Goal: Task Accomplishment & Management: Complete application form

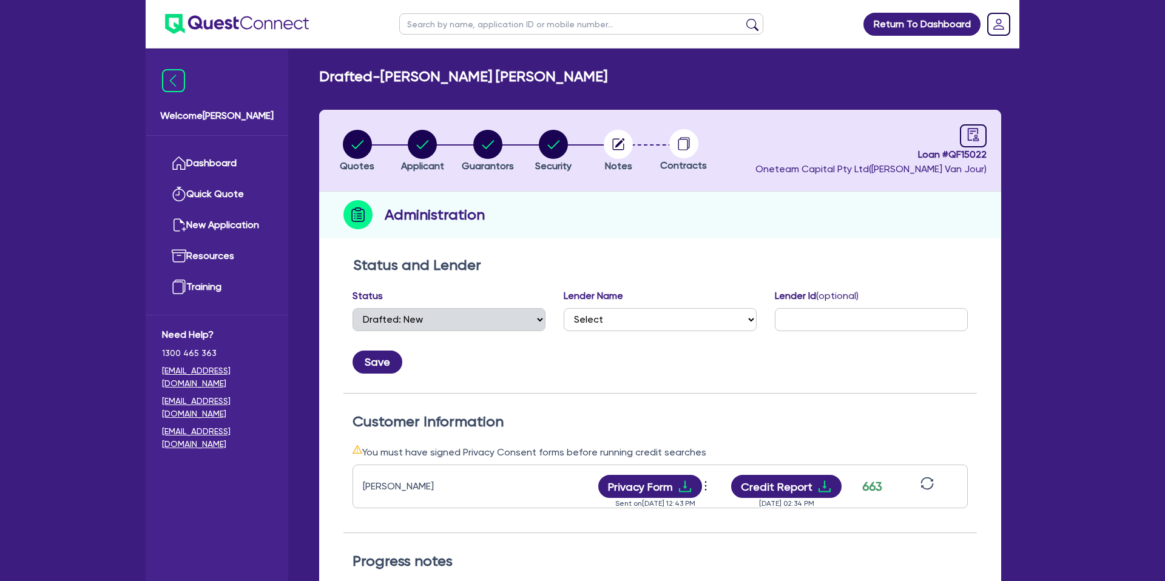
select select "DRAFTED_NEW"
click at [972, 134] on icon "audit" at bounding box center [972, 134] width 13 height 13
click at [980, 143] on link at bounding box center [973, 135] width 27 height 23
drag, startPoint x: 560, startPoint y: 143, endPoint x: 573, endPoint y: 145, distance: 12.9
click at [565, 143] on circle "button" at bounding box center [553, 144] width 29 height 29
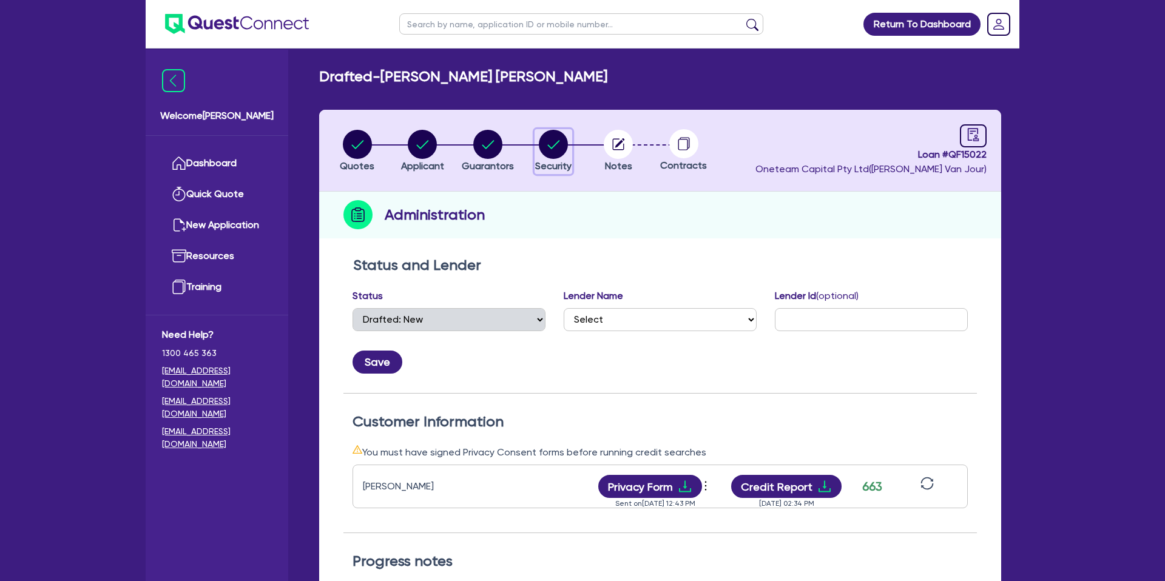
select select "CARS_AND_LIGHT_TRUCKS"
select select "PASSENGER_VEHICLES"
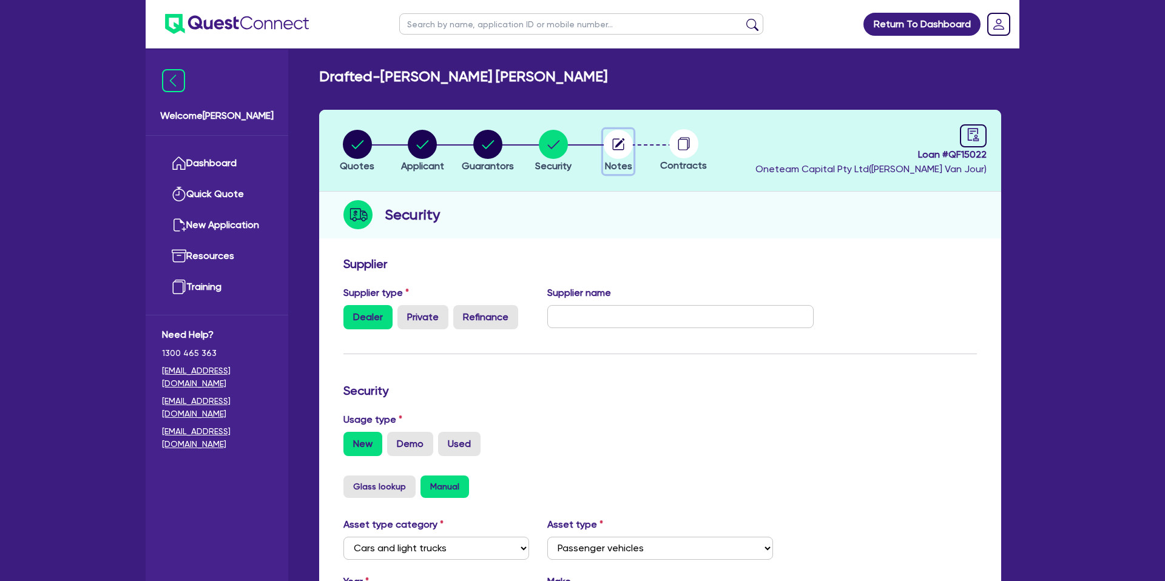
click at [629, 145] on circle "button" at bounding box center [618, 144] width 29 height 29
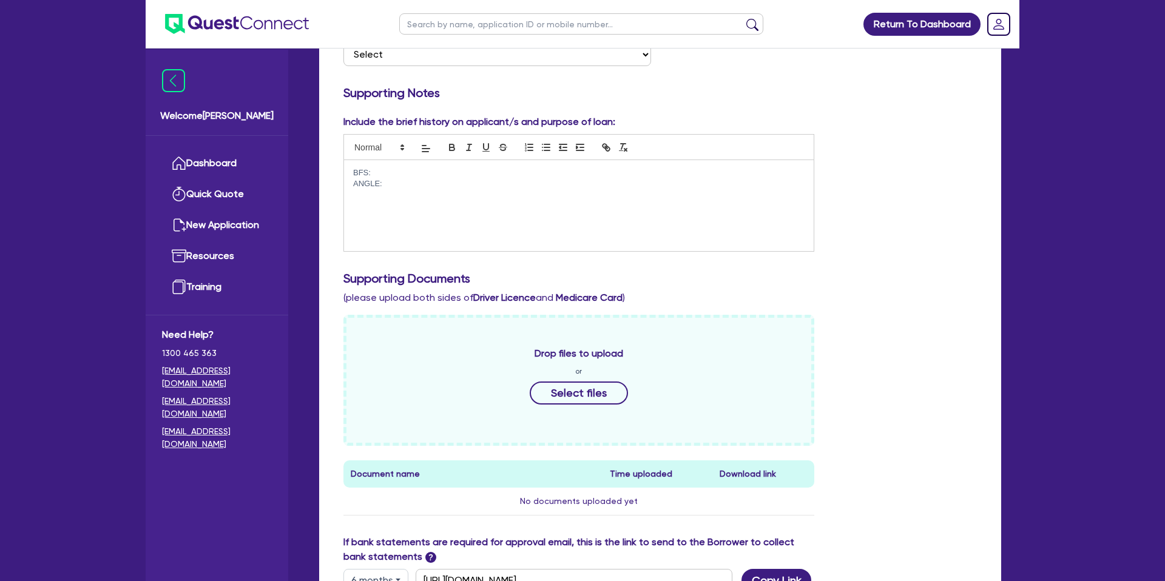
scroll to position [512, 0]
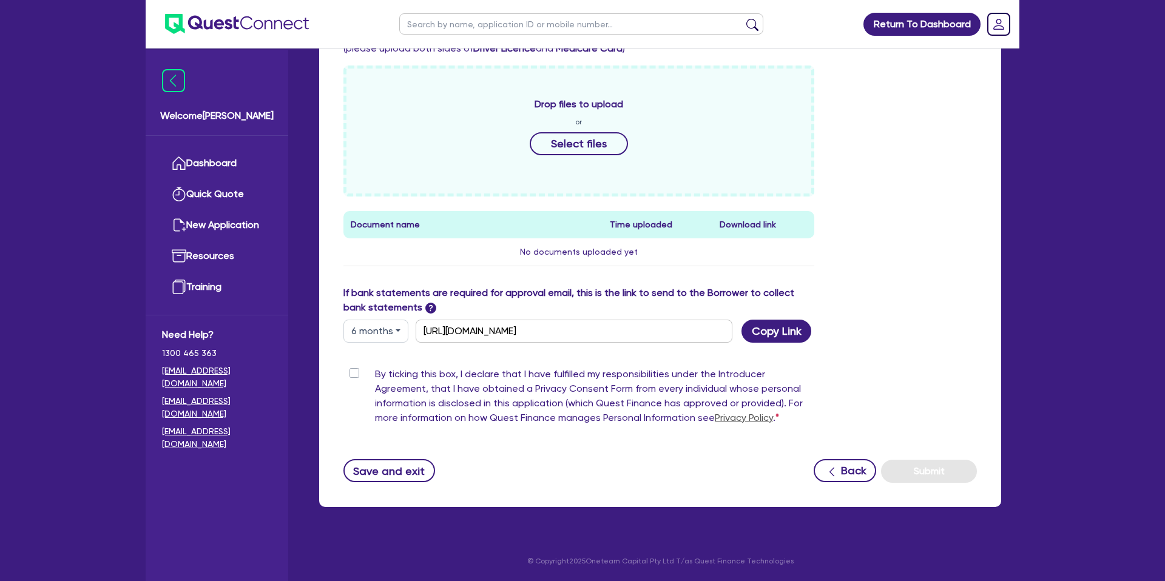
click at [372, 337] on button "6 months" at bounding box center [375, 331] width 65 height 23
click at [382, 360] on link "3 months" at bounding box center [392, 359] width 96 height 22
type input "https://scv.bankstatements.com.au/QUSE-QF15022"
click at [770, 334] on button "Copy Link" at bounding box center [776, 331] width 70 height 23
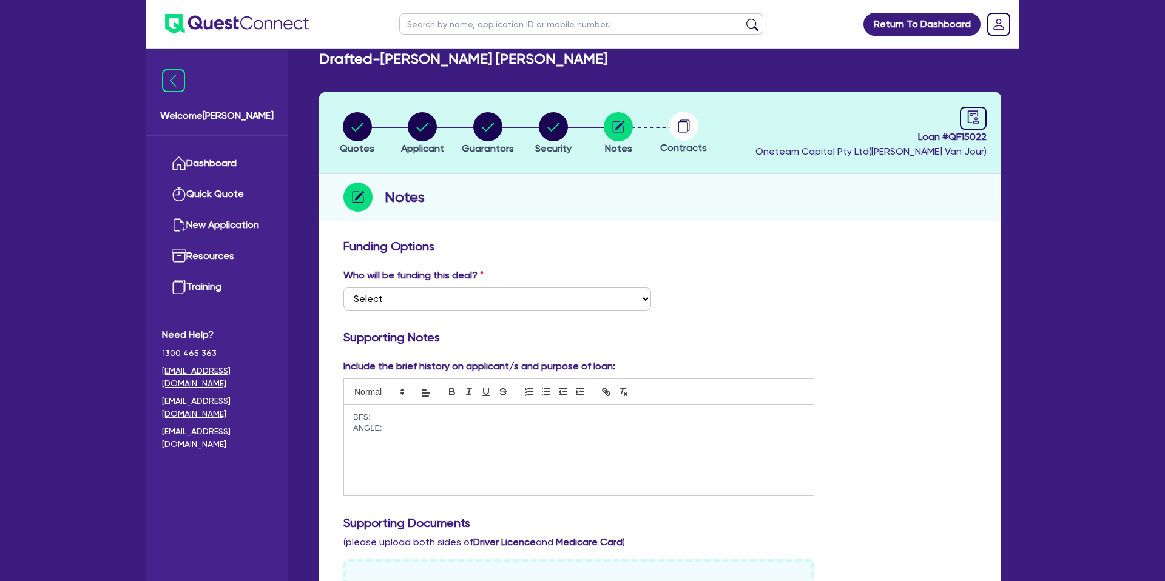
scroll to position [0, 0]
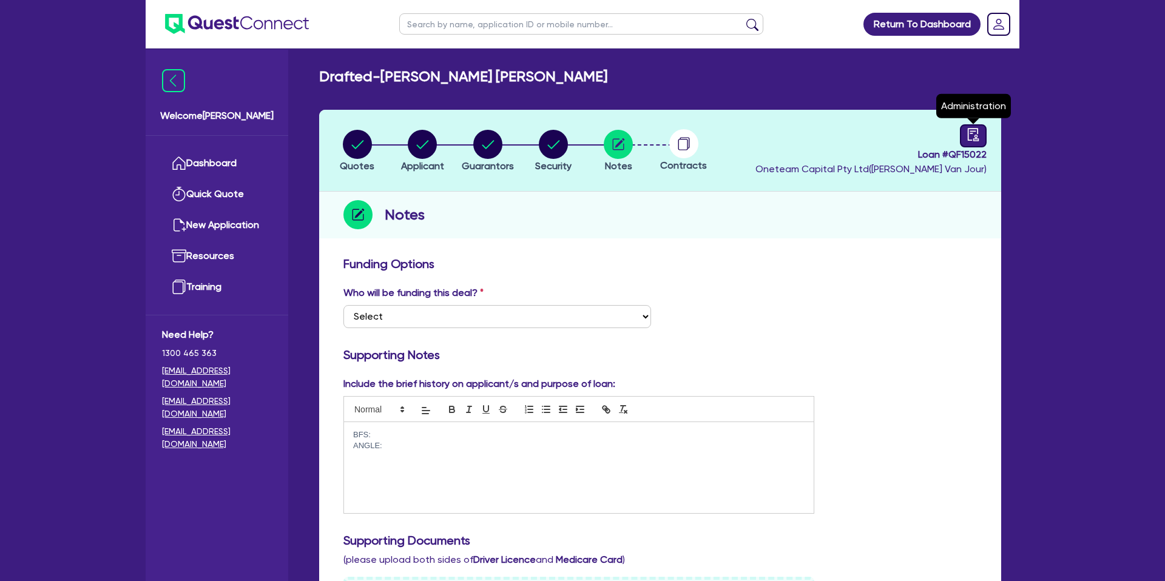
click at [962, 129] on link at bounding box center [973, 135] width 27 height 23
select select "DRAFTED_NEW"
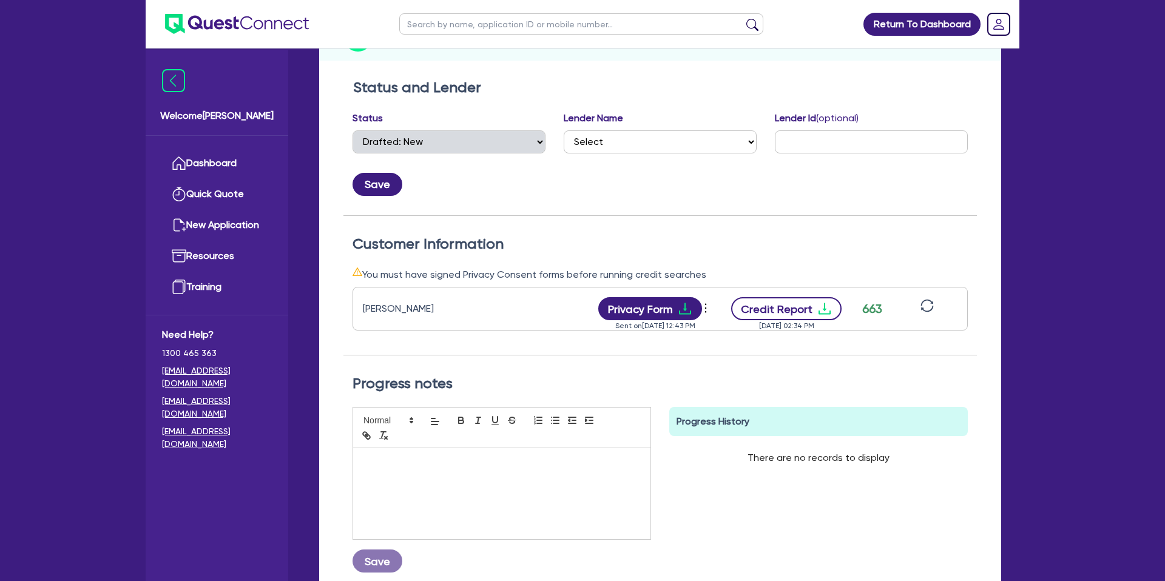
scroll to position [178, 0]
click at [818, 301] on icon "download" at bounding box center [824, 308] width 15 height 15
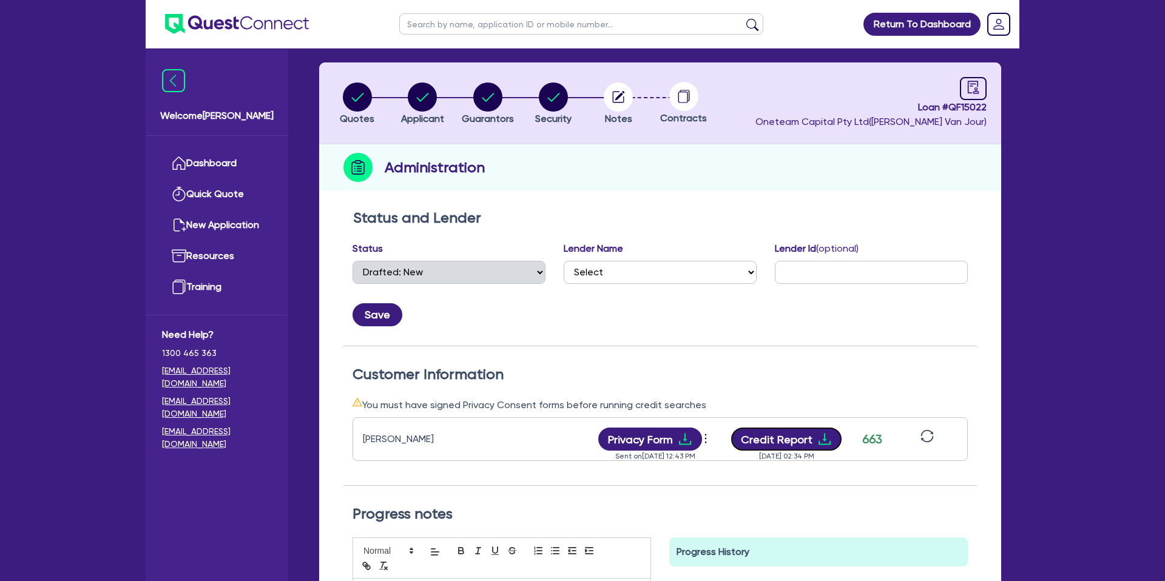
scroll to position [47, 0]
click at [614, 93] on circle "button" at bounding box center [618, 97] width 29 height 29
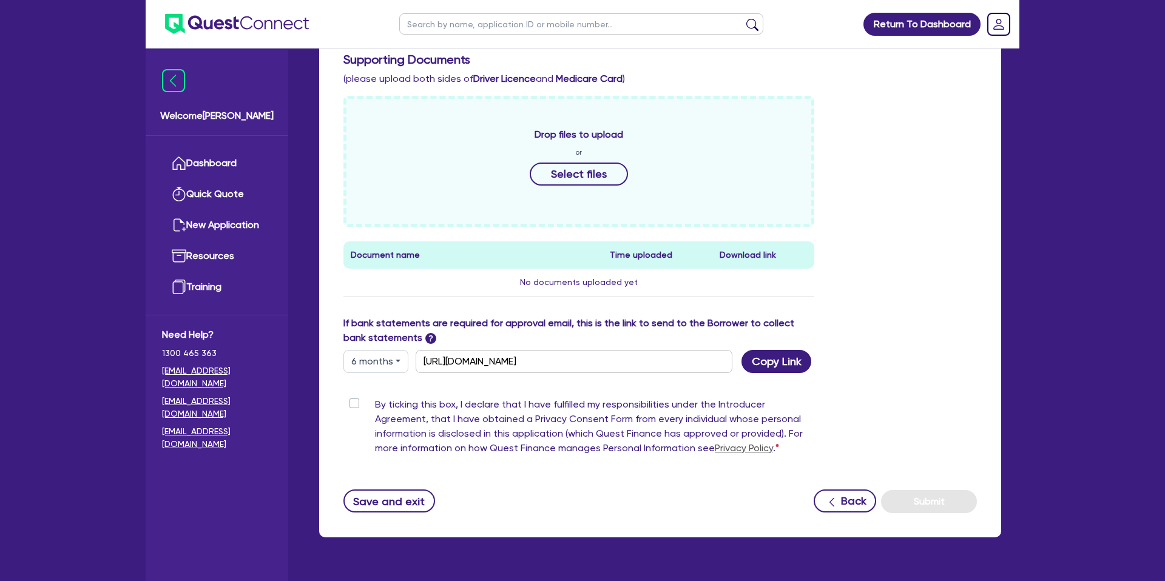
scroll to position [482, 0]
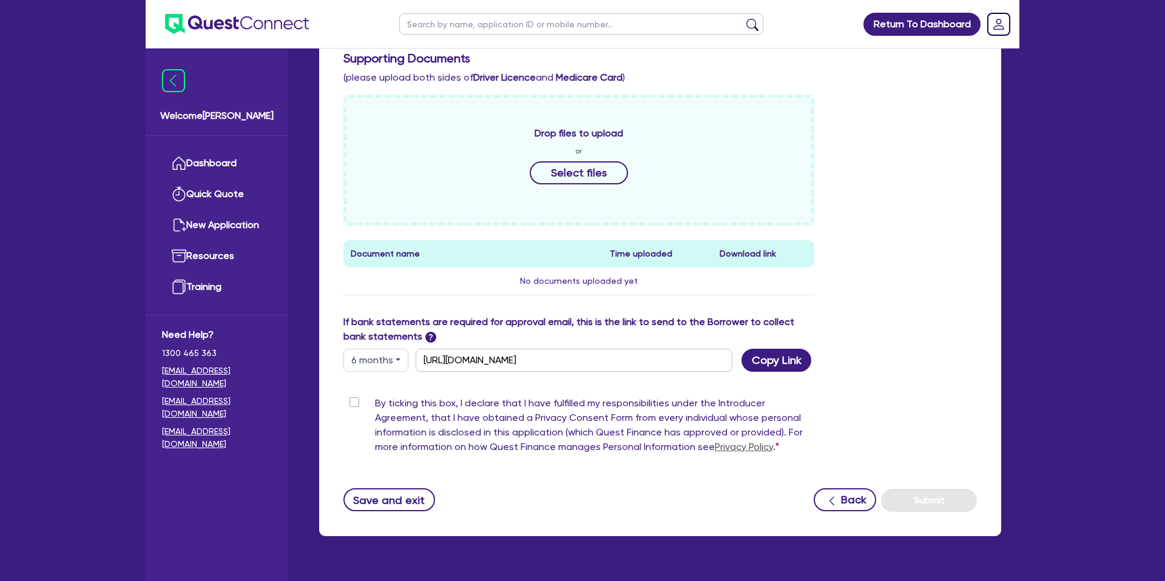
click at [364, 360] on button "6 months" at bounding box center [375, 360] width 65 height 23
click at [391, 391] on link "3 months" at bounding box center [392, 388] width 96 height 22
type input "https://scv.bankstatements.com.au/QUSE-QF15022"
click at [787, 365] on button "Copy Link" at bounding box center [776, 360] width 70 height 23
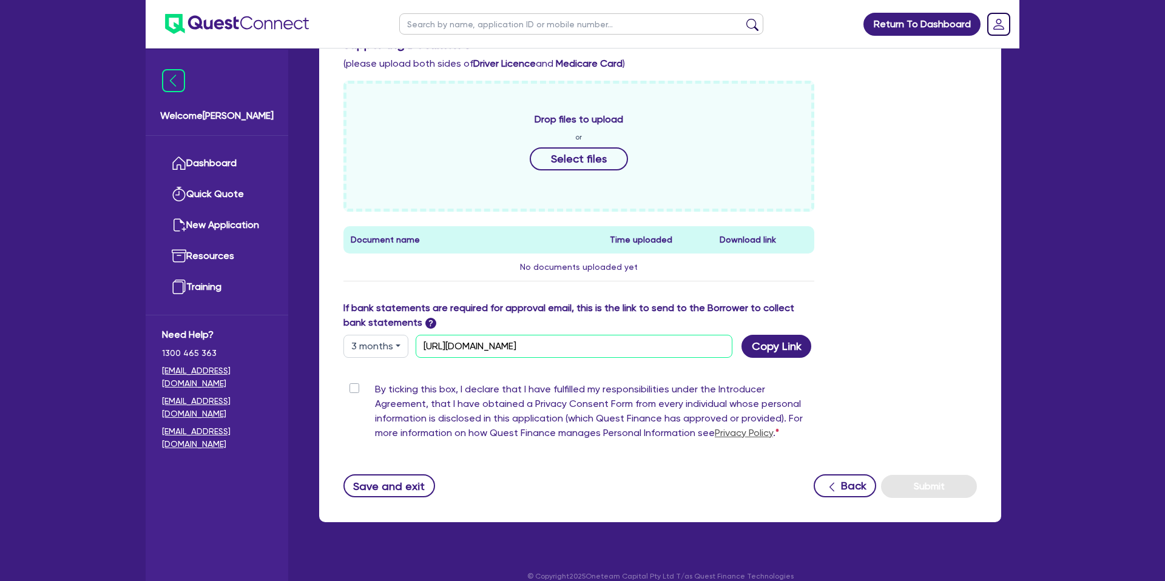
scroll to position [506, 0]
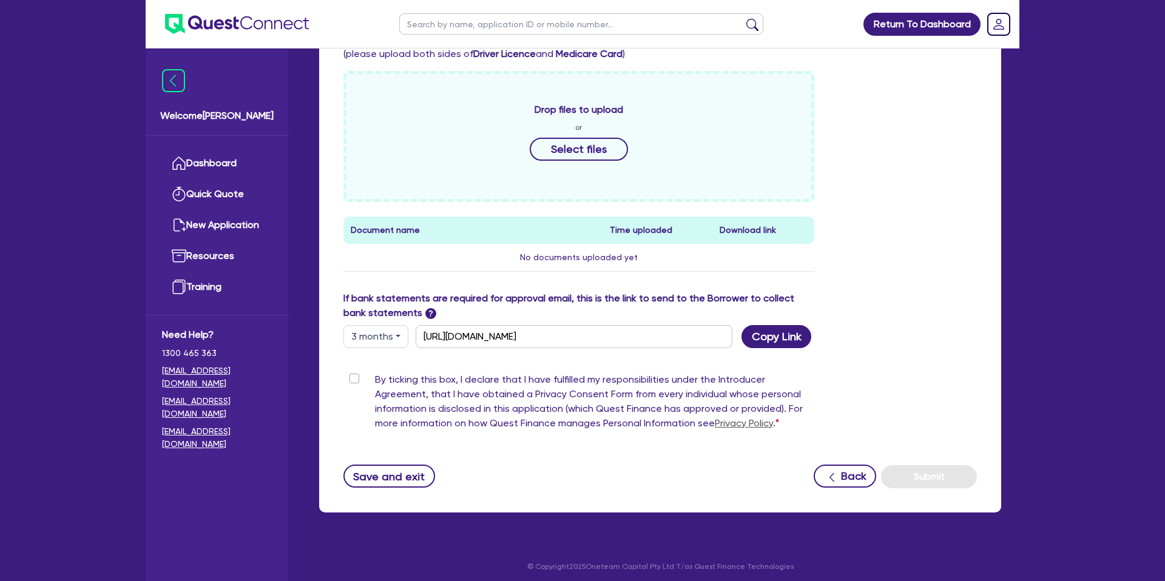
drag, startPoint x: 1071, startPoint y: 187, endPoint x: 1063, endPoint y: 142, distance: 45.6
click at [1064, 158] on div "Return To Dashboard Edit Profile Logout Welcome Gabriel Dashboard Quick Quote N…" at bounding box center [582, 40] width 1165 height 1092
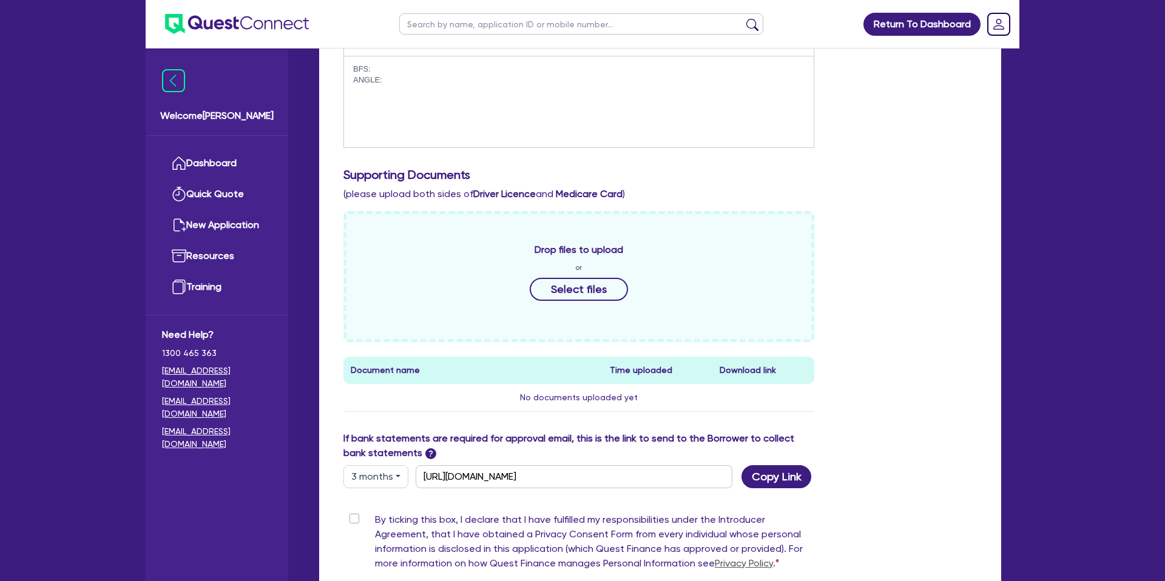
scroll to position [0, 0]
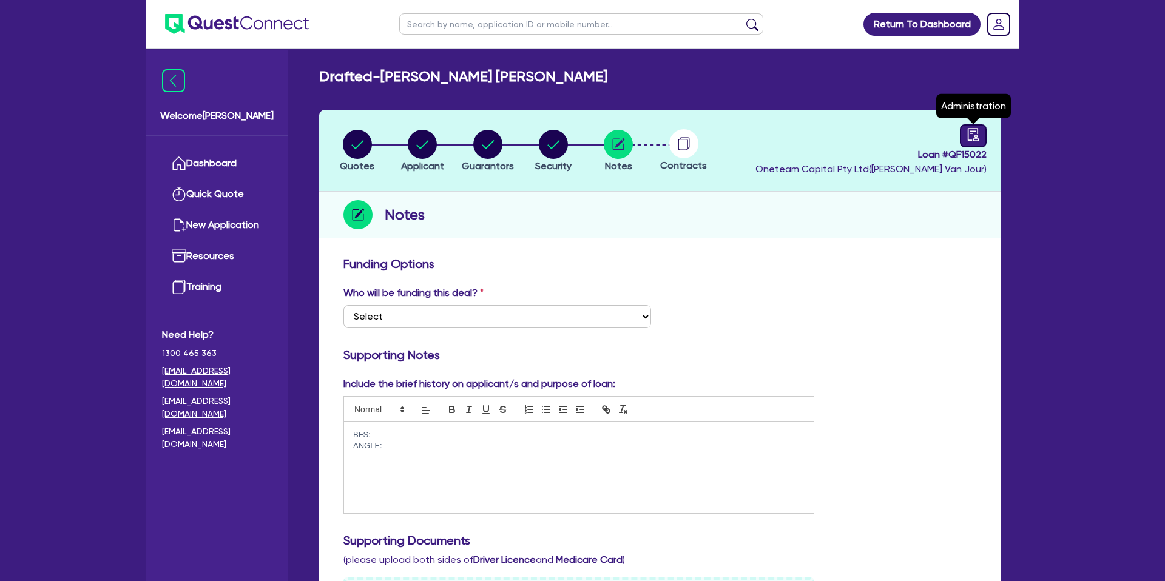
click at [971, 134] on icon "audit" at bounding box center [972, 134] width 13 height 13
select select "DRAFTED_NEW"
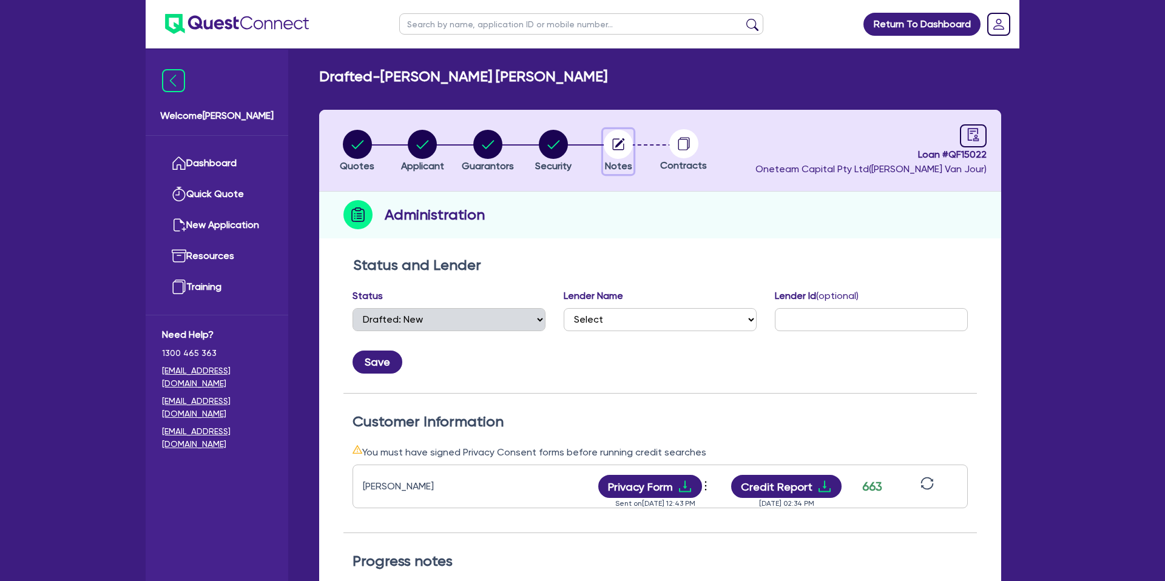
click at [619, 144] on icon "button" at bounding box center [620, 143] width 10 height 10
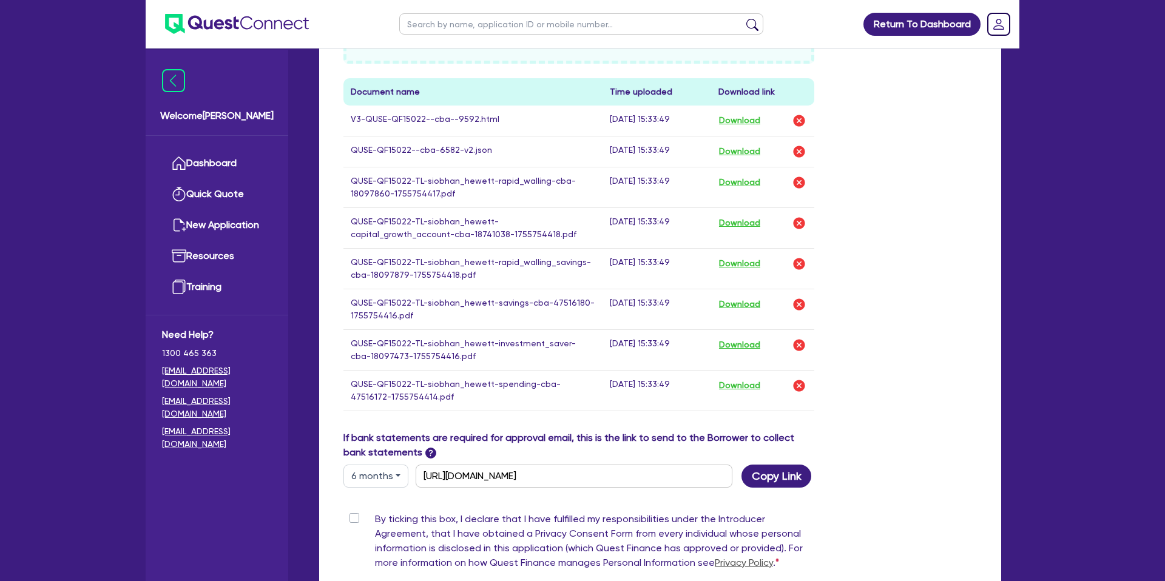
scroll to position [642, 0]
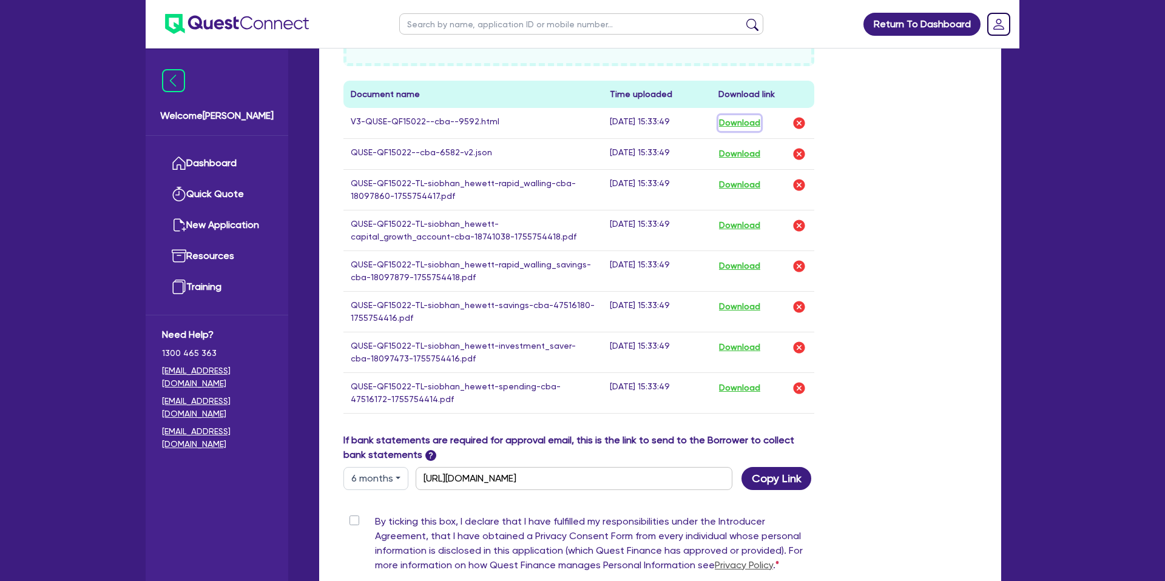
click at [741, 126] on button "Download" at bounding box center [739, 123] width 42 height 16
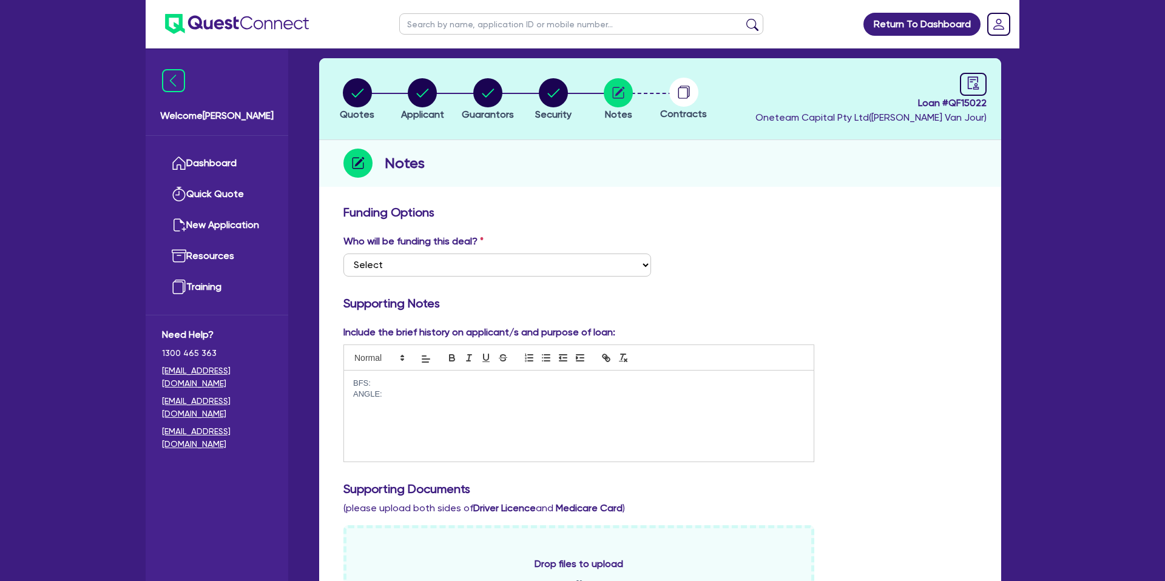
scroll to position [0, 0]
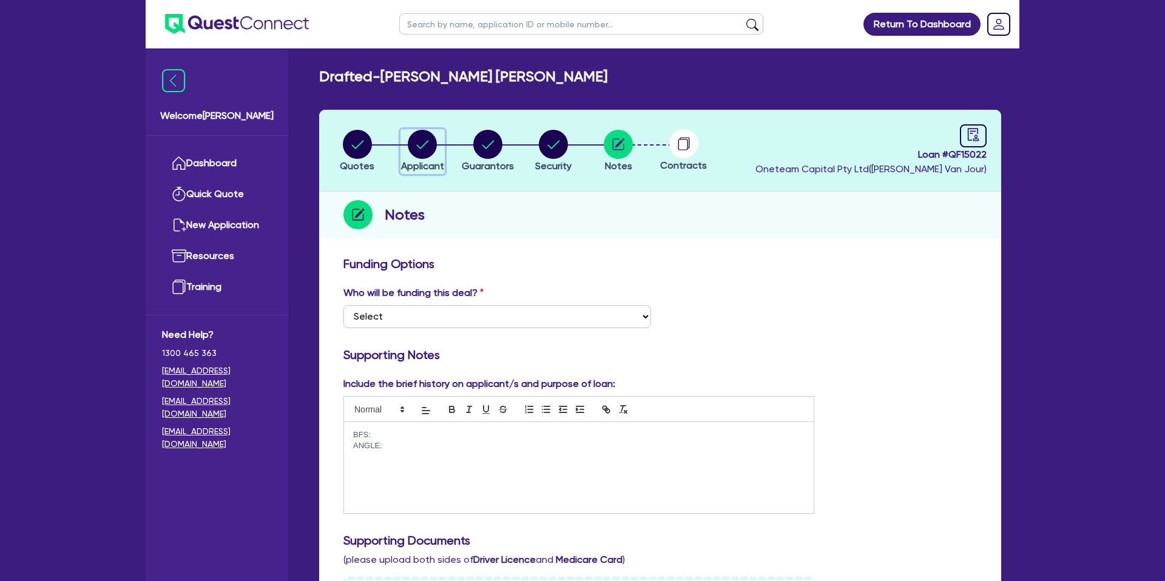
click at [419, 136] on circle "button" at bounding box center [422, 144] width 29 height 29
select select "SOLE_TRADER"
select select "BUILDING_CONSTRUCTION"
select select "TRADES_SERVICES_CONSUMERS"
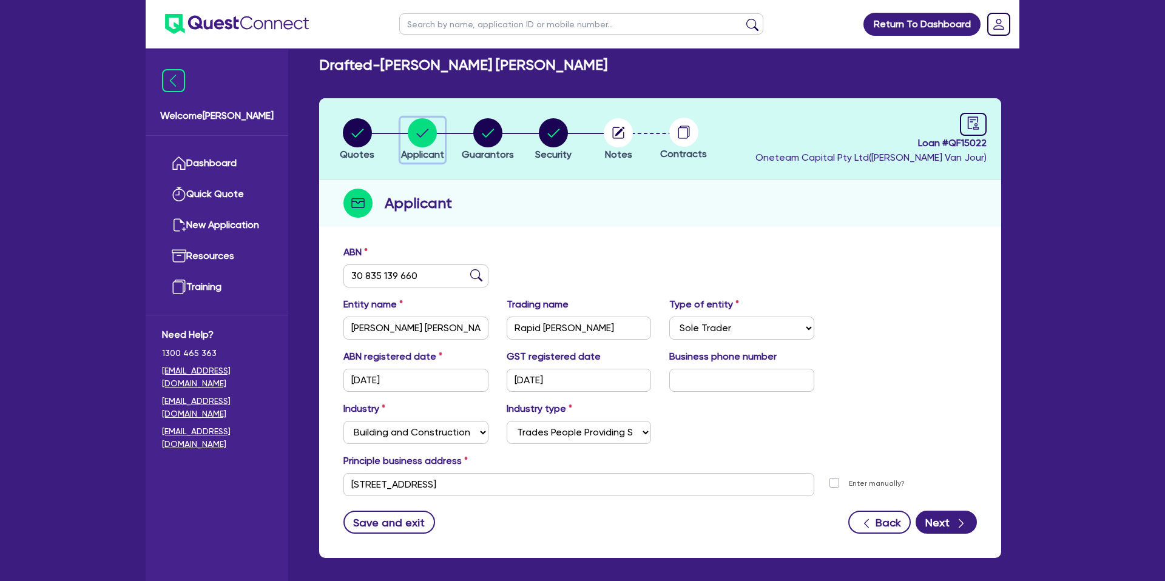
scroll to position [15, 0]
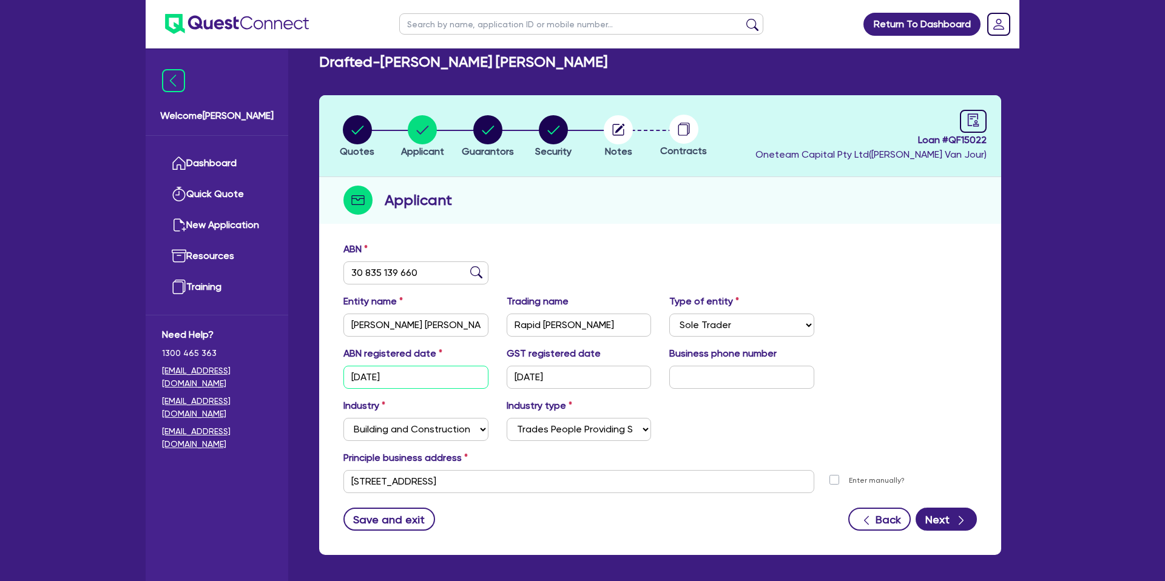
drag, startPoint x: 352, startPoint y: 377, endPoint x: 422, endPoint y: 375, distance: 69.8
click at [422, 375] on input "03/07/2023" at bounding box center [415, 377] width 145 height 23
drag, startPoint x: 514, startPoint y: 376, endPoint x: 602, endPoint y: 378, distance: 88.0
click at [605, 375] on input "16/07/2025" at bounding box center [578, 377] width 145 height 23
click at [357, 130] on circle "button" at bounding box center [357, 129] width 29 height 29
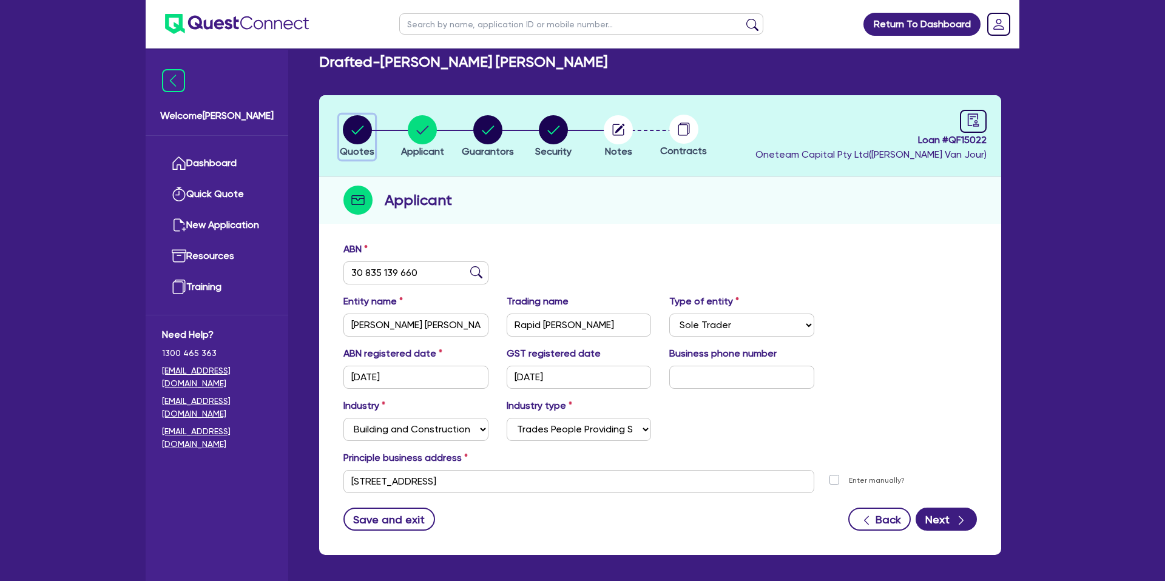
select select "CARS_AND_LIGHT_TRUCKS"
select select "PASSENGER_VEHICLES"
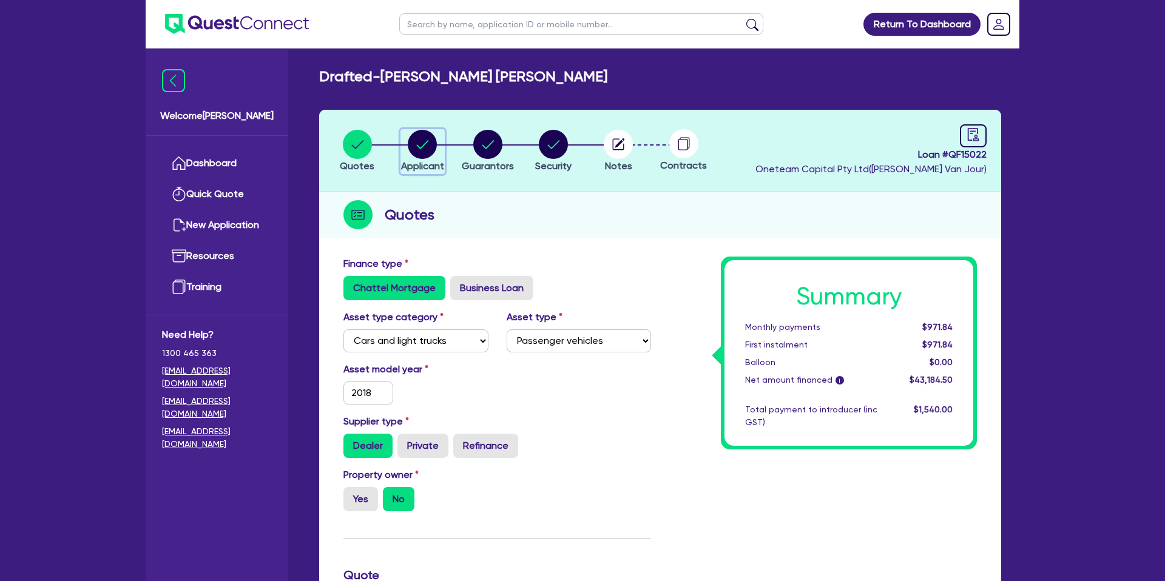
click at [414, 139] on circle "button" at bounding box center [422, 144] width 29 height 29
select select "SOLE_TRADER"
select select "BUILDING_CONSTRUCTION"
select select "TRADES_SERVICES_CONSUMERS"
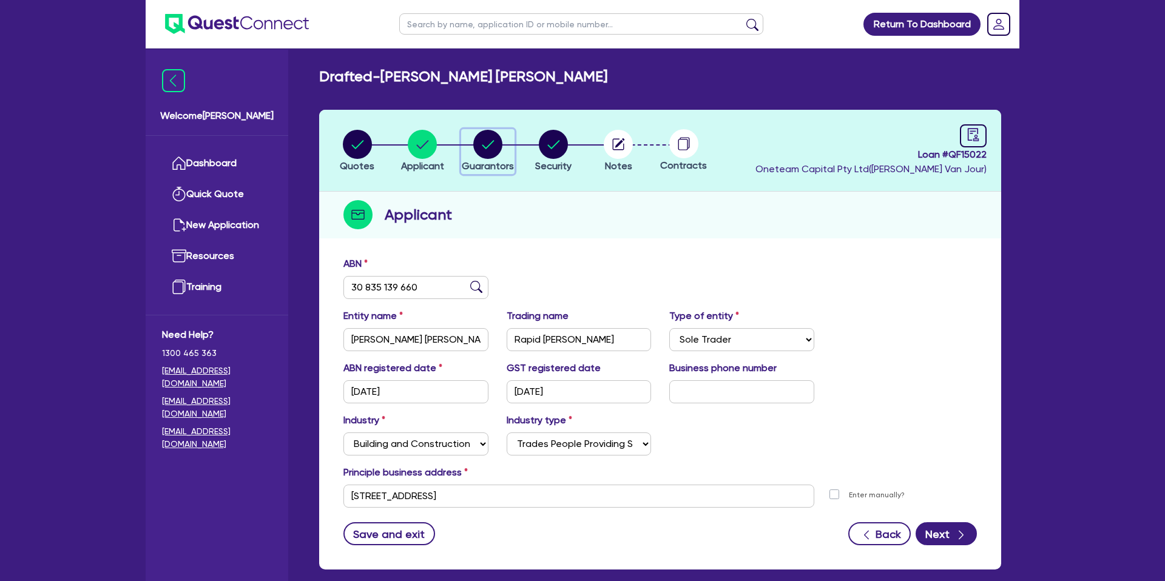
click at [499, 139] on circle "button" at bounding box center [487, 144] width 29 height 29
select select "MRS"
select select "SA"
select select "DE_FACTO"
select select "CASH"
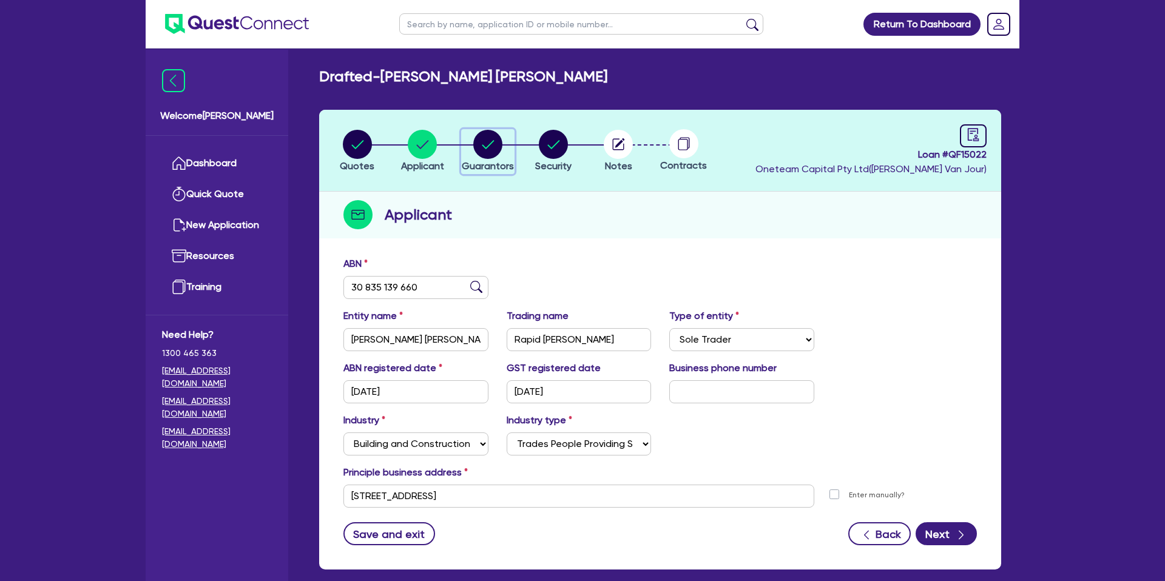
select select "CREDIT_CARD"
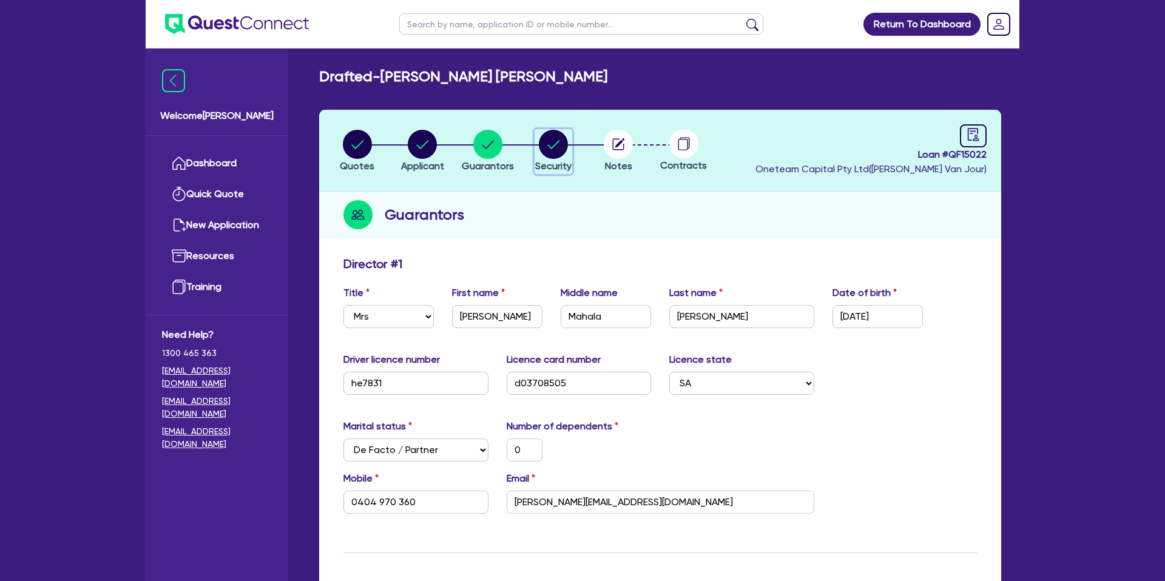
drag, startPoint x: 559, startPoint y: 138, endPoint x: 572, endPoint y: 140, distance: 13.4
click at [559, 138] on circle "button" at bounding box center [553, 144] width 29 height 29
select select "CARS_AND_LIGHT_TRUCKS"
select select "PASSENGER_VEHICLES"
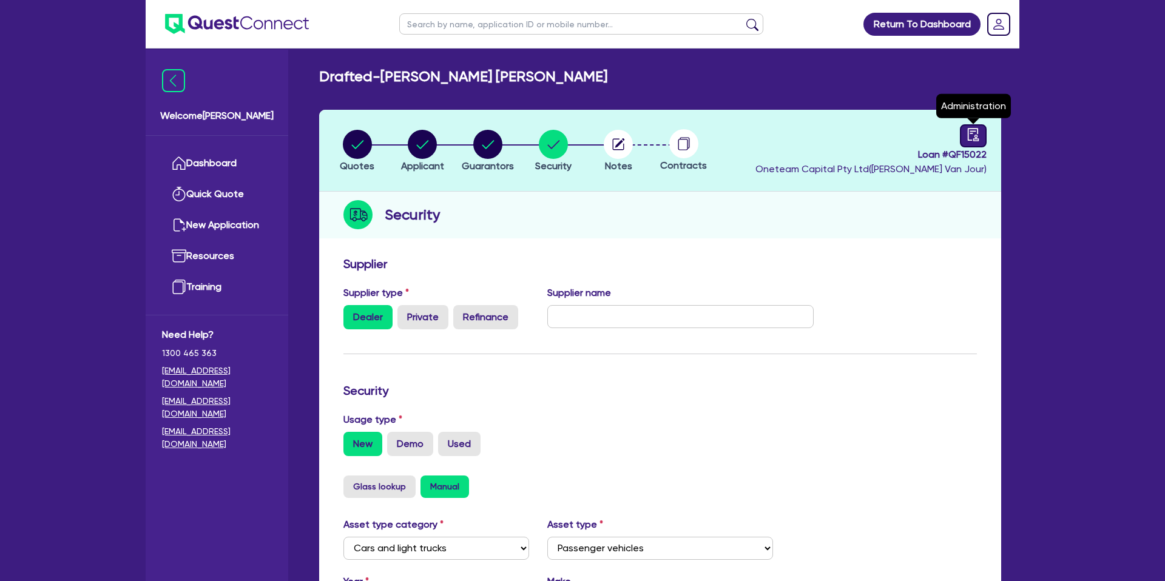
click at [963, 131] on link at bounding box center [973, 135] width 27 height 23
select select "DRAFTED_NEW"
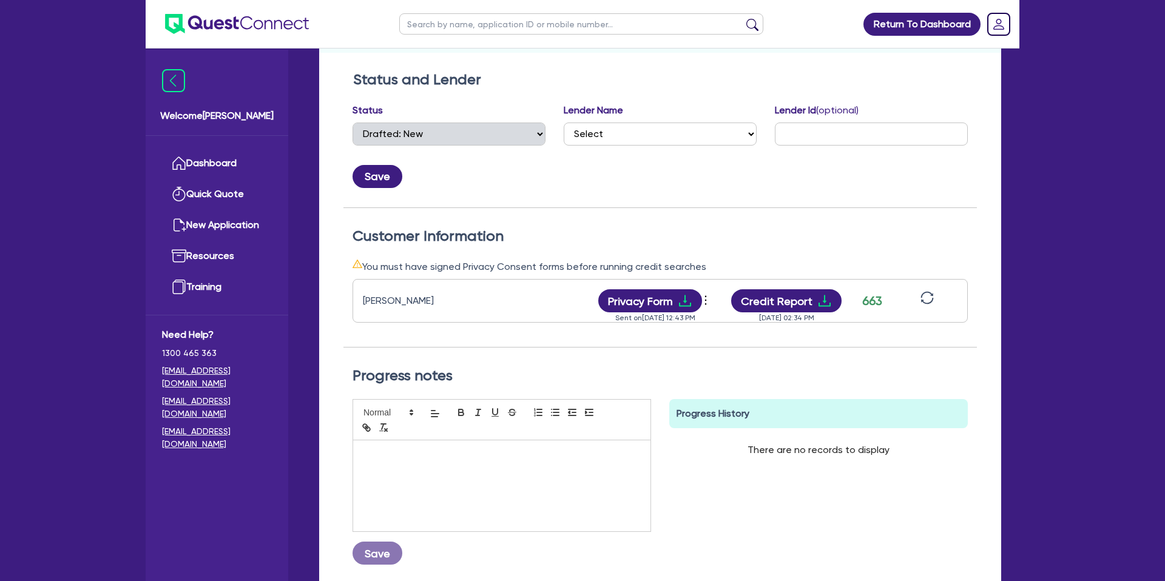
scroll to position [298, 0]
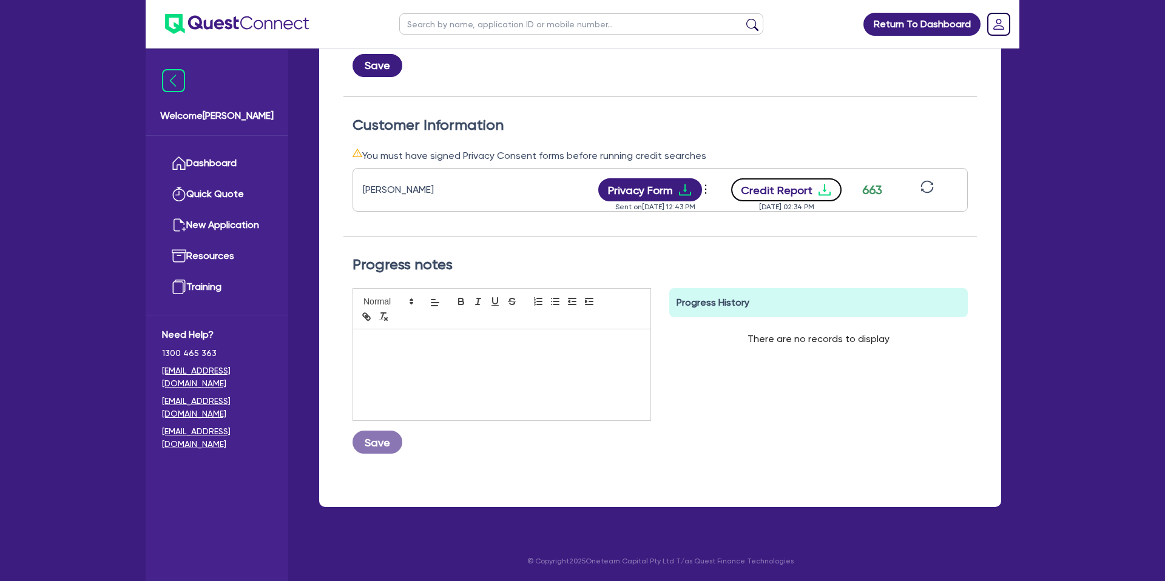
click at [809, 191] on button "Credit Report" at bounding box center [786, 189] width 111 height 23
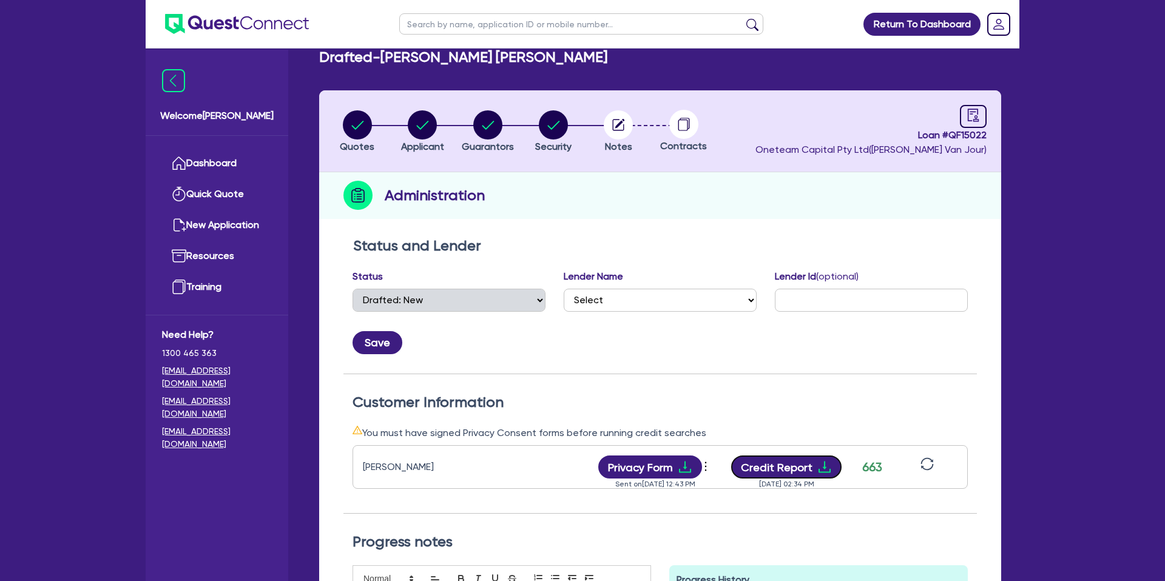
scroll to position [0, 0]
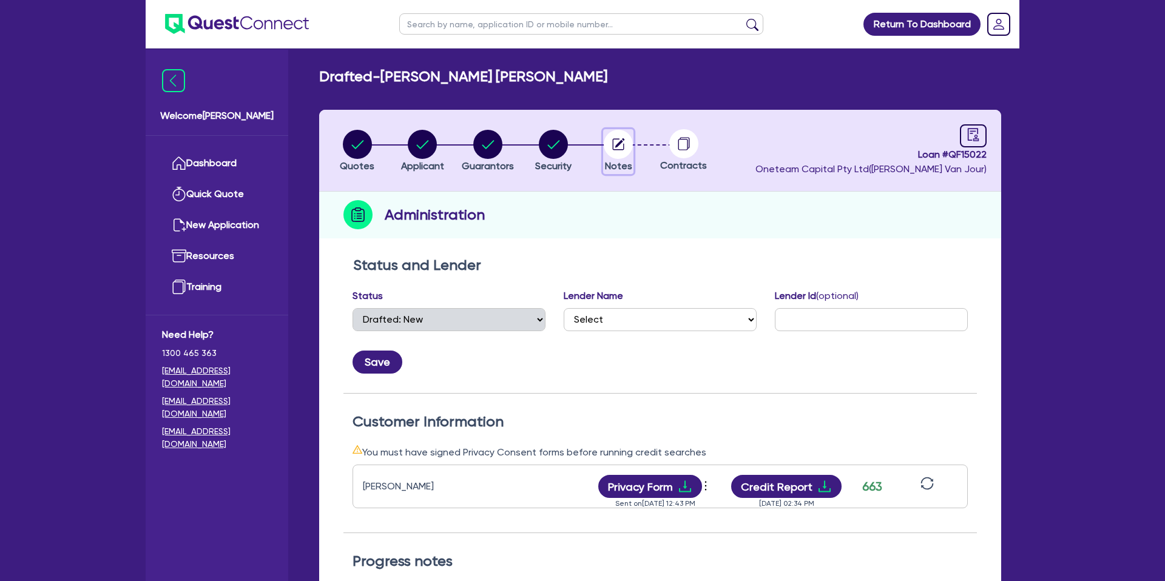
click at [614, 145] on circle "button" at bounding box center [618, 144] width 29 height 29
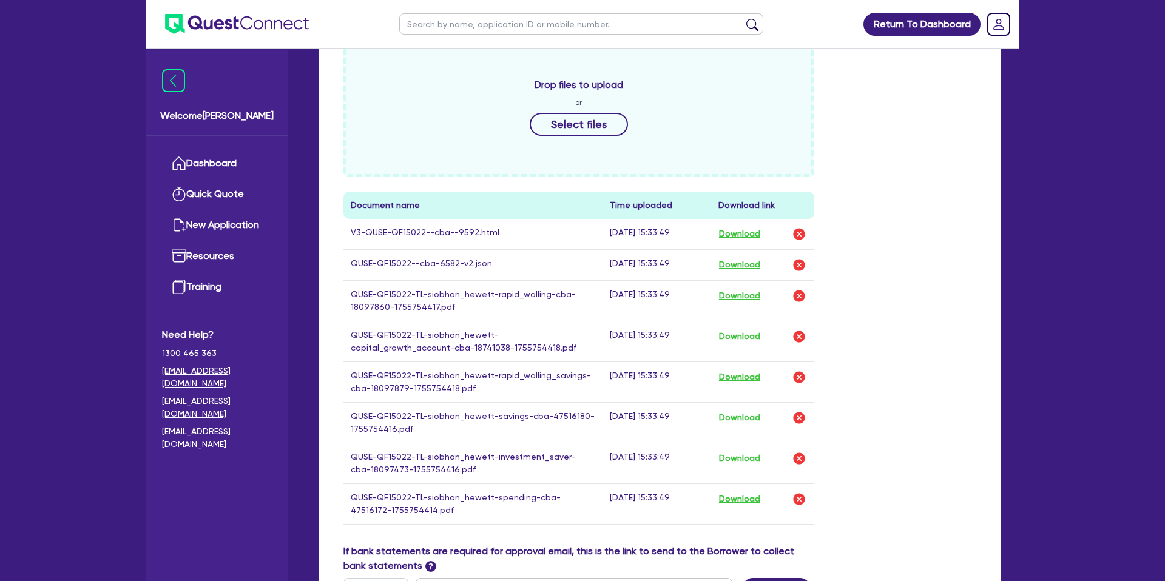
scroll to position [537, 0]
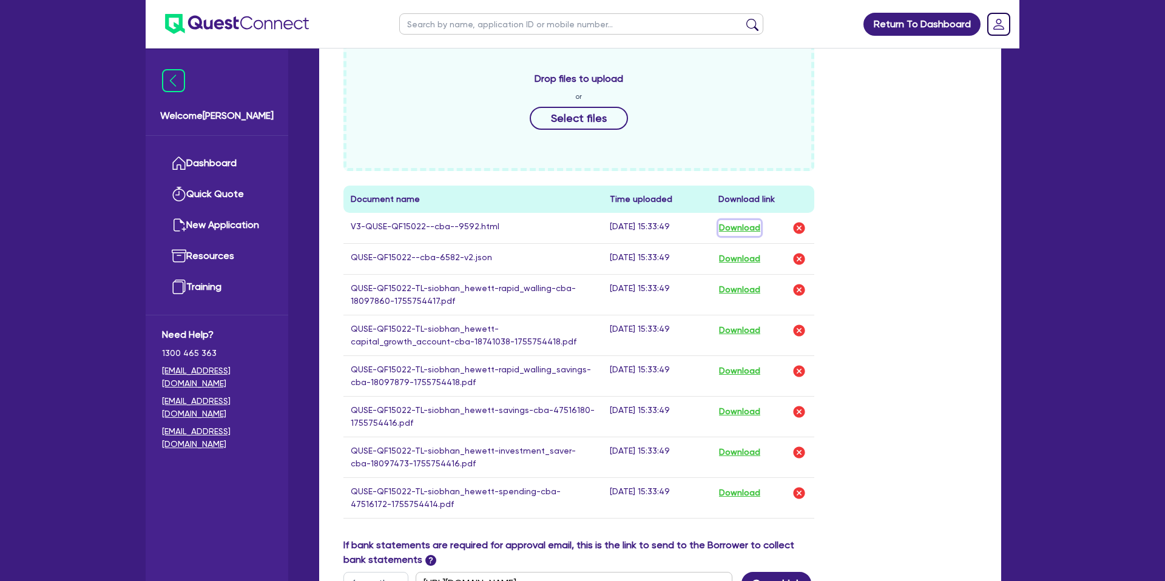
click at [750, 229] on button "Download" at bounding box center [739, 228] width 42 height 16
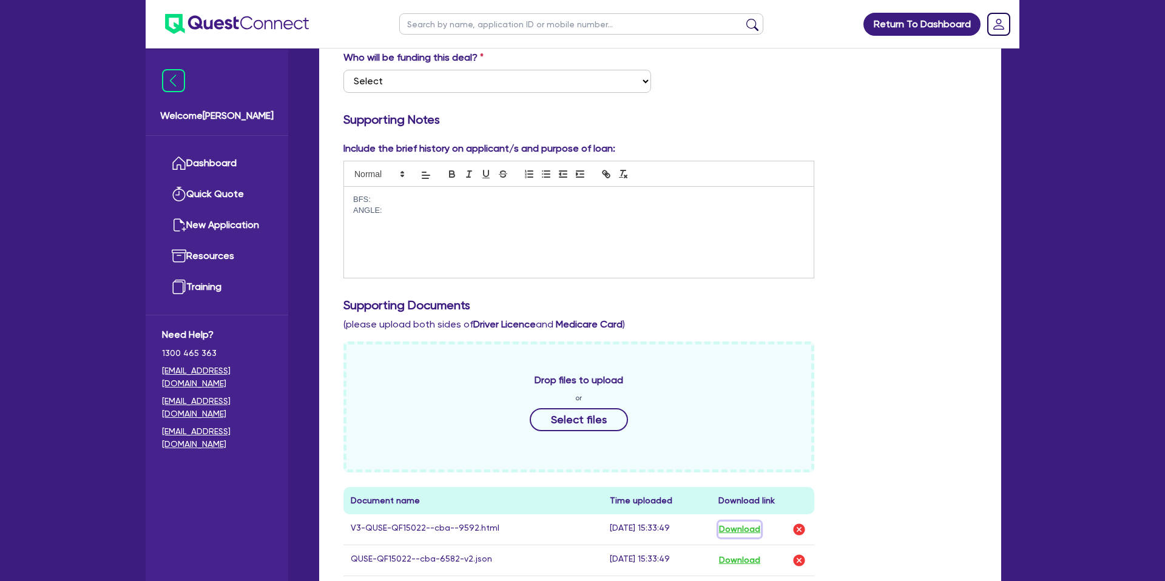
scroll to position [0, 0]
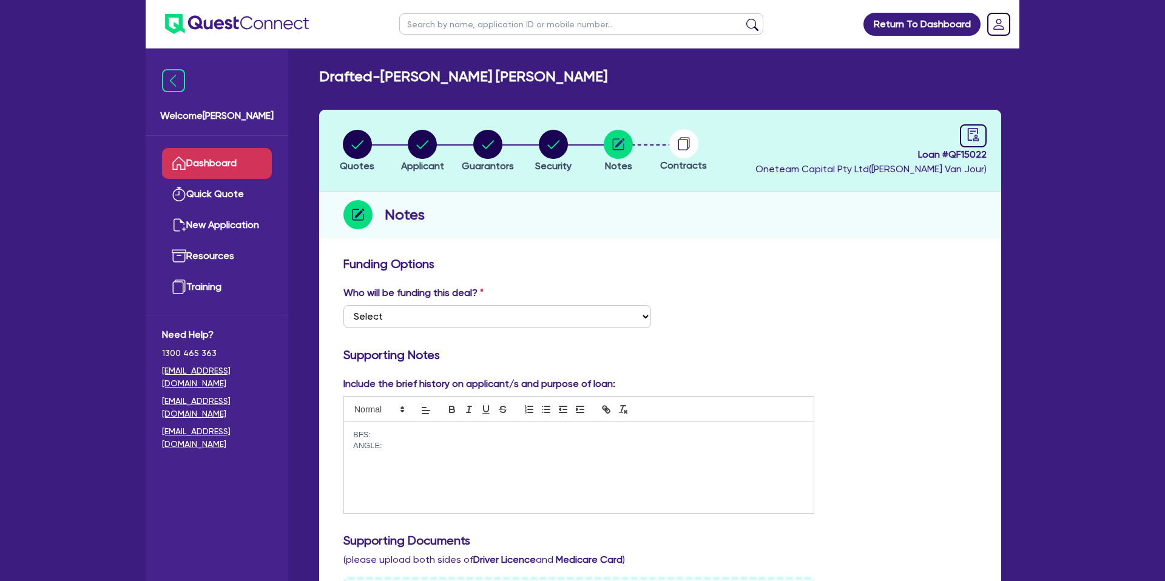
click at [225, 166] on link "Dashboard" at bounding box center [217, 163] width 110 height 31
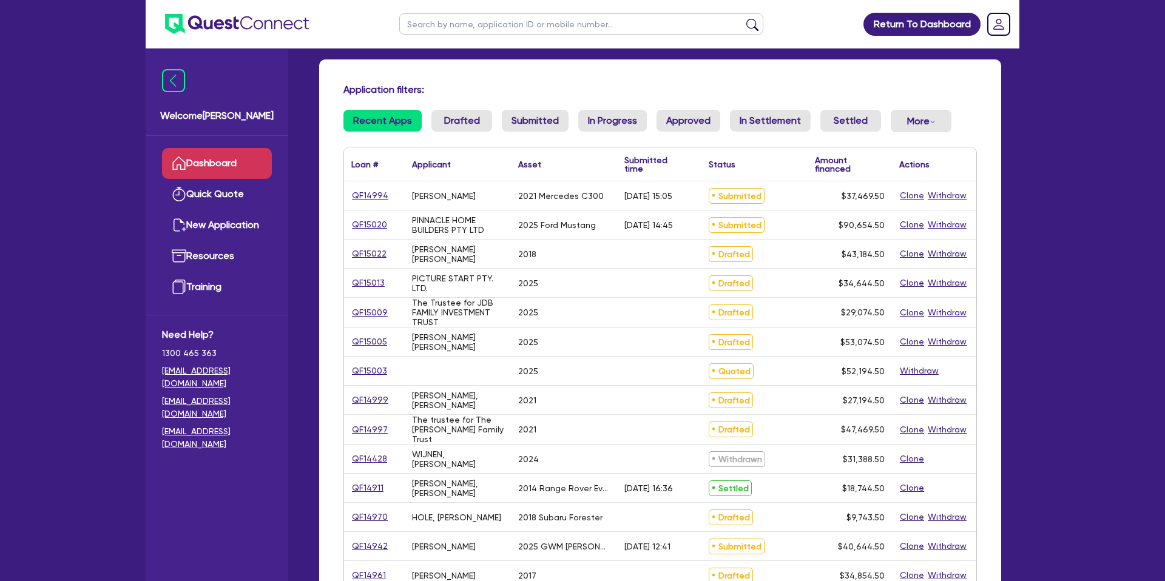
scroll to position [58, 0]
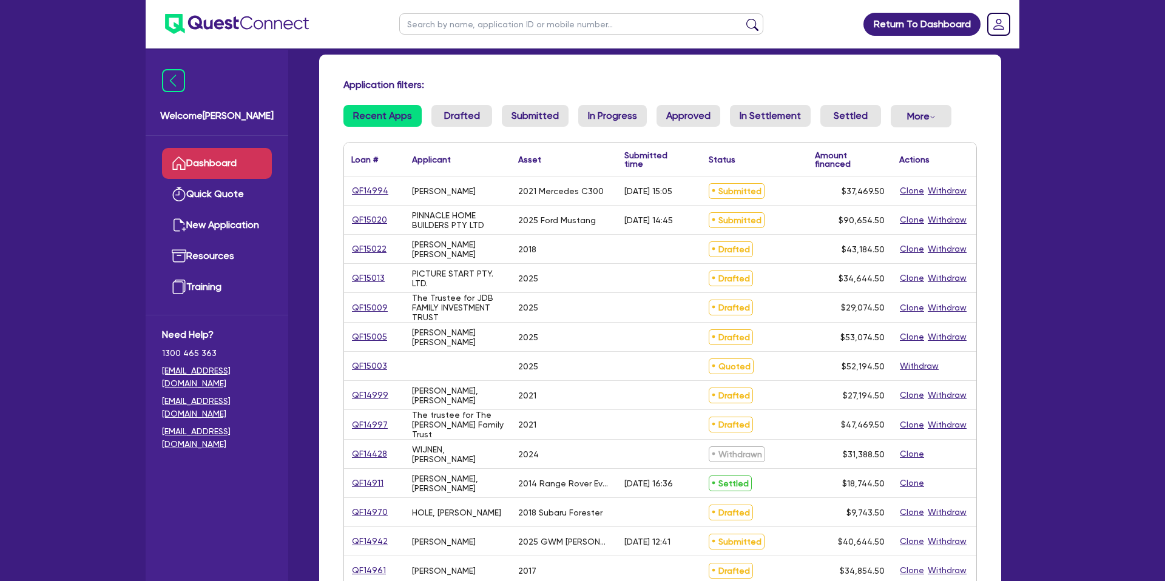
click at [445, 27] on input "text" at bounding box center [581, 23] width 364 height 21
type input "rob"
click at [742, 18] on button "submit" at bounding box center [751, 26] width 19 height 17
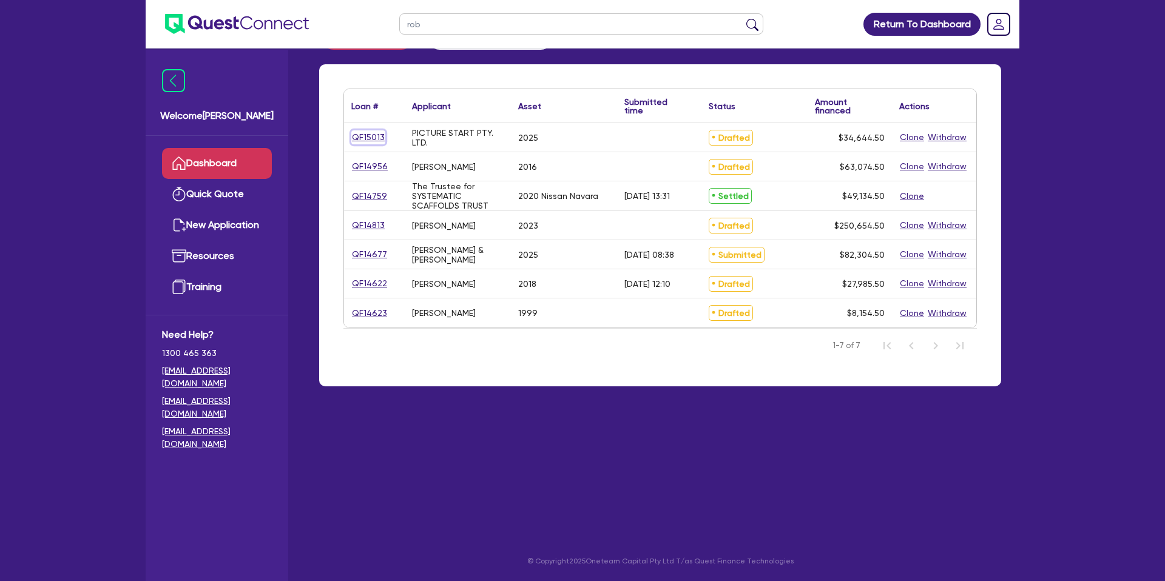
click at [381, 135] on link "QF15013" at bounding box center [368, 137] width 34 height 14
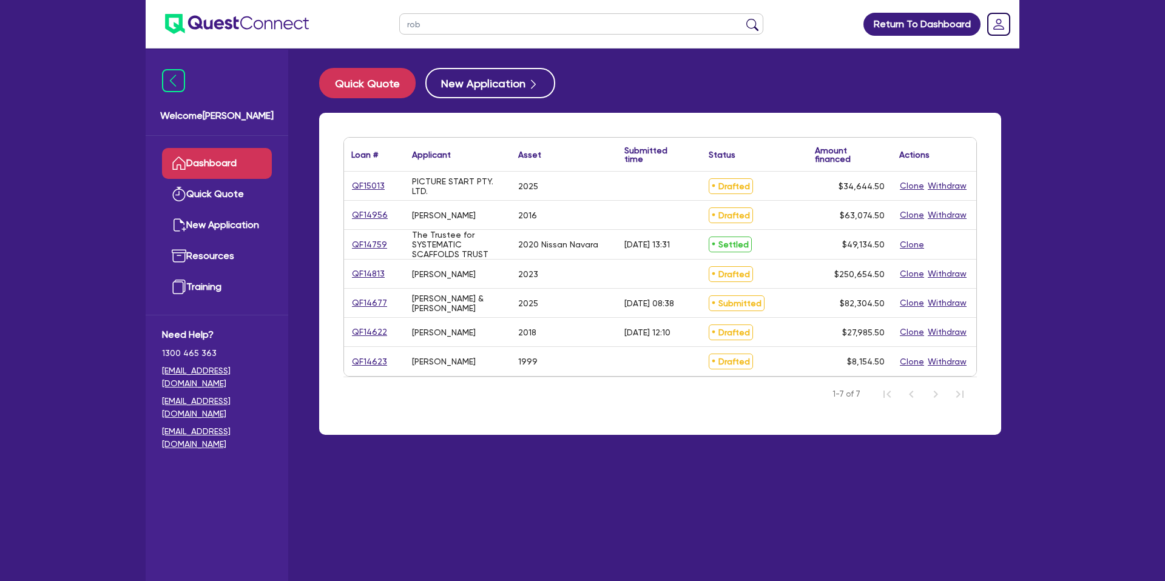
select select "CARS_AND_LIGHT_TRUCKS"
select select "PASSENGER_VEHICLES"
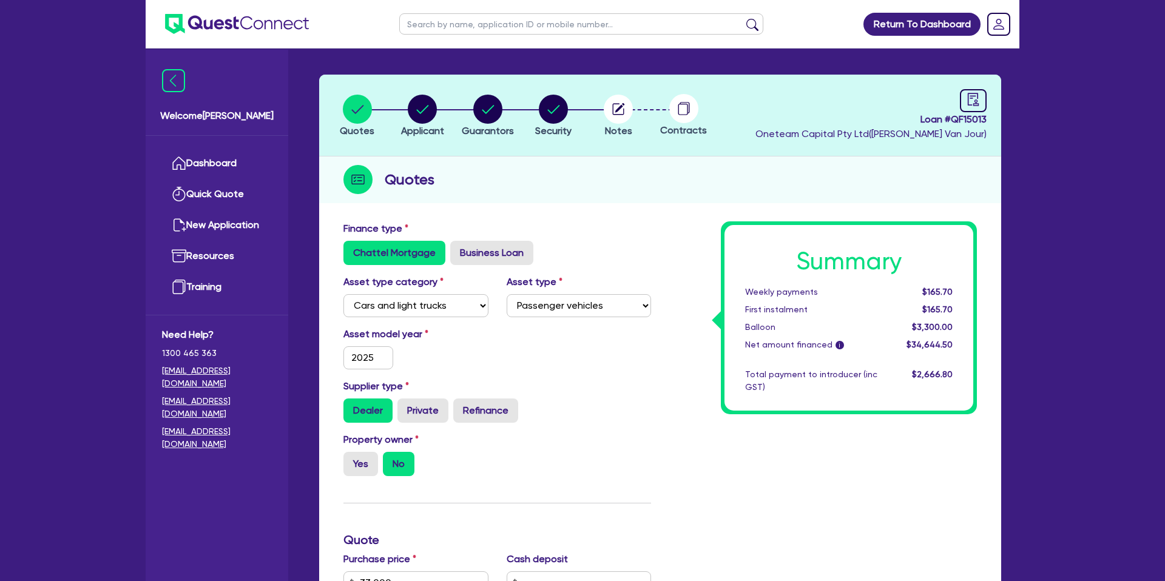
scroll to position [31, 0]
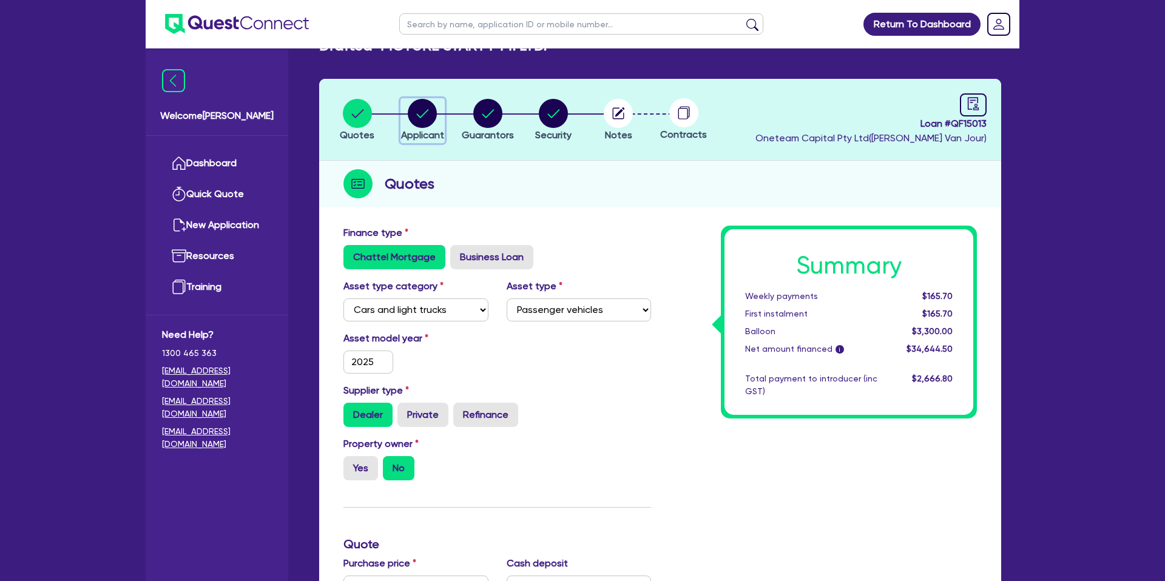
click at [429, 112] on circle "button" at bounding box center [422, 113] width 29 height 29
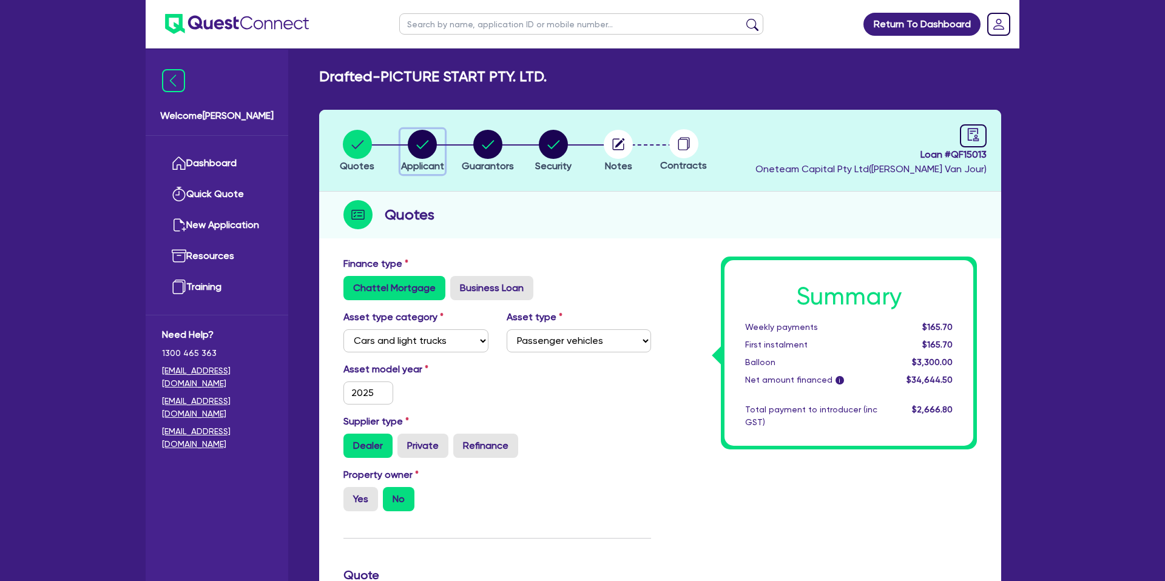
select select "COMPANY"
select select "ACCOMODATION_FOOD"
select select "HOTELS"
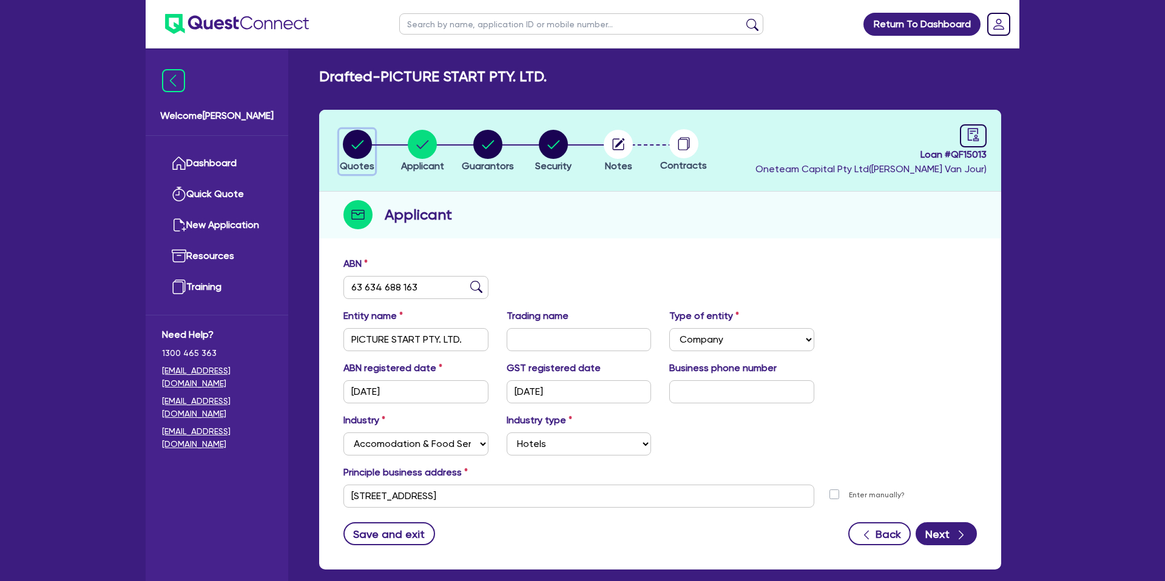
click at [362, 141] on icon "button" at bounding box center [357, 144] width 12 height 8
select select "CARS_AND_LIGHT_TRUCKS"
select select "PASSENGER_VEHICLES"
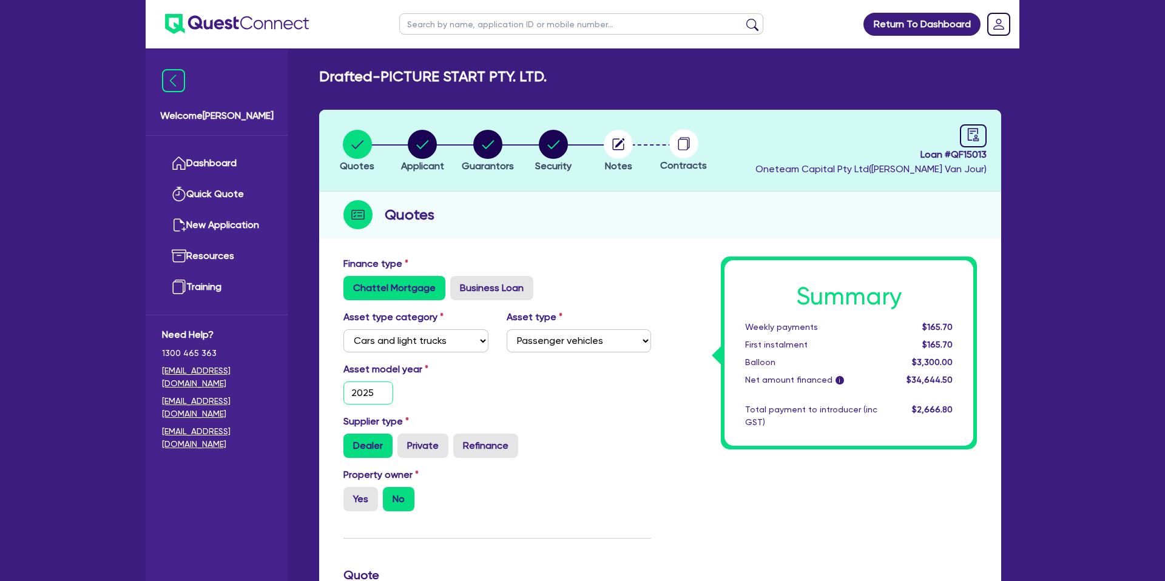
click at [380, 395] on input "2025" at bounding box center [368, 393] width 50 height 23
type input "2023"
type input "33,000"
type input "3,300"
type input "1,524.36"
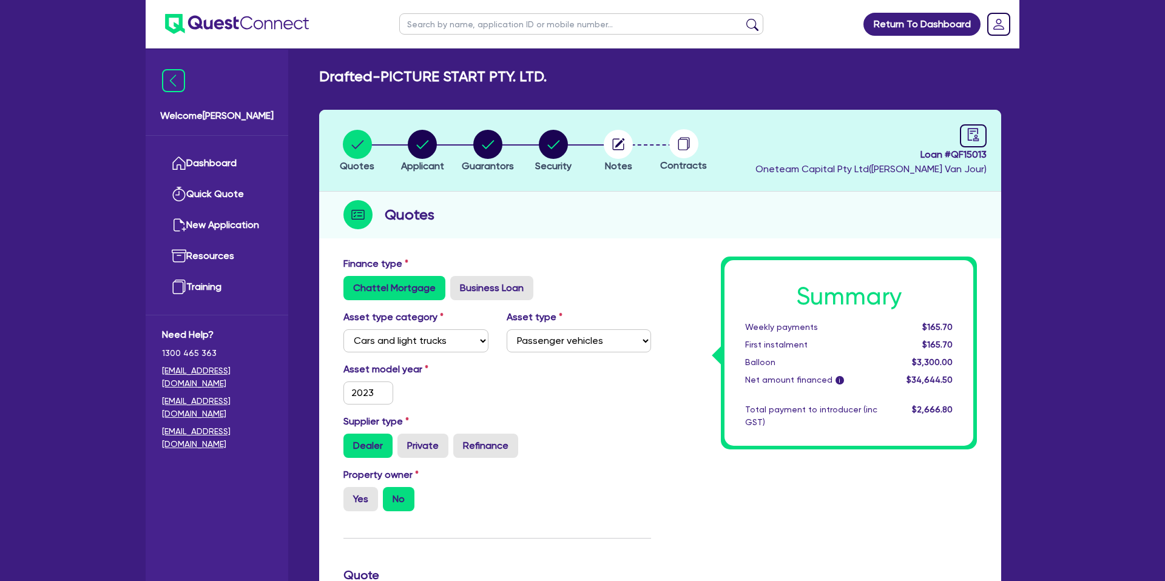
click at [527, 410] on div "Asset model year 2023" at bounding box center [497, 388] width 326 height 52
type input "33,000"
type input "3,300"
type input "1,524.36"
click at [422, 142] on circle "button" at bounding box center [422, 144] width 29 height 29
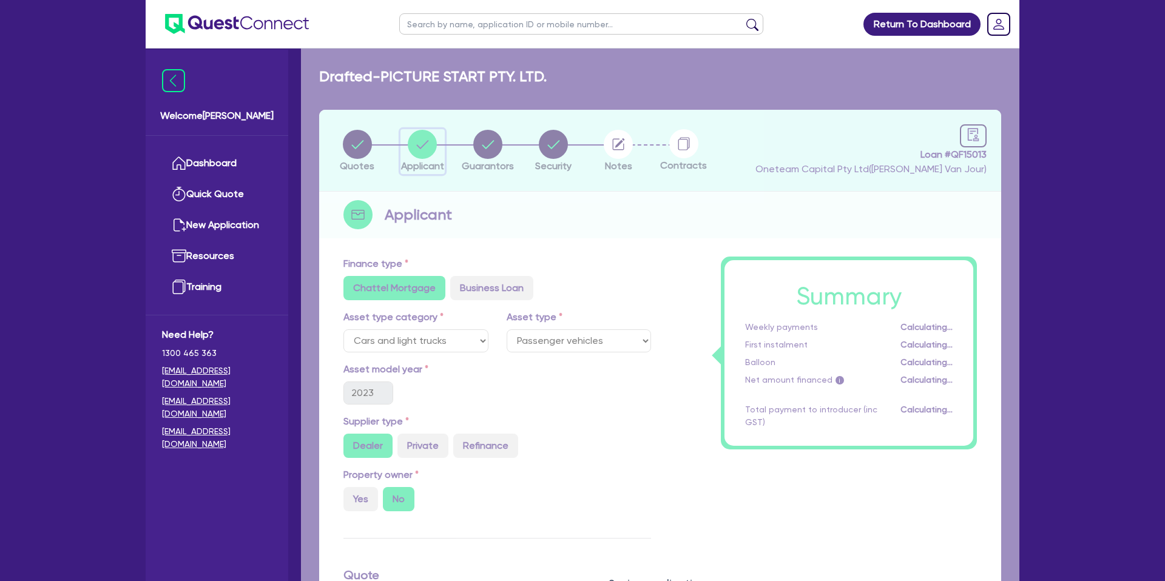
select select "COMPANY"
select select "ACCOMODATION_FOOD"
select select "HOTELS"
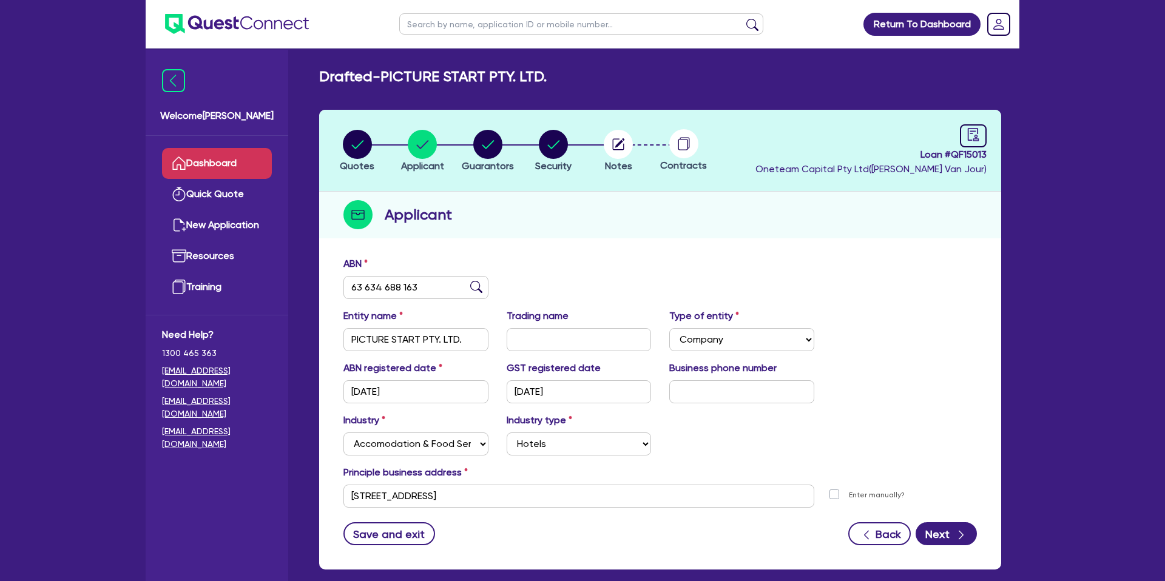
click at [228, 155] on link "Dashboard" at bounding box center [217, 163] width 110 height 31
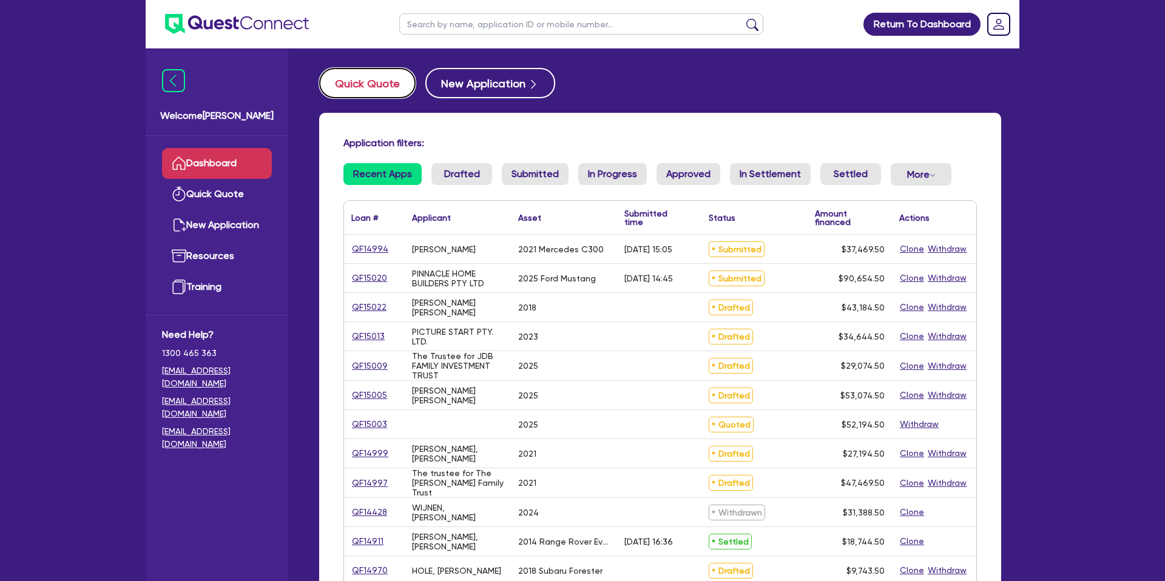
click at [371, 86] on button "Quick Quote" at bounding box center [367, 83] width 96 height 30
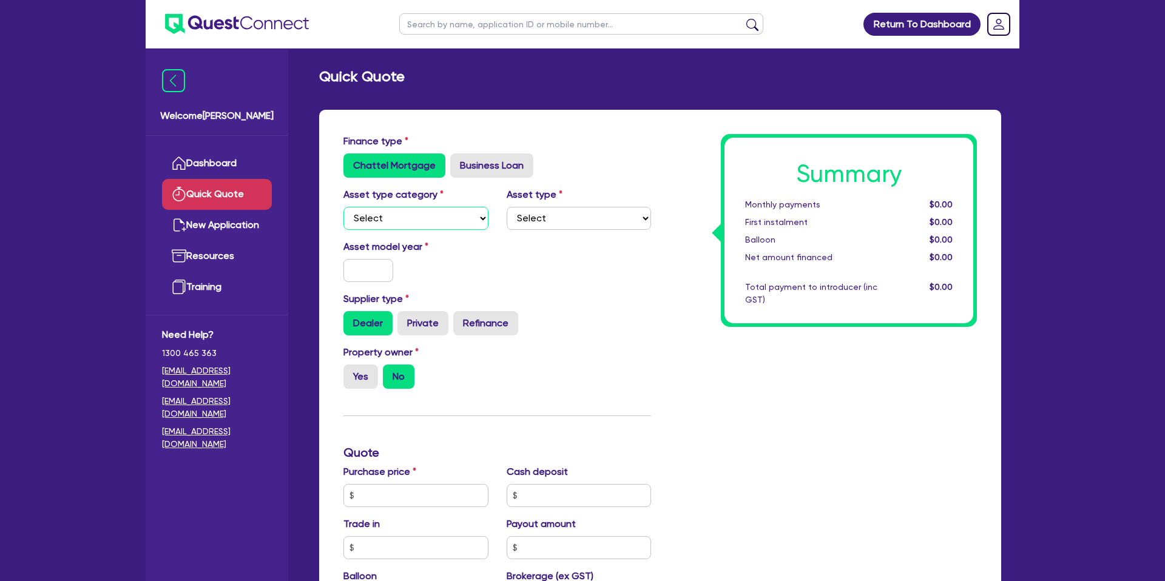
click at [446, 226] on select "Select Cars and light trucks Primary assets Secondary assets Tertiary assets" at bounding box center [415, 218] width 145 height 23
select select "CARS_AND_LIGHT_TRUCKS"
click at [343, 207] on select "Select Cars and light trucks Primary assets Secondary assets Tertiary assets" at bounding box center [415, 218] width 145 height 23
click at [575, 220] on select "Select Passenger vehicles Vans and utes Light trucks up to 4.5 tonne" at bounding box center [578, 218] width 145 height 23
select select "PASSENGER_VEHICLES"
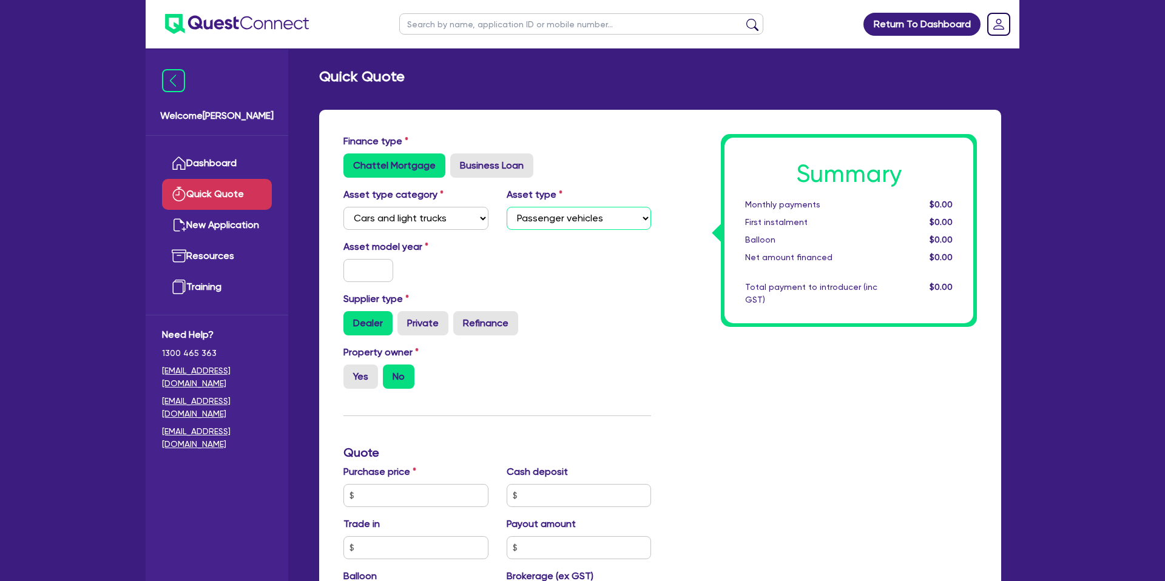
click at [506, 207] on select "Select Passenger vehicles Vans and utes Light trucks up to 4.5 tonne" at bounding box center [578, 218] width 145 height 23
click at [365, 271] on input "text" at bounding box center [368, 270] width 50 height 23
type input "2025"
click at [586, 255] on div "Asset model year 2025" at bounding box center [497, 266] width 326 height 52
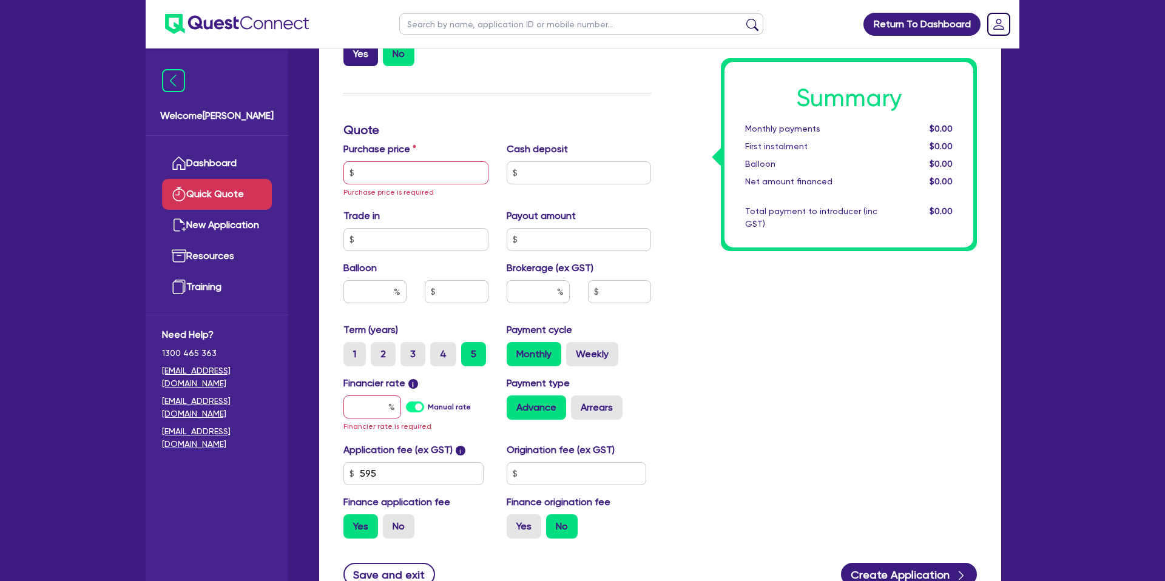
scroll to position [325, 0]
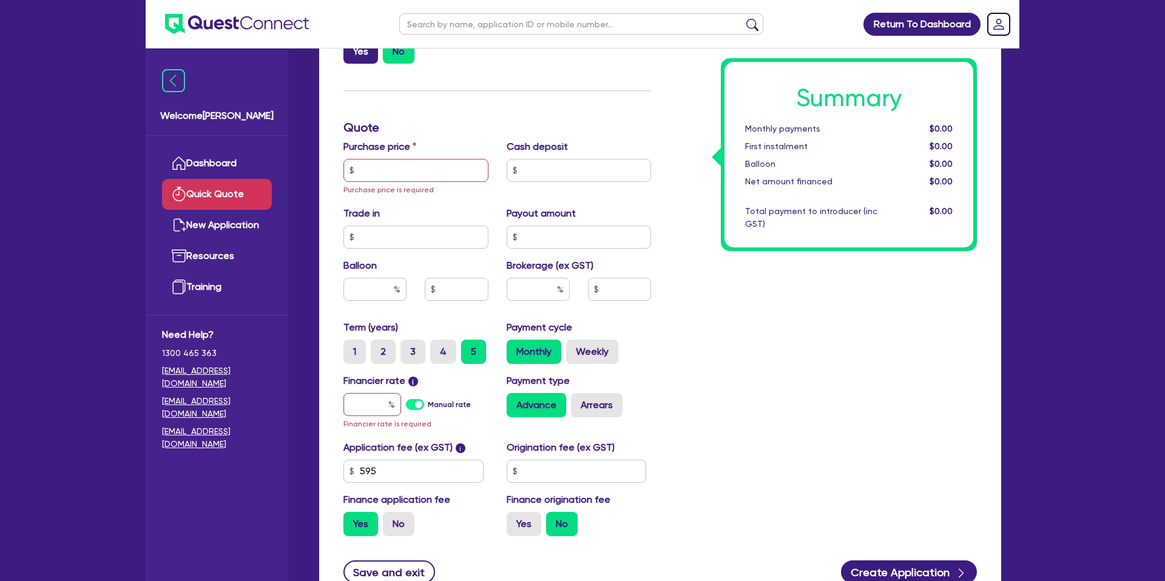
click at [364, 62] on label "Yes" at bounding box center [360, 51] width 35 height 24
click at [351, 47] on input "Yes" at bounding box center [347, 43] width 8 height 8
radio input "true"
click at [372, 173] on input "text" at bounding box center [415, 170] width 145 height 23
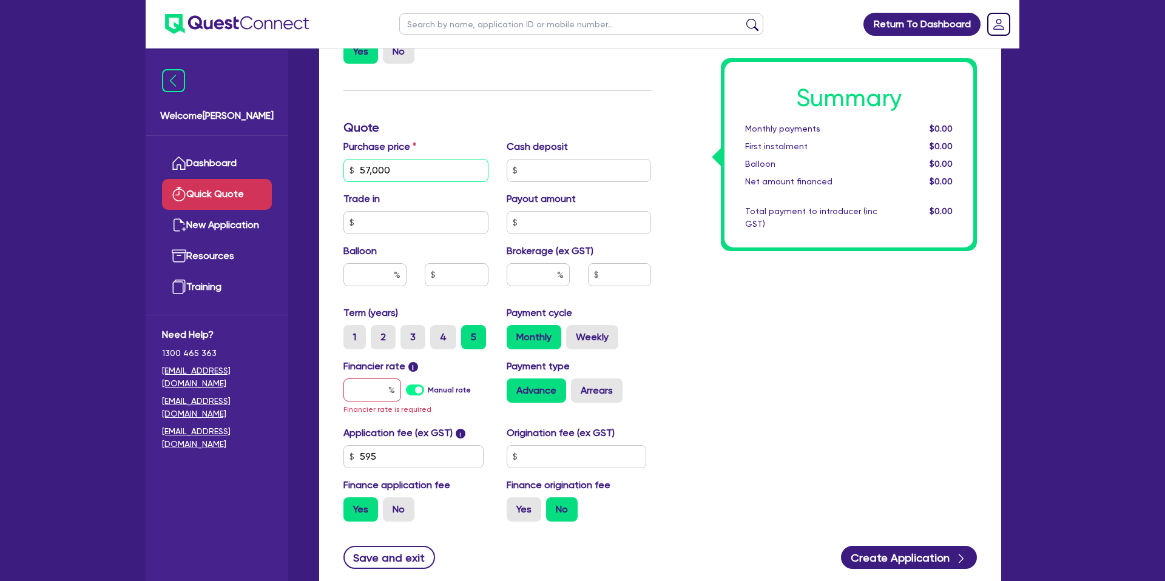
type input "57,000"
click at [536, 169] on input "text" at bounding box center [578, 170] width 145 height 23
type input "5,000"
click at [671, 229] on div "Summary Monthly payments $0.00 First instalment $0.00 Balloon $0.00 Net amount …" at bounding box center [823, 170] width 326 height 722
drag, startPoint x: 519, startPoint y: 168, endPoint x: 573, endPoint y: 169, distance: 54.6
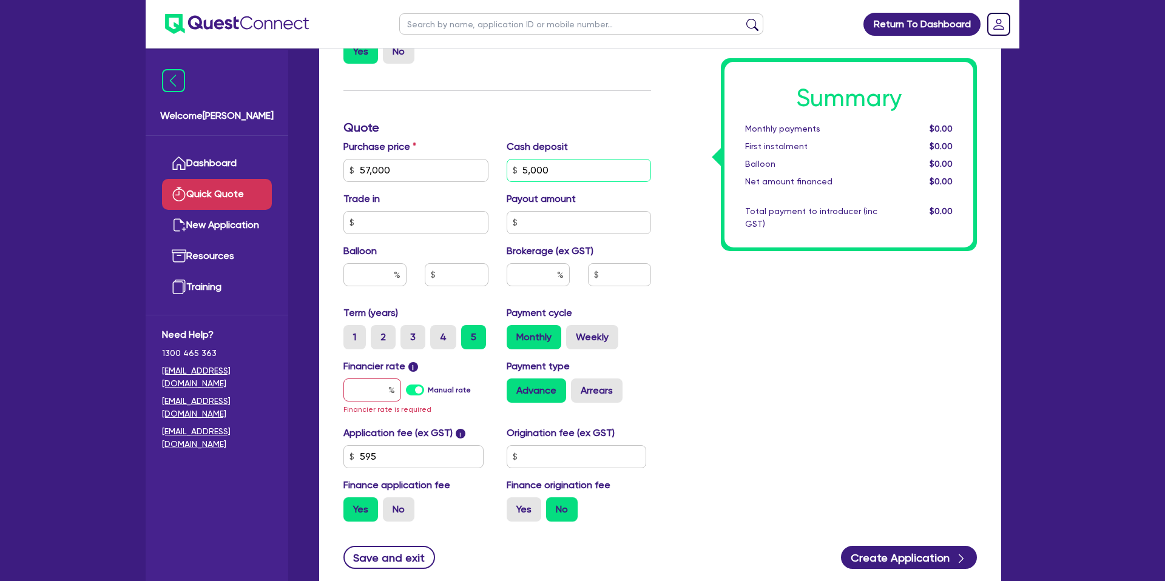
click at [573, 169] on input "5,000" at bounding box center [578, 170] width 145 height 23
click at [375, 219] on input "text" at bounding box center [415, 222] width 145 height 23
drag, startPoint x: 520, startPoint y: 171, endPoint x: 571, endPoint y: 172, distance: 51.6
click at [570, 174] on input "5,000" at bounding box center [578, 170] width 145 height 23
click at [672, 152] on div "Summary Monthly payments $0.00 First instalment $0.00 Balloon $0.00 Net amount …" at bounding box center [823, 170] width 326 height 722
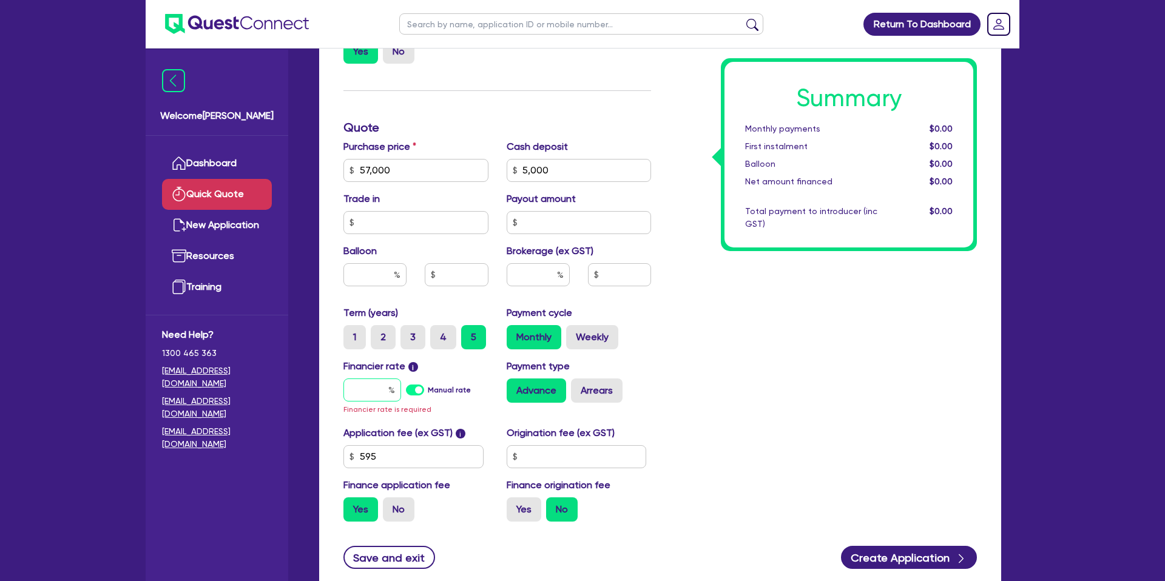
click at [377, 385] on input "text" at bounding box center [372, 390] width 58 height 23
drag, startPoint x: 555, startPoint y: 173, endPoint x: 508, endPoint y: 173, distance: 47.3
click at [512, 173] on div "5,000" at bounding box center [578, 170] width 145 height 23
type input "0.00"
click at [672, 166] on div "Summary Monthly payments $0.00 First instalment $0.00 Balloon $0.00 Net amount …" at bounding box center [823, 170] width 326 height 722
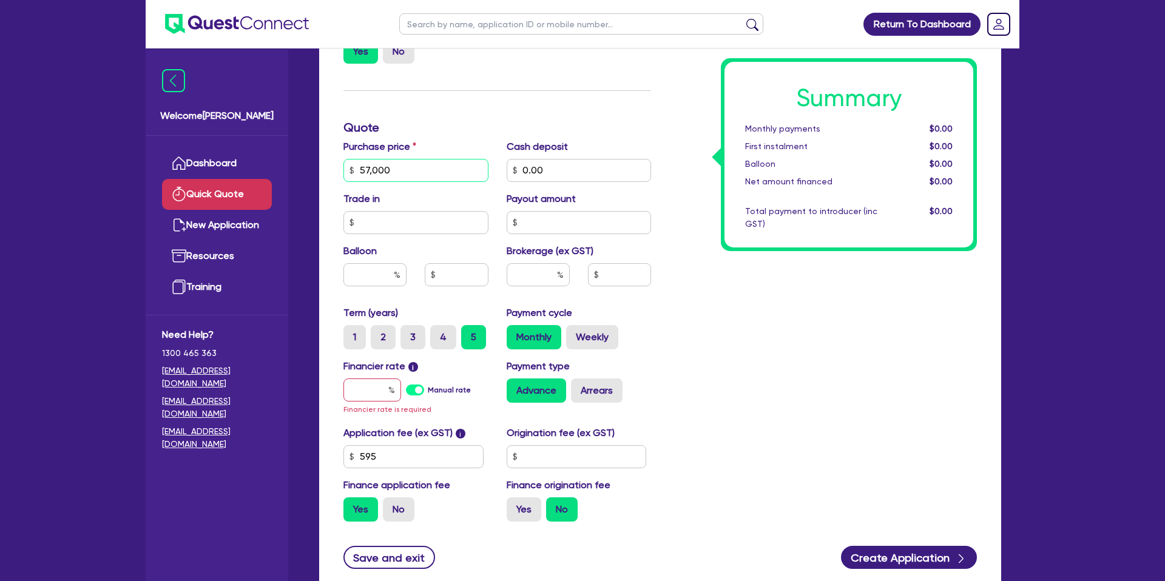
drag, startPoint x: 381, startPoint y: 168, endPoint x: 351, endPoint y: 170, distance: 29.8
click at [351, 170] on div "57,000" at bounding box center [415, 170] width 145 height 23
click at [358, 170] on input "57,000" at bounding box center [415, 170] width 145 height 23
drag, startPoint x: 358, startPoint y: 169, endPoint x: 396, endPoint y: 170, distance: 38.2
click at [395, 170] on input "57,000" at bounding box center [415, 170] width 145 height 23
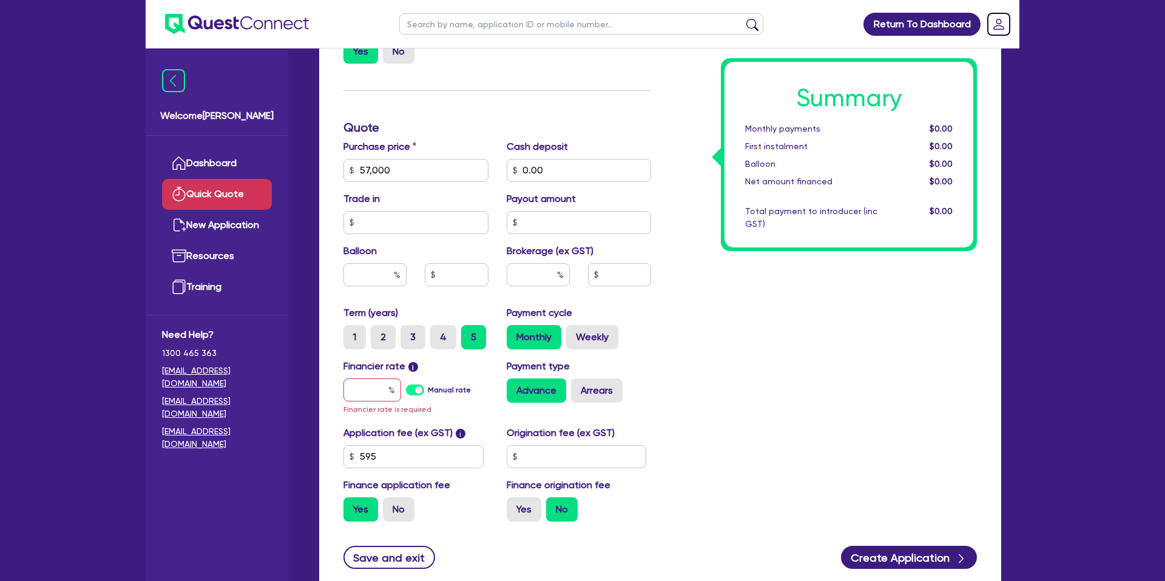
click at [671, 170] on div "Summary Monthly payments $0.00 First instalment $0.00 Balloon $0.00 Net amount …" at bounding box center [823, 170] width 326 height 722
click at [386, 271] on input "text" at bounding box center [374, 274] width 63 height 23
type input "0"
type input "35"
click at [821, 324] on div "Summary Monthly payments $0.00 First instalment $0.00 Balloon $0.00 Net amount …" at bounding box center [823, 170] width 326 height 722
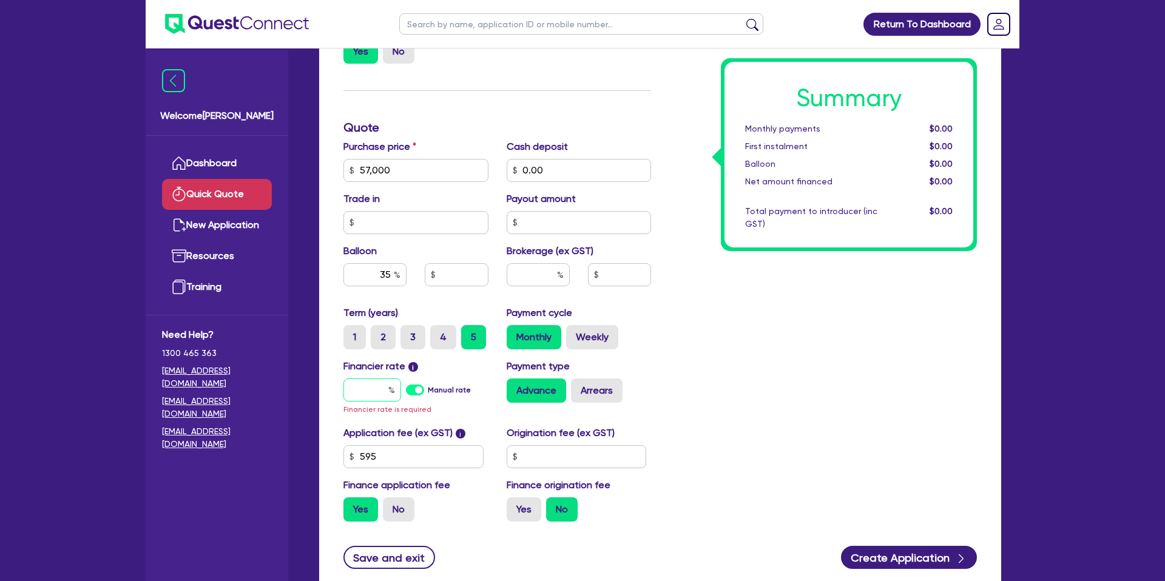
click at [383, 389] on input "text" at bounding box center [372, 390] width 58 height 23
type input "7"
type input "19,950"
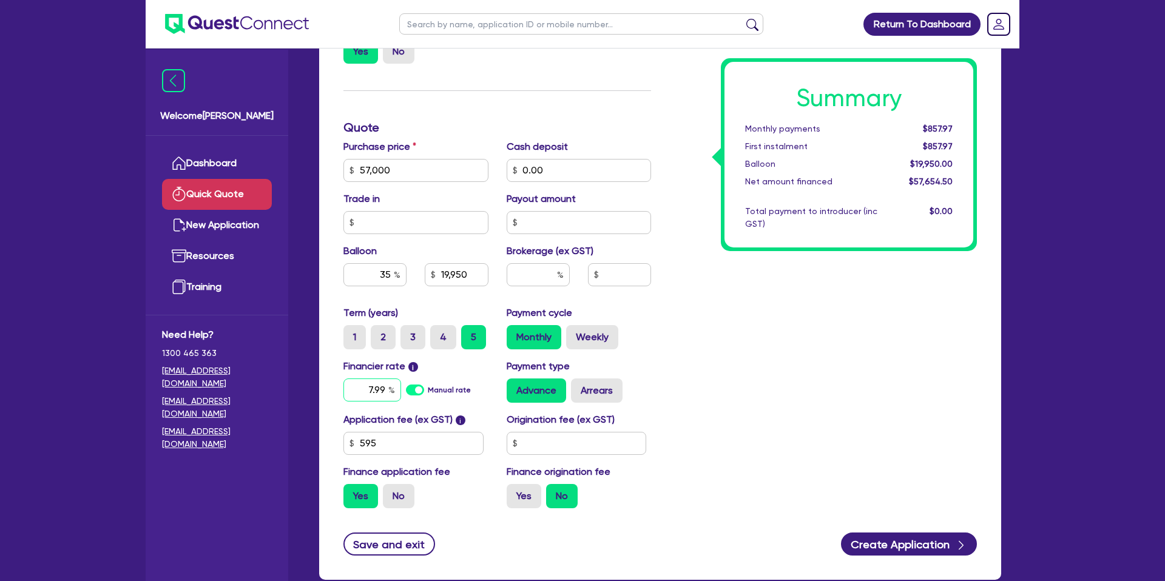
type input "7.99"
type input "19,950"
click at [781, 328] on div "Summary Monthly payments $857.97 First instalment $857.97 Balloon $19,950.00 Ne…" at bounding box center [823, 163] width 326 height 709
click at [530, 434] on input "text" at bounding box center [576, 443] width 140 height 23
type input "2,200"
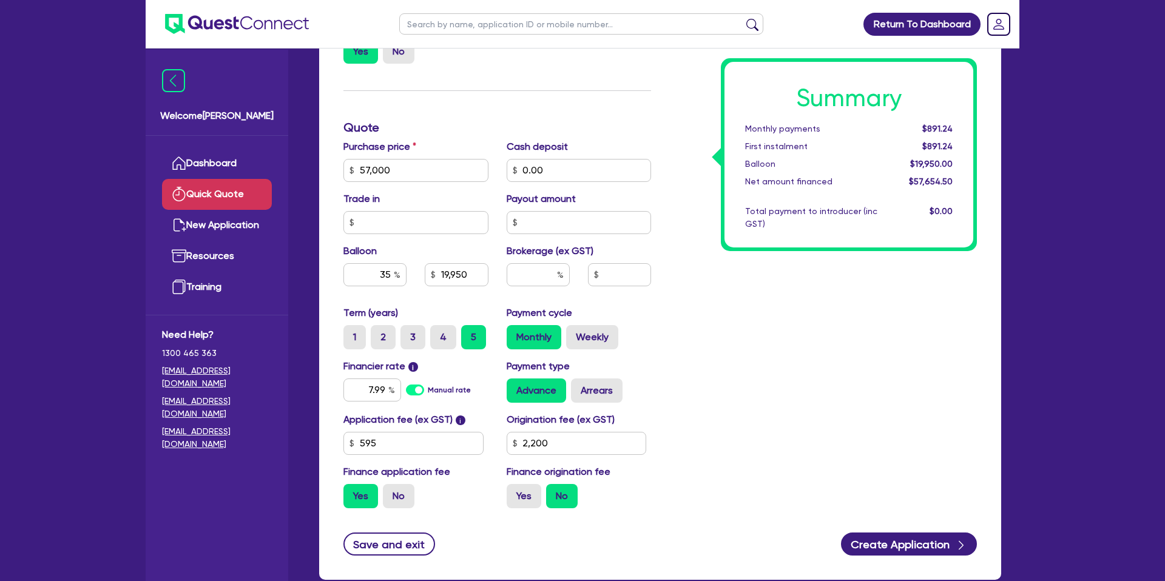
click at [802, 371] on div "Summary Monthly payments $891.24 First instalment $891.24 Balloon $19,950.00 Ne…" at bounding box center [823, 163] width 326 height 709
type input "19,950"
click at [390, 272] on input "35" at bounding box center [374, 274] width 63 height 23
type input "30"
drag, startPoint x: 950, startPoint y: 324, endPoint x: 937, endPoint y: 321, distance: 13.7
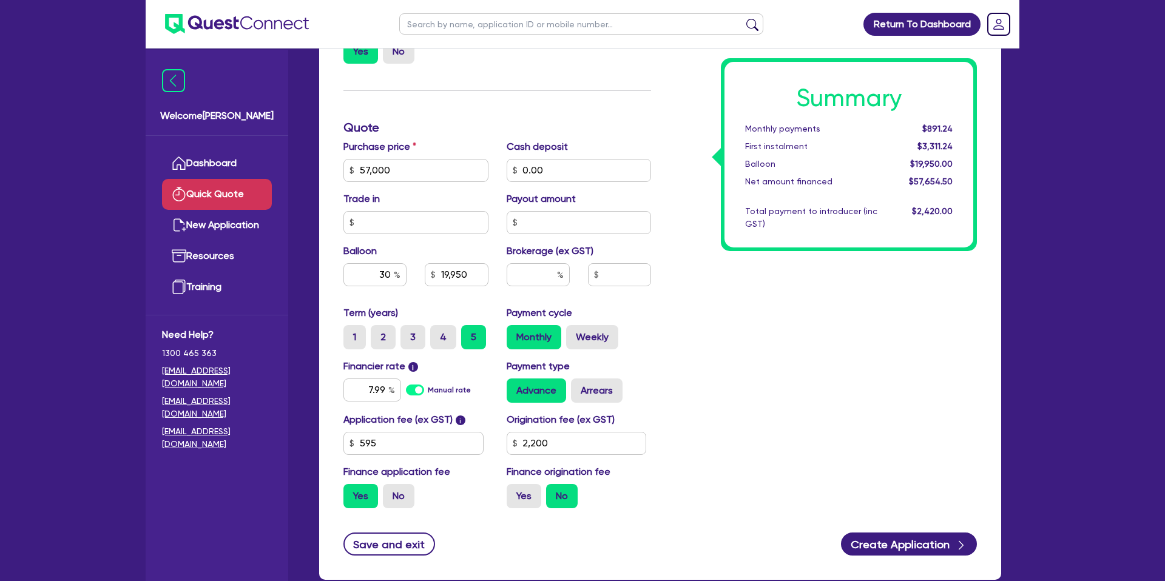
click at [946, 323] on div "Summary Monthly payments $891.24 First instalment $3,311.24 Balloon $19,950.00 …" at bounding box center [823, 163] width 326 height 709
drag, startPoint x: 442, startPoint y: 275, endPoint x: 479, endPoint y: 270, distance: 37.9
click at [476, 271] on input "17,100" at bounding box center [456, 274] width 63 height 23
click at [536, 272] on input "text" at bounding box center [537, 274] width 63 height 23
click at [628, 277] on input "text" at bounding box center [619, 274] width 63 height 23
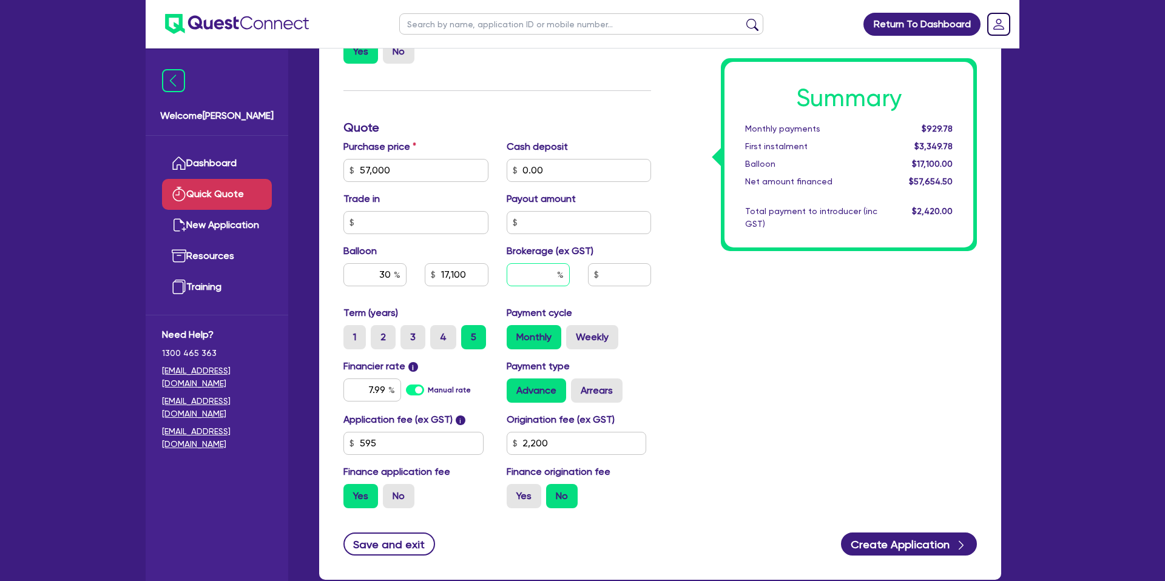
click at [547, 272] on input "text" at bounding box center [537, 274] width 63 height 23
click at [743, 305] on div "Summary Monthly payments $929.78 First instalment $3,349.78 Balloon $17,100.00 …" at bounding box center [823, 163] width 326 height 709
click at [610, 113] on div "Finance type Chattel Mortgage Business Loan Asset type category Select Cars and…" at bounding box center [497, 163] width 326 height 709
drag, startPoint x: 407, startPoint y: 172, endPoint x: 420, endPoint y: 176, distance: 13.4
click at [407, 172] on input "57,000" at bounding box center [415, 170] width 145 height 23
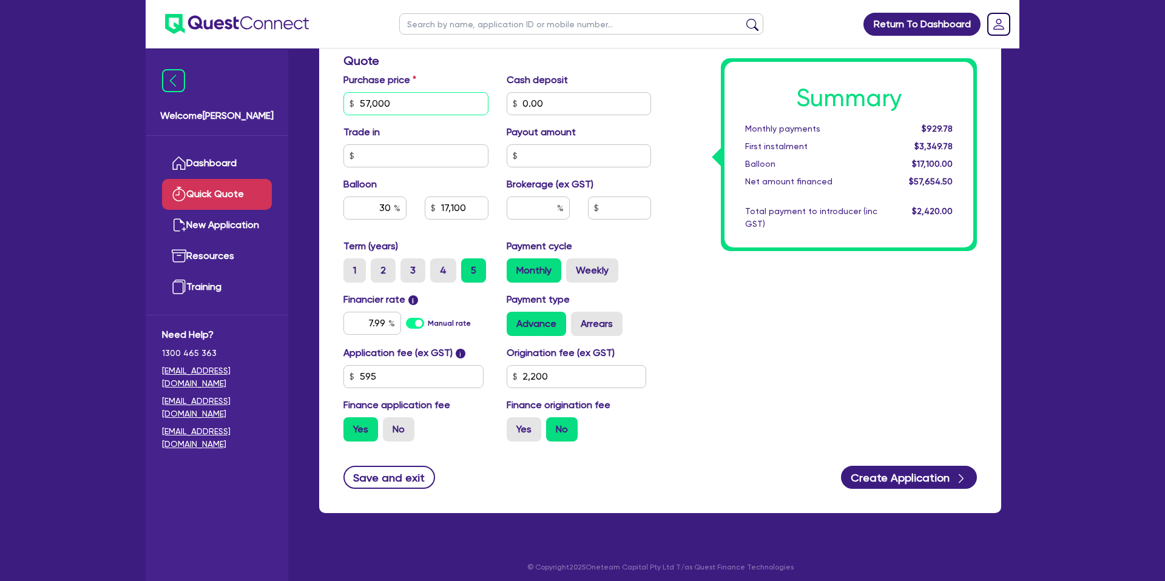
scroll to position [398, 0]
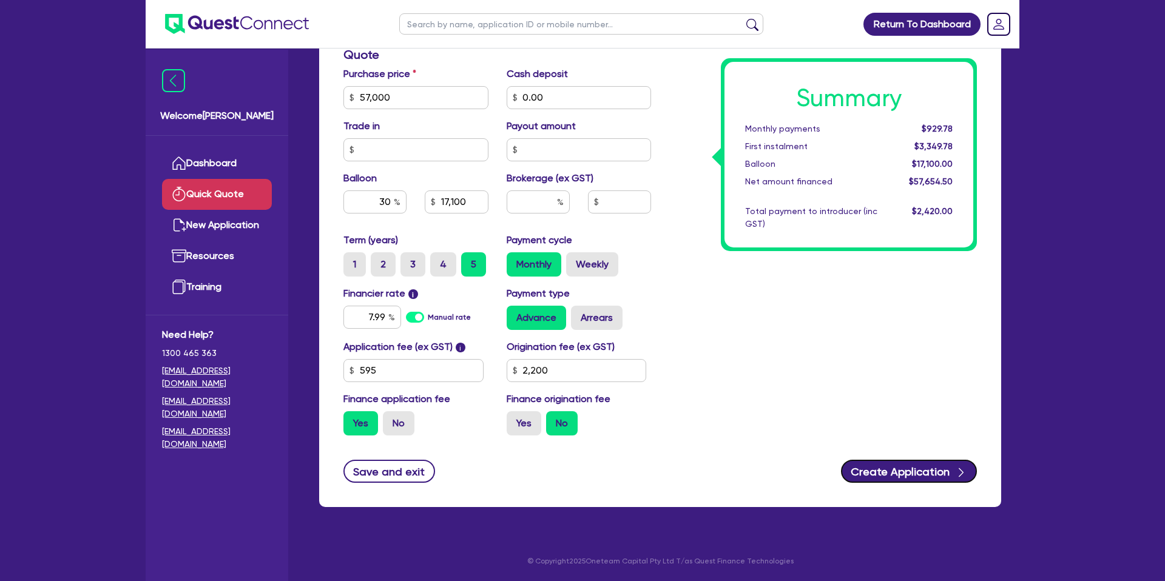
drag, startPoint x: 943, startPoint y: 469, endPoint x: 946, endPoint y: 493, distance: 24.4
click at [943, 469] on button "Create Application" at bounding box center [909, 471] width 136 height 23
type input "17,100"
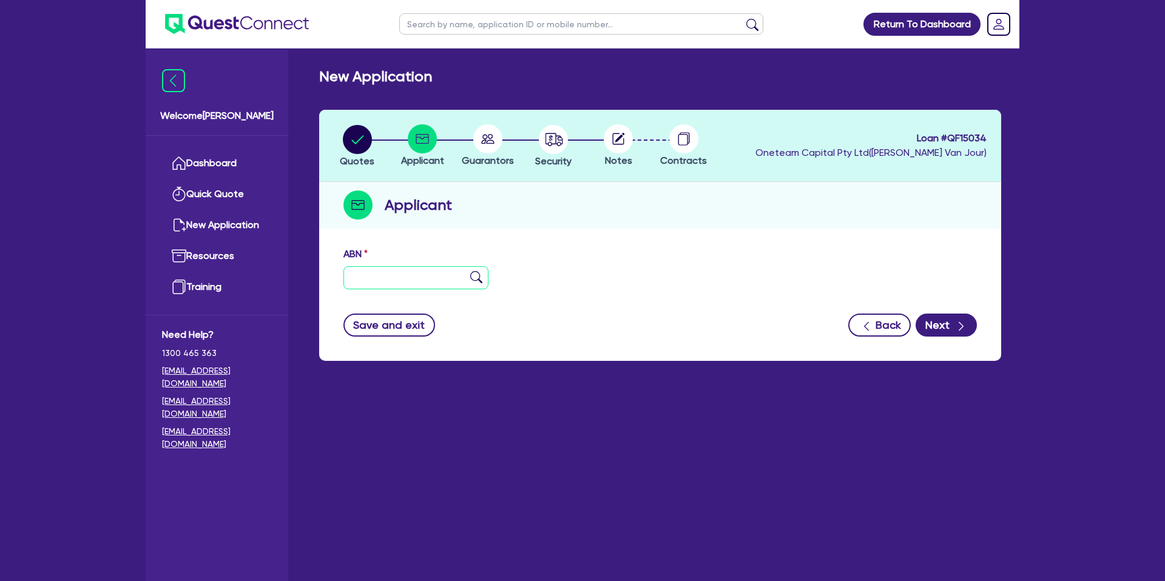
drag, startPoint x: 397, startPoint y: 283, endPoint x: 608, endPoint y: 15, distance: 341.7
click at [421, 275] on input "text" at bounding box center [415, 277] width 145 height 23
paste input "text"
drag, startPoint x: 408, startPoint y: 280, endPoint x: 419, endPoint y: 277, distance: 11.9
click at [408, 280] on input "text" at bounding box center [415, 277] width 145 height 23
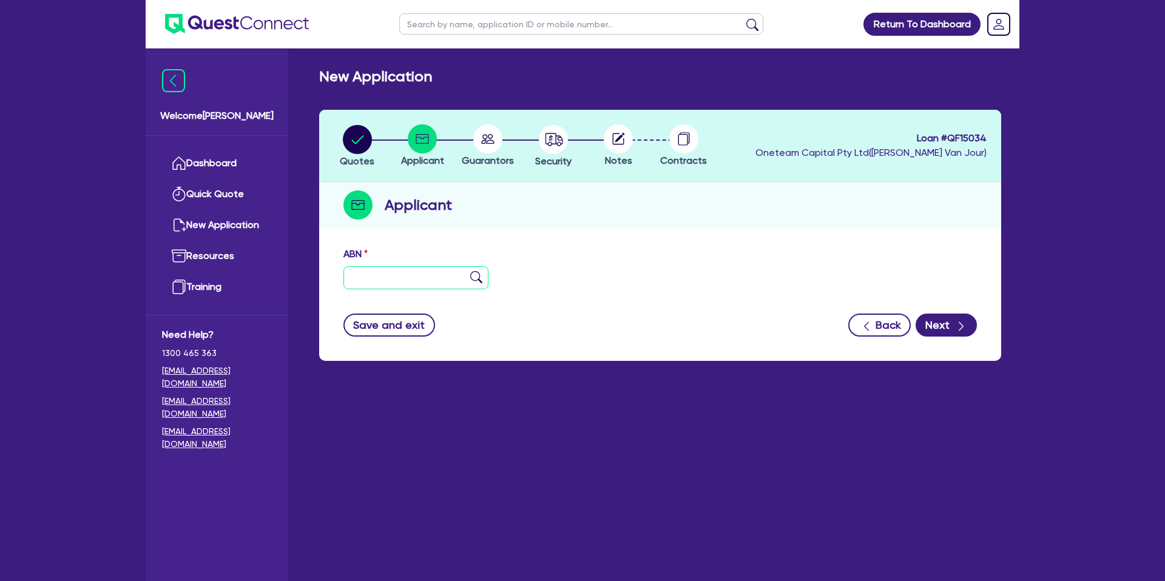
paste input "98 682 657 325"
type input "98 682 657 325"
click at [600, 232] on div "Quotes Applicant Guarantors Security Notes Contracts Loan # QF15034 Oneteam Cap…" at bounding box center [660, 235] width 682 height 251
type input "FREEDOM OASIS PTY LTD"
select select "COMPANY"
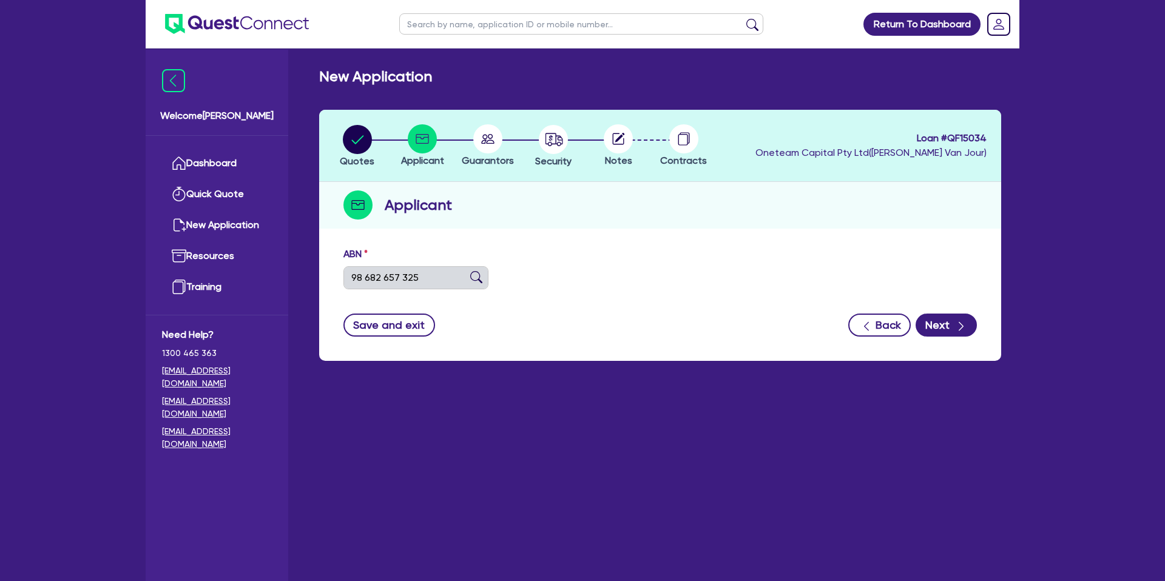
type input "[DATE]"
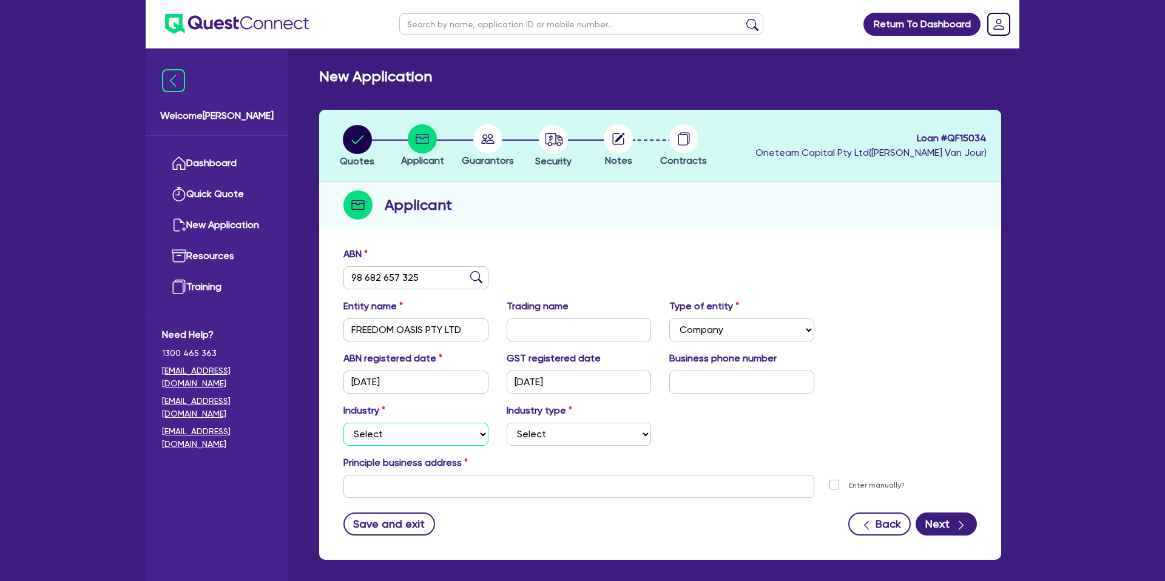
click at [432, 424] on select "Select Accomodation & Food Services Administrative & Support Services Agricultu…" at bounding box center [415, 434] width 145 height 23
select select "ACCOMODATION_FOOD"
click at [343, 423] on select "Select Accomodation & Food Services Administrative & Support Services Agricultu…" at bounding box center [415, 434] width 145 height 23
click at [534, 436] on select "Select Hotels Motels Serviced Apartments Other Short-term Accomodation Cafes Re…" at bounding box center [578, 434] width 145 height 23
select select "HOTELS"
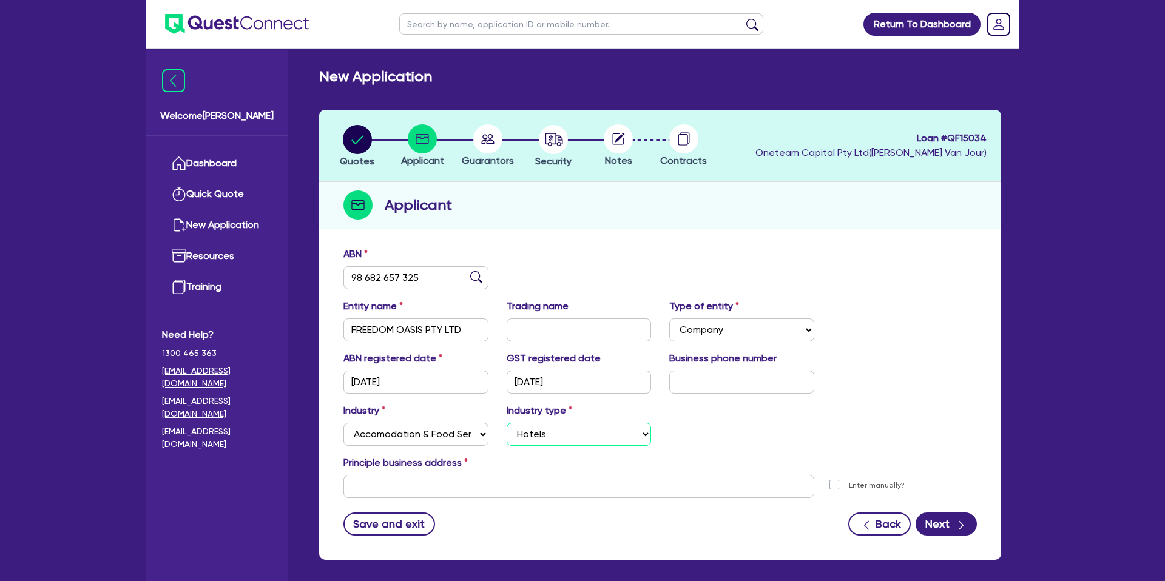
click at [506, 423] on select "Select Hotels Motels Serviced Apartments Other Short-term Accomodation Cafes Re…" at bounding box center [578, 434] width 145 height 23
click at [411, 485] on input "text" at bounding box center [578, 486] width 471 height 23
paste input "42 Highlands Terrace"
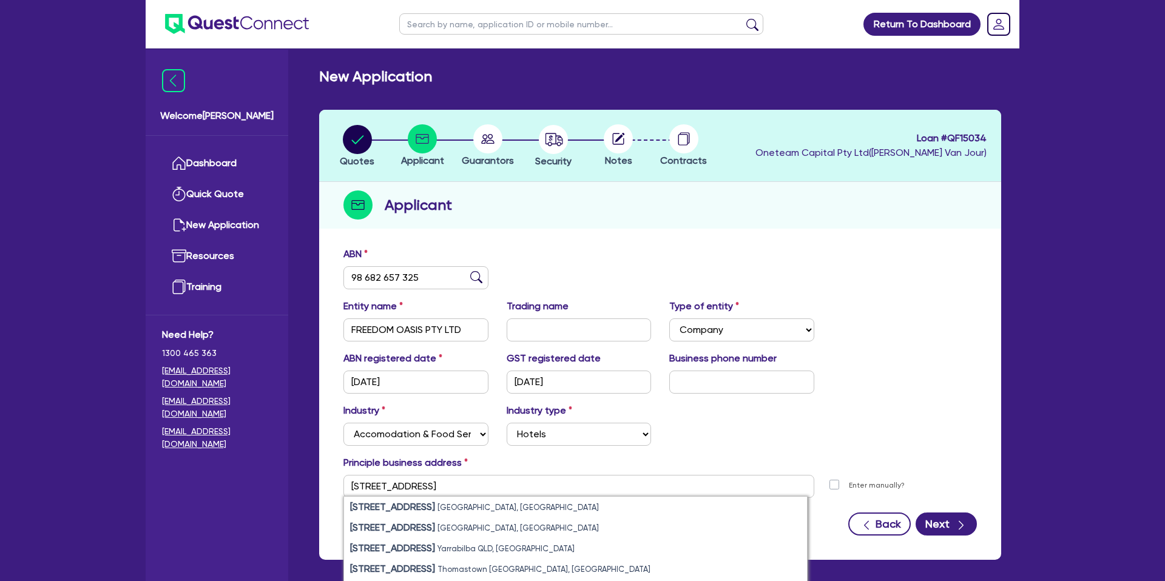
click at [836, 428] on div "Industry Select Accomodation & Food Services Administrative & Support Services …" at bounding box center [659, 429] width 651 height 52
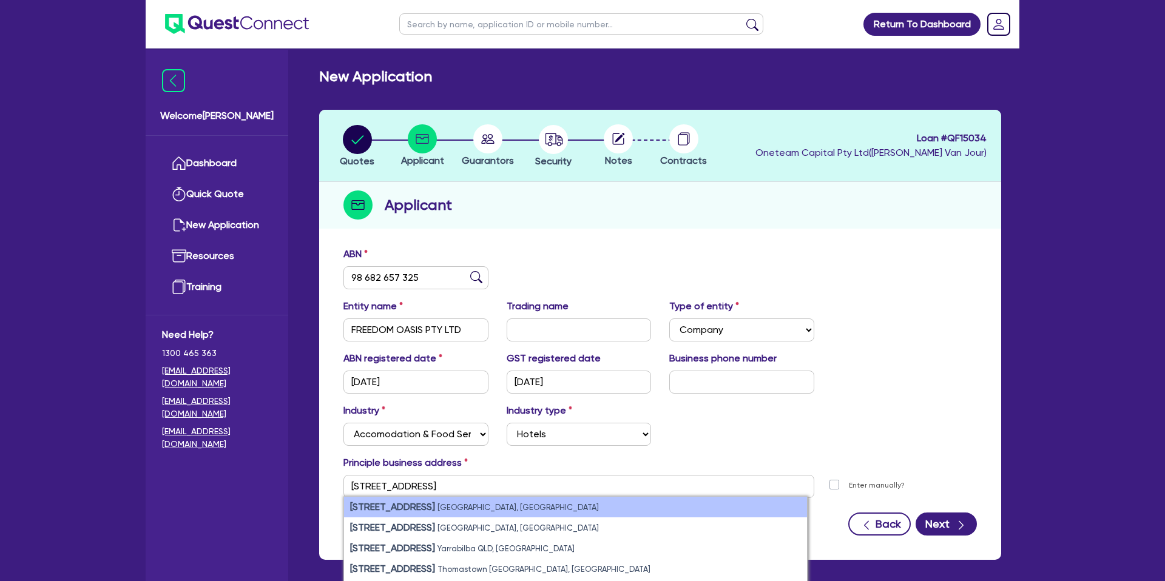
click at [511, 512] on li "42 Highlands Terrace Springfield Lakes QLD, Australia" at bounding box center [575, 507] width 463 height 21
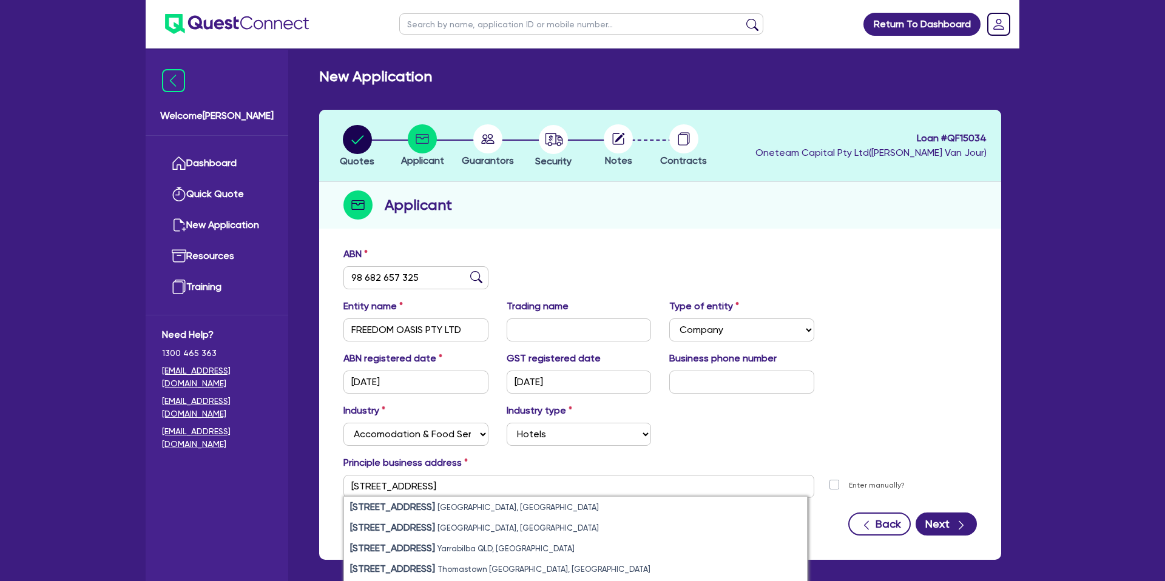
type input "[STREET_ADDRESS]"
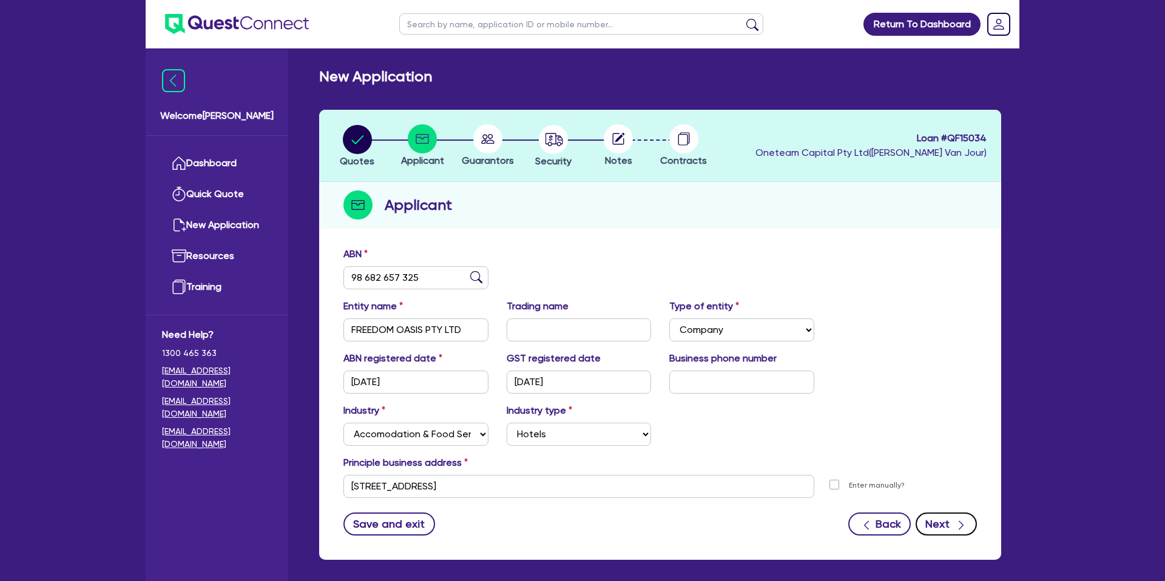
click at [955, 527] on icon "button" at bounding box center [961, 525] width 12 height 12
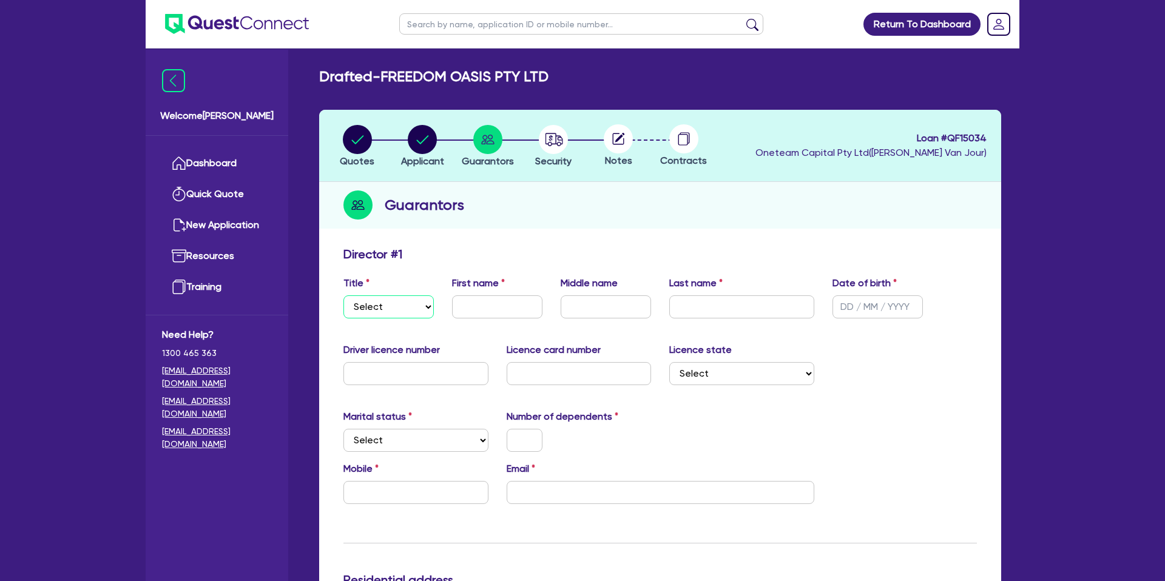
click at [409, 306] on select "Select Mr Mrs Ms Miss Dr" at bounding box center [388, 306] width 90 height 23
select select "MRS"
click at [343, 295] on select "Select Mr Mrs Ms Miss Dr" at bounding box center [388, 306] width 90 height 23
click at [496, 295] on div "First name" at bounding box center [497, 297] width 109 height 42
click at [488, 305] on input "text" at bounding box center [497, 306] width 90 height 23
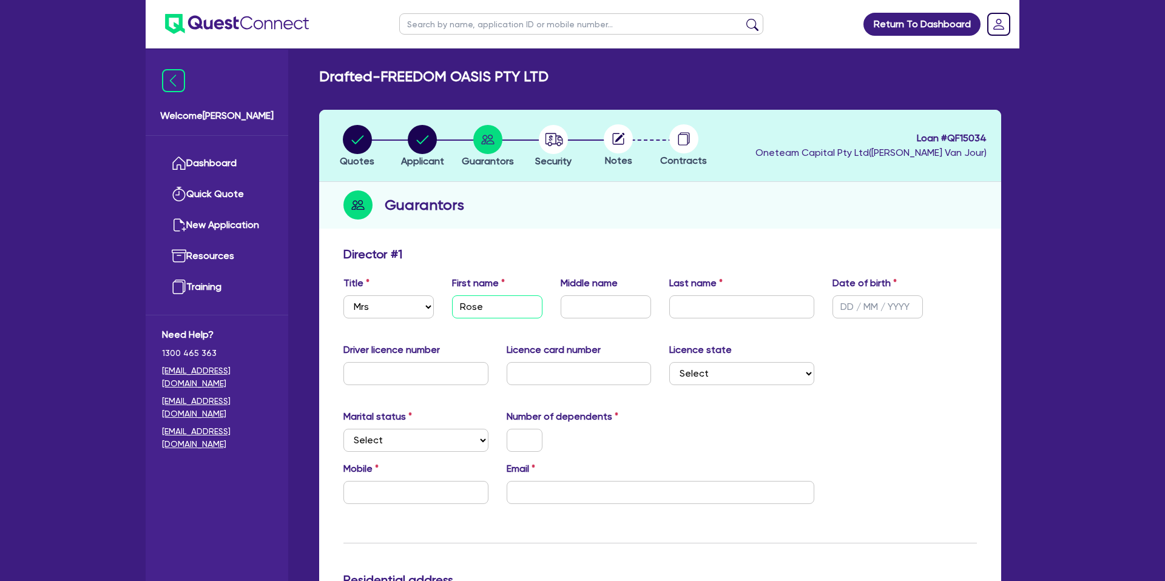
type input "Rose"
paste input "Tuilau"
type input "Tuilau"
click at [848, 303] on input "text" at bounding box center [877, 306] width 90 height 23
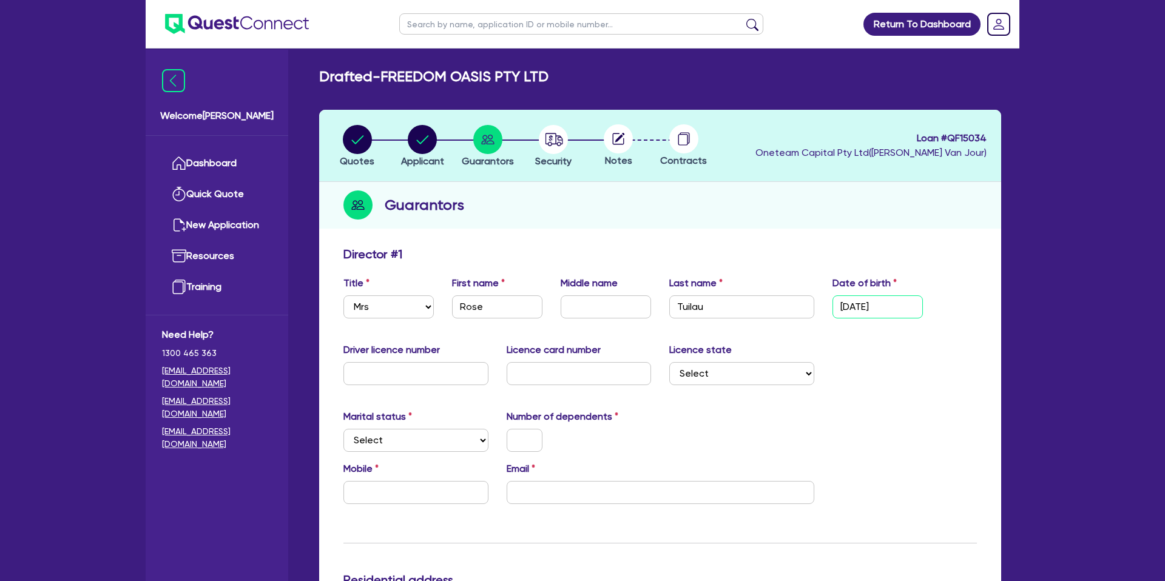
type input "[DATE]"
click at [392, 369] on input "text" at bounding box center [415, 373] width 145 height 23
type input "098611635"
click at [540, 372] on input "text" at bounding box center [578, 373] width 145 height 23
type input "8da515te31"
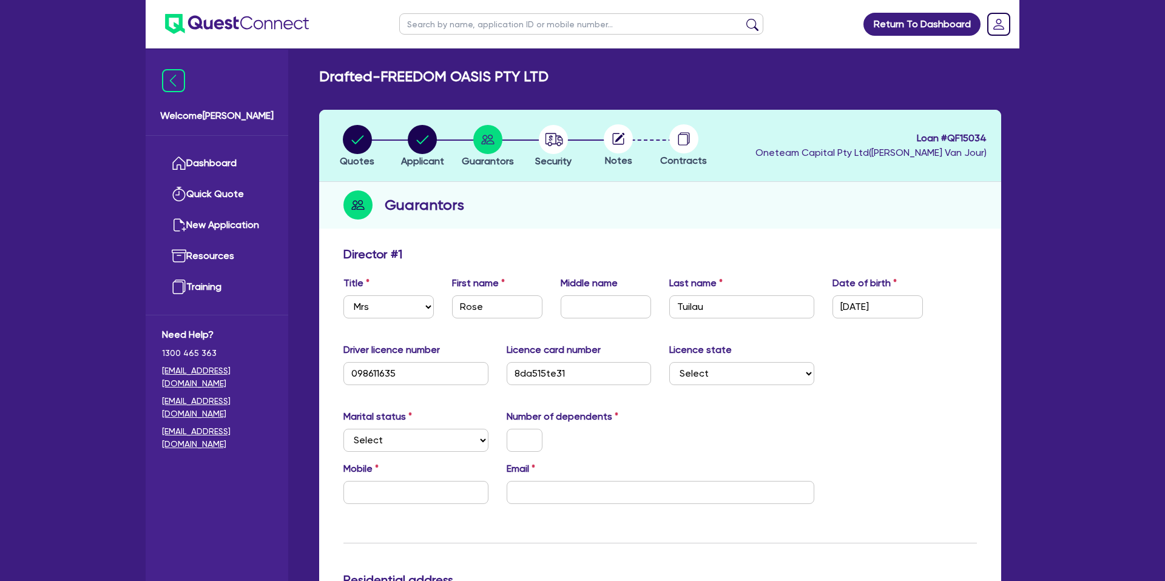
drag, startPoint x: 764, startPoint y: 406, endPoint x: 738, endPoint y: 369, distance: 45.1
click at [736, 369] on select "Select NSW VIC QLD TAS ACT SA NT WA" at bounding box center [741, 373] width 145 height 23
select select "QLD"
click at [669, 362] on select "Select NSW VIC QLD TAS ACT SA NT WA" at bounding box center [741, 373] width 145 height 23
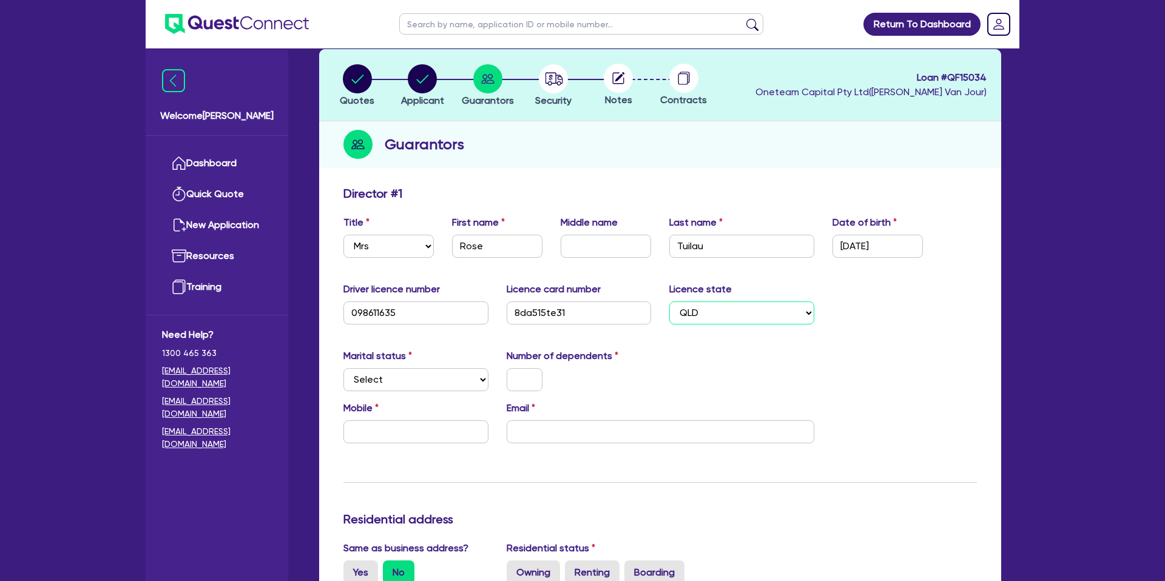
scroll to position [74, 0]
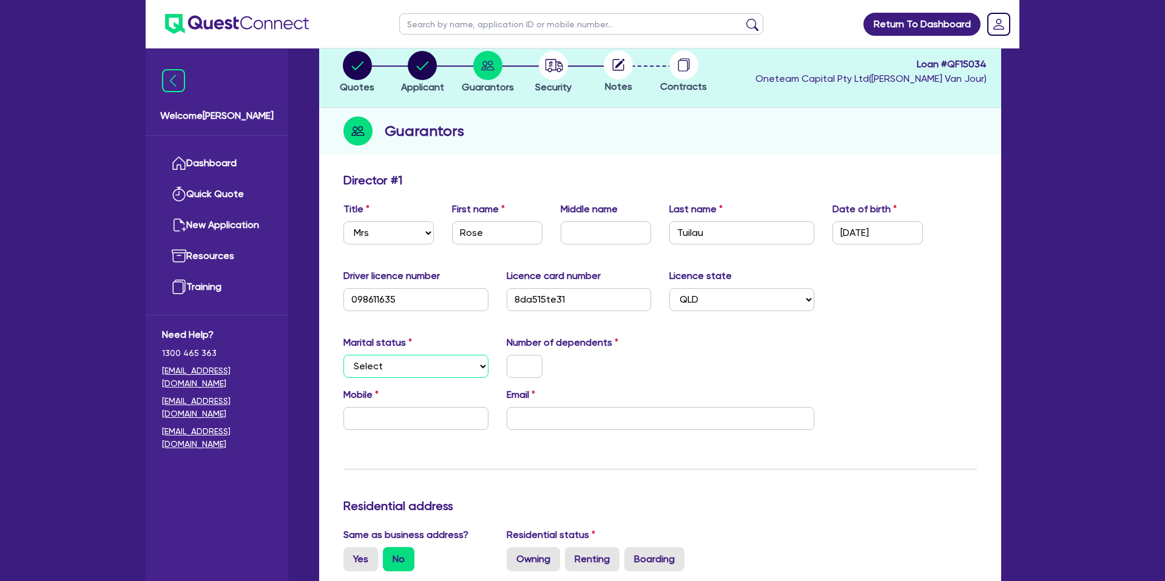
click at [412, 369] on select "Select Single Married De Facto / Partner" at bounding box center [415, 366] width 145 height 23
select select "DE_FACTO"
click at [343, 355] on select "Select Single Married De Facto / Partner" at bounding box center [415, 366] width 145 height 23
click at [514, 365] on input "text" at bounding box center [524, 366] width 36 height 23
click at [427, 416] on input "text" at bounding box center [415, 418] width 145 height 23
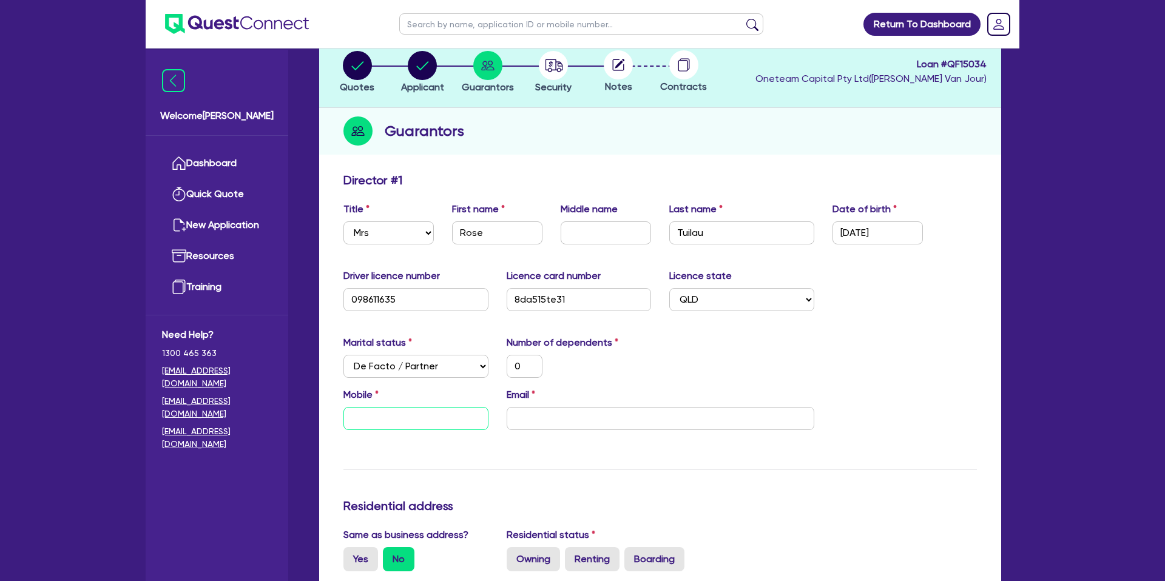
type input "0"
type input "04"
type input "0"
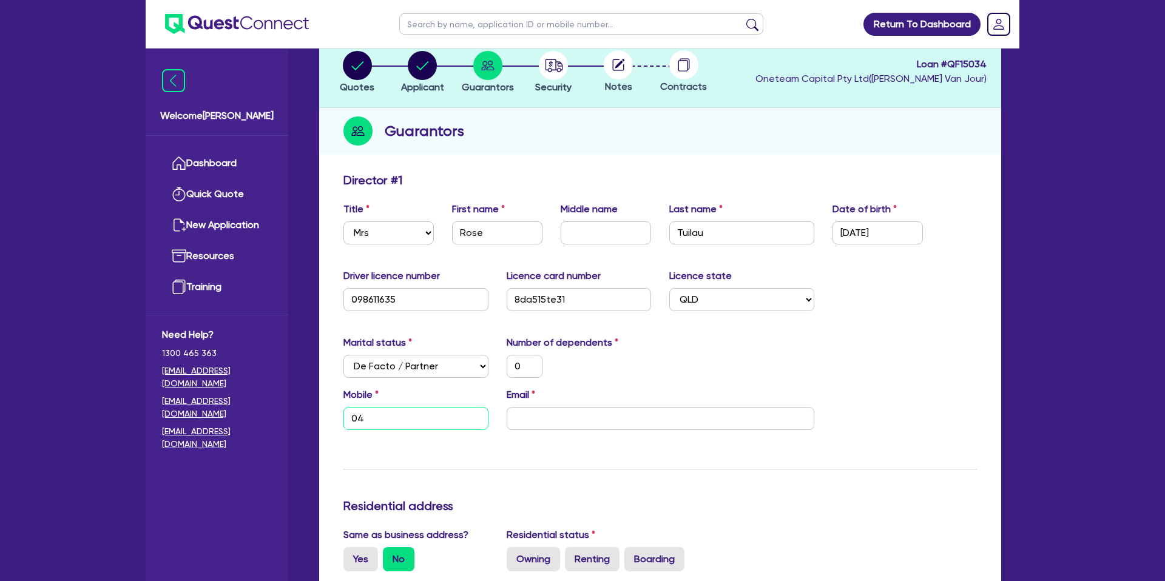
type input "041"
type input "0"
type input "0412"
type input "0"
type input "0412 0"
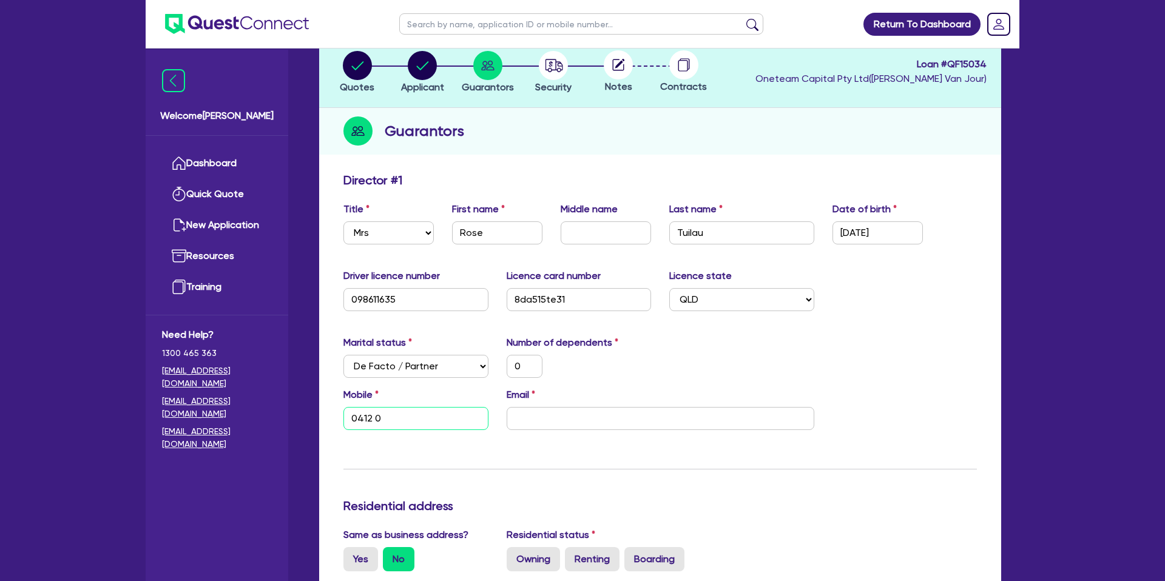
type input "0"
type input "0412 09"
type input "0"
type input "0412 090"
type input "0"
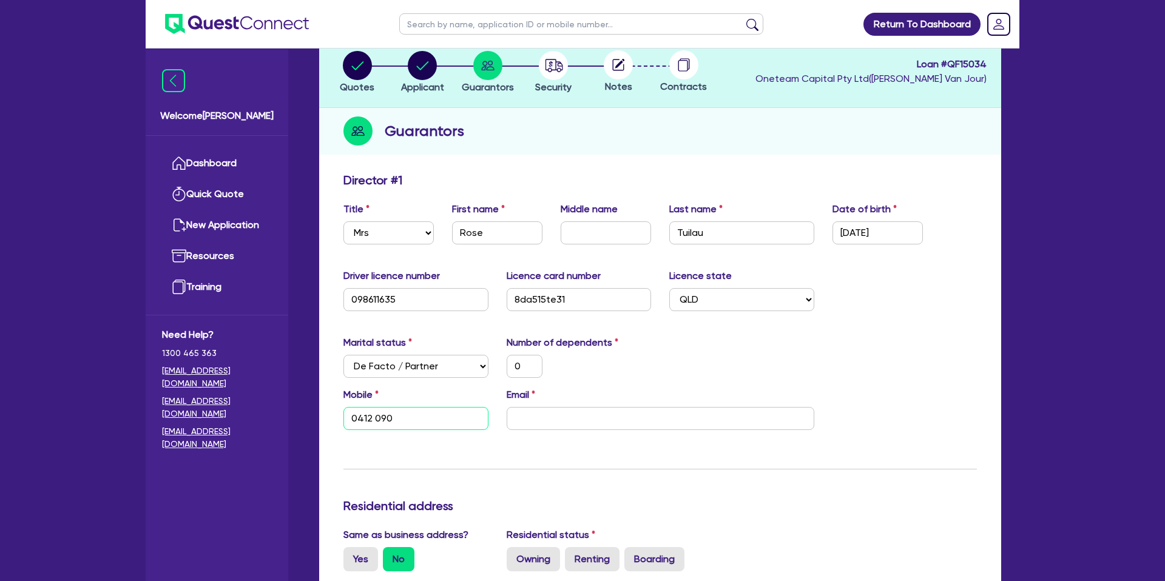
type input "0412 090 3"
type input "0"
type input "0412 090 31"
type input "0"
type input "0412 090 314"
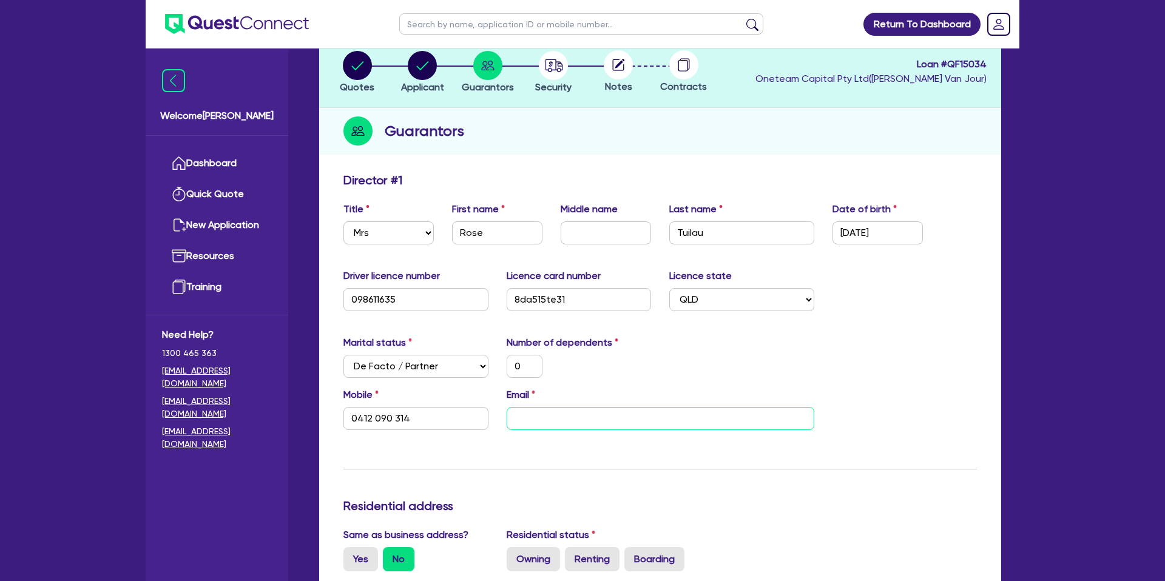
click at [660, 417] on input "email" at bounding box center [660, 418] width 308 height 23
paste input "[EMAIL_ADDRESS][DOMAIN_NAME]"
type input "0"
type input "0412 090 314"
type input "[EMAIL_ADDRESS][DOMAIN_NAME]"
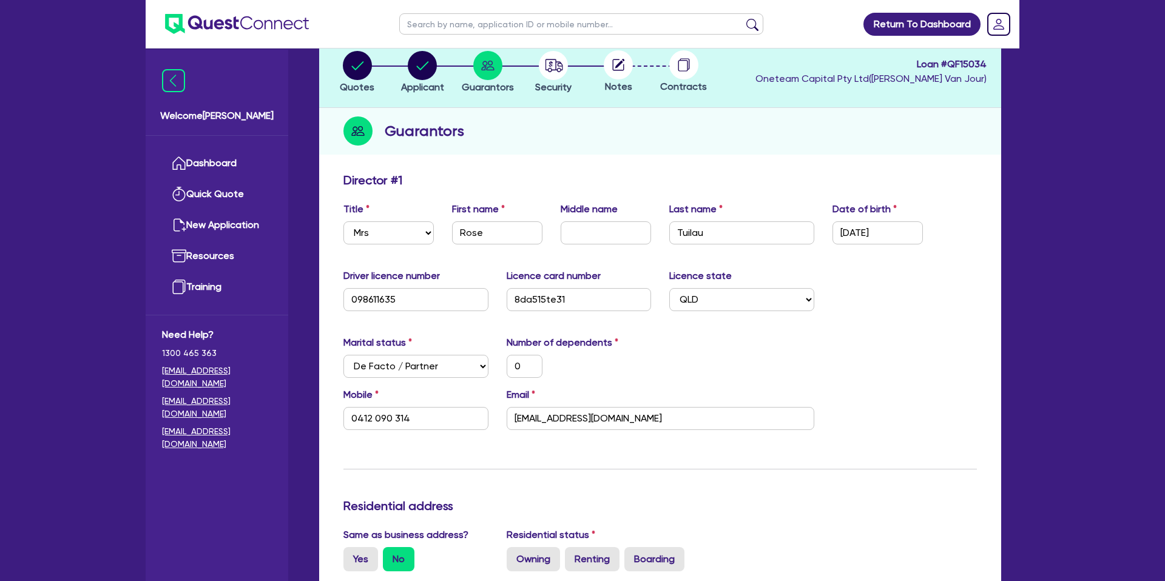
click at [685, 373] on div "Marital status Select Single Married De Facto / Partner Number of dependents 0" at bounding box center [659, 361] width 651 height 52
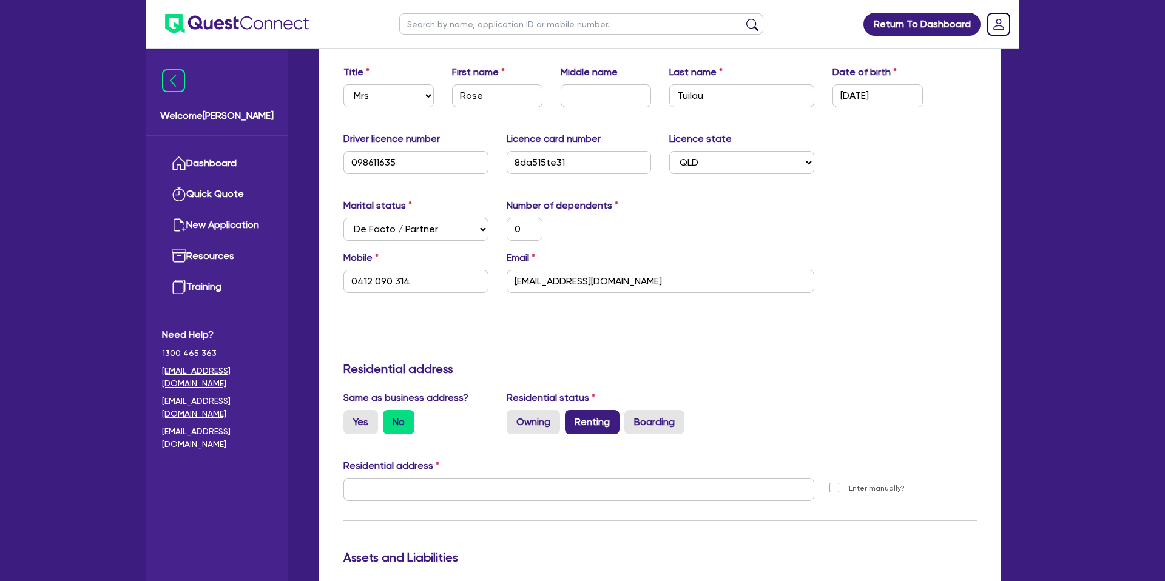
scroll to position [227, 0]
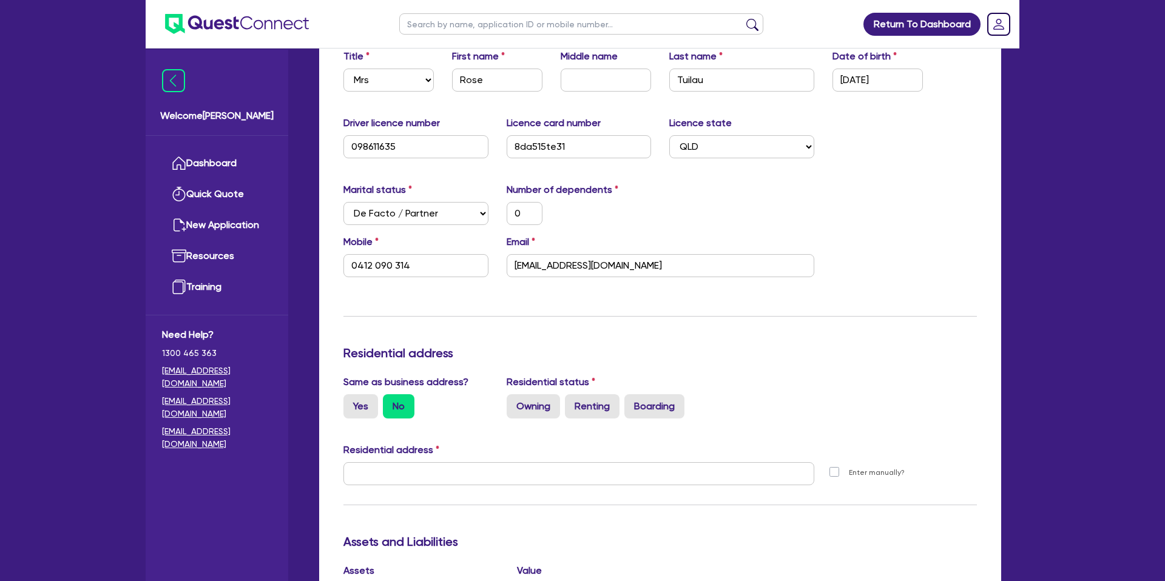
click at [351, 398] on input "Yes" at bounding box center [347, 398] width 8 height 8
radio input "true"
type input "0"
type input "0412 090 314"
type input "[STREET_ADDRESS]"
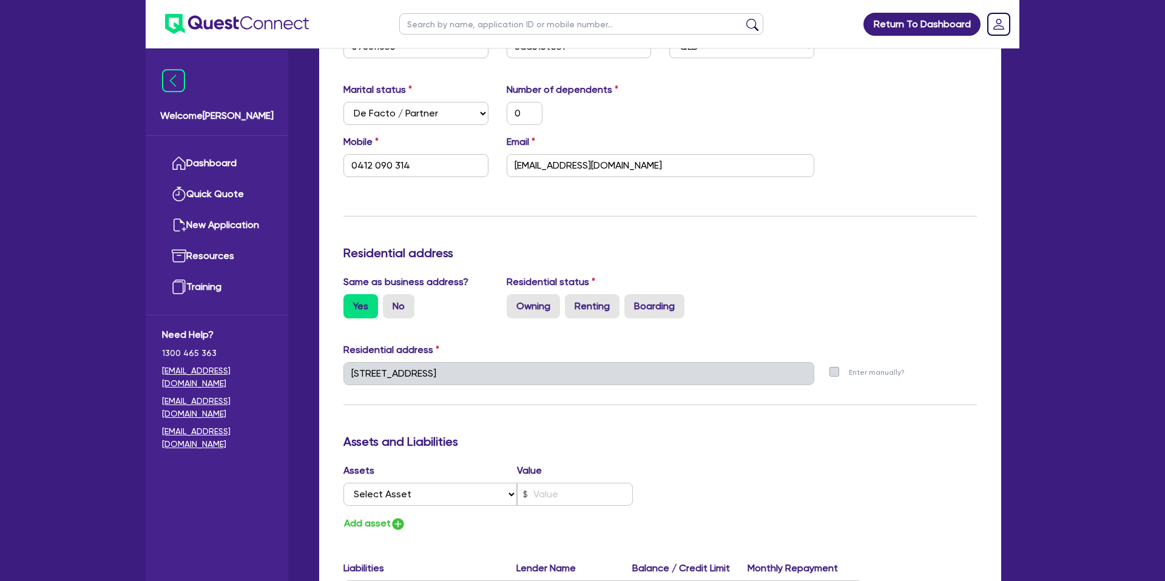
scroll to position [328, 0]
click at [532, 314] on label "Owning" at bounding box center [532, 305] width 53 height 24
click at [514, 301] on input "Owning" at bounding box center [510, 297] width 8 height 8
radio input "true"
type input "0"
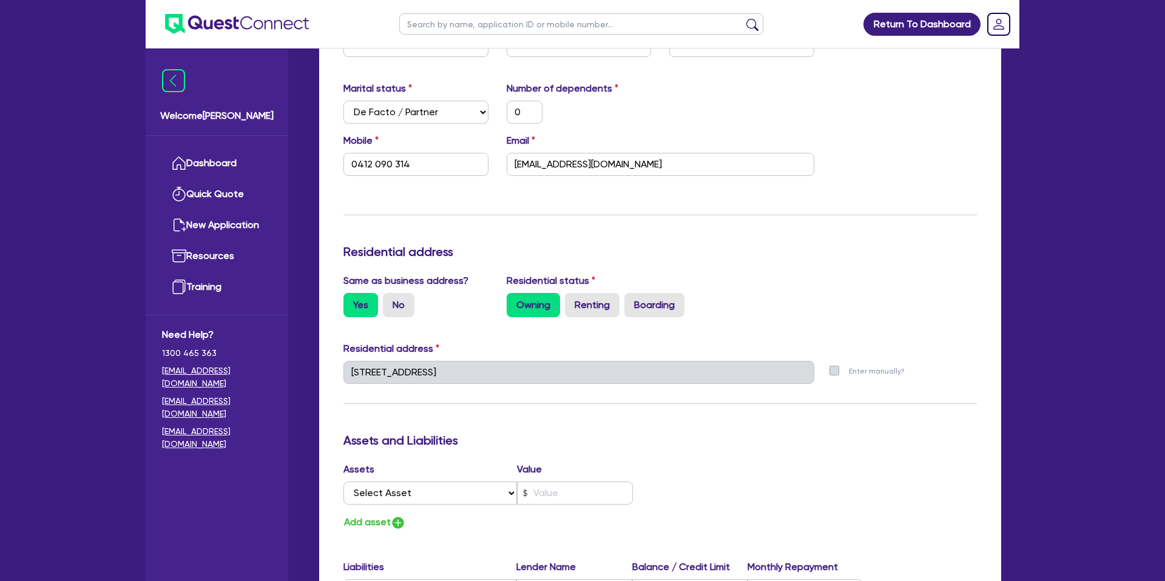
type input "0412 090 314"
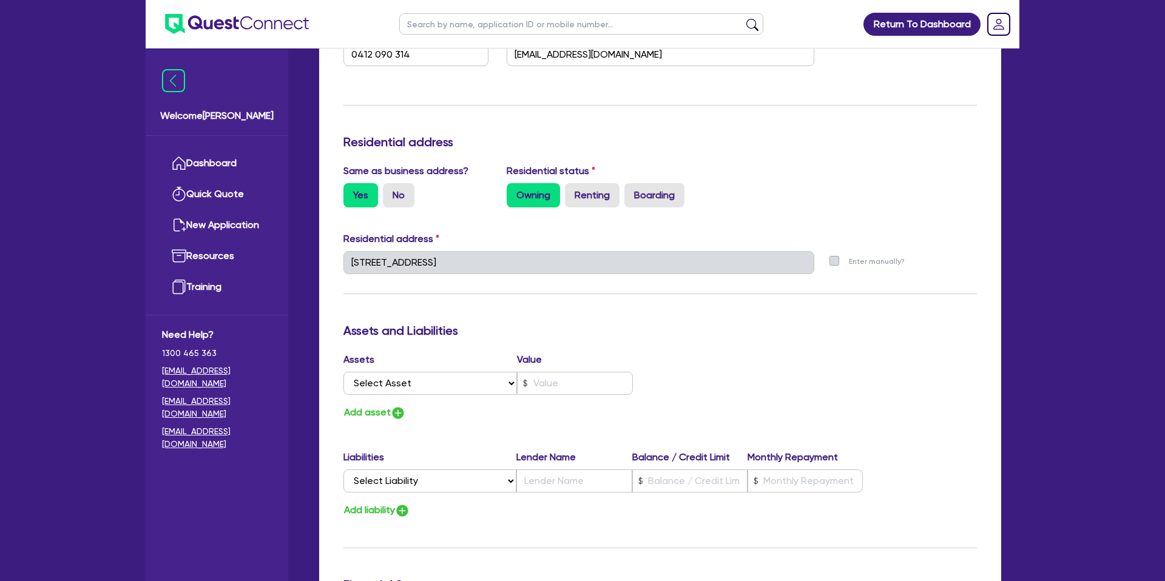
scroll to position [450, 0]
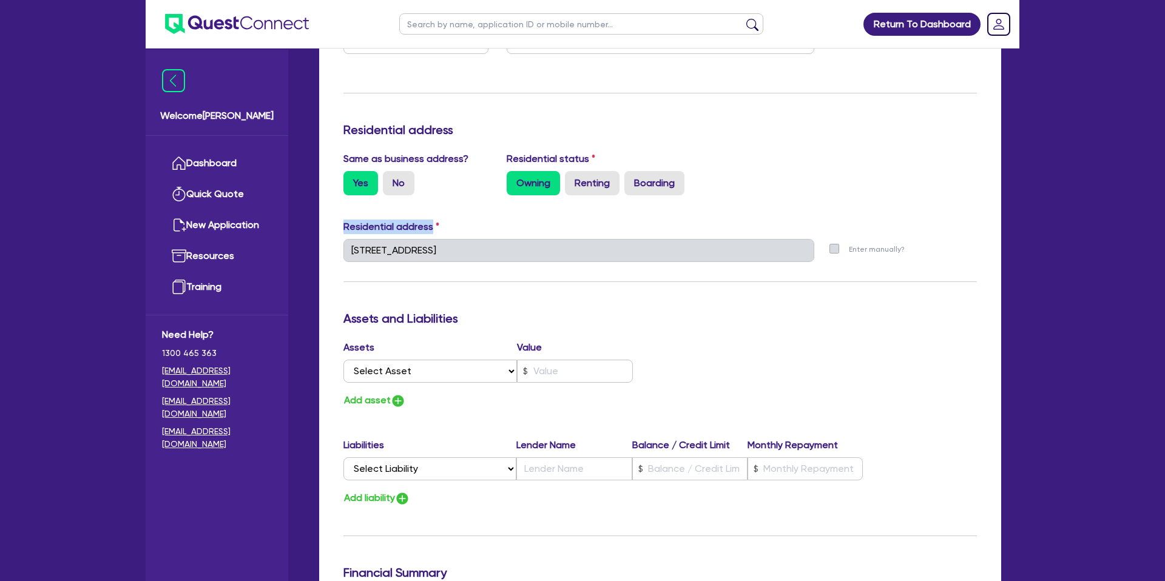
drag, startPoint x: 340, startPoint y: 227, endPoint x: 445, endPoint y: 223, distance: 104.4
click at [445, 223] on div "Residential address" at bounding box center [659, 229] width 651 height 19
click at [440, 224] on div "Residential address" at bounding box center [659, 229] width 651 height 19
drag, startPoint x: 439, startPoint y: 224, endPoint x: 307, endPoint y: 232, distance: 132.5
click at [307, 232] on div "Drafted - FREEDOM OASIS PTY LTD Quotes Applicant Guarantors Security Notes Cont…" at bounding box center [660, 257] width 718 height 1279
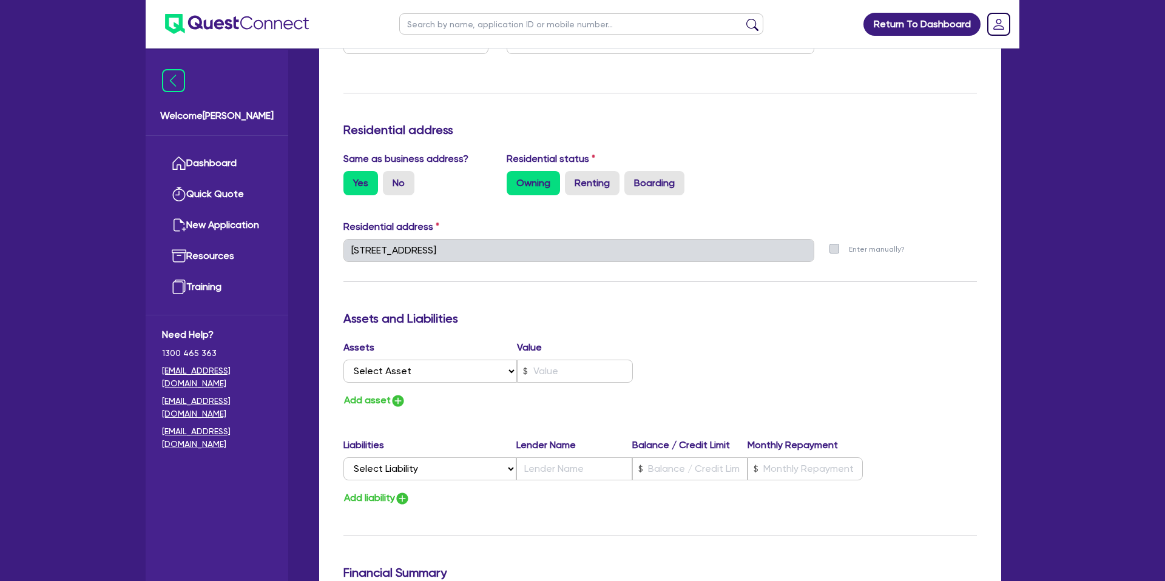
click at [329, 217] on div "Update residential status for Director #1 Boarding is only acceptable when the …" at bounding box center [660, 336] width 682 height 1091
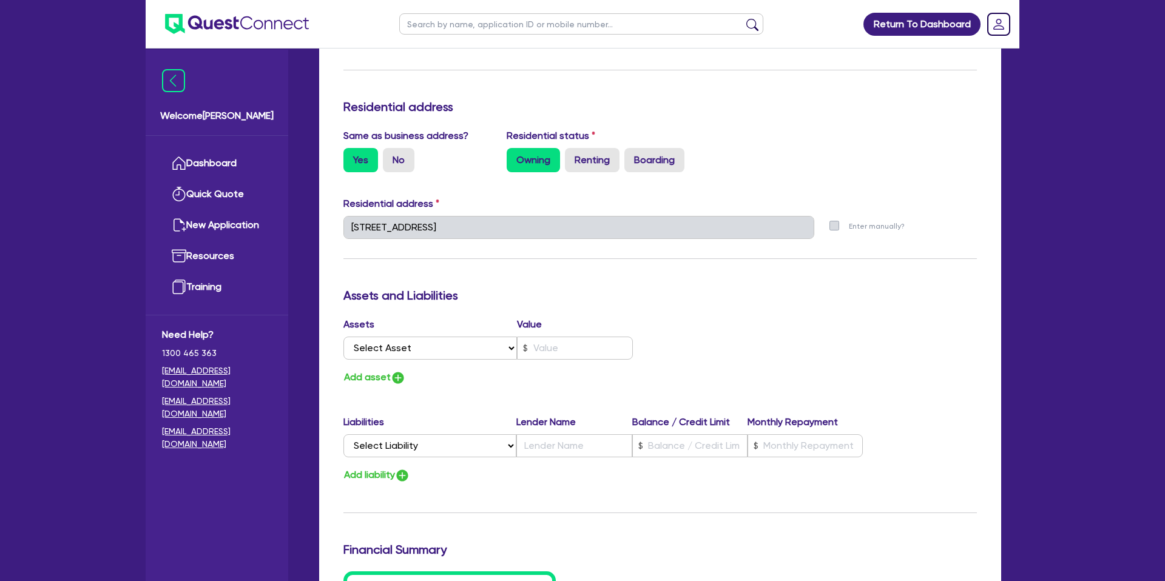
scroll to position [474, 0]
click at [403, 163] on label "No" at bounding box center [399, 159] width 32 height 24
click at [391, 155] on input "No" at bounding box center [387, 151] width 8 height 8
radio input "true"
type input "0"
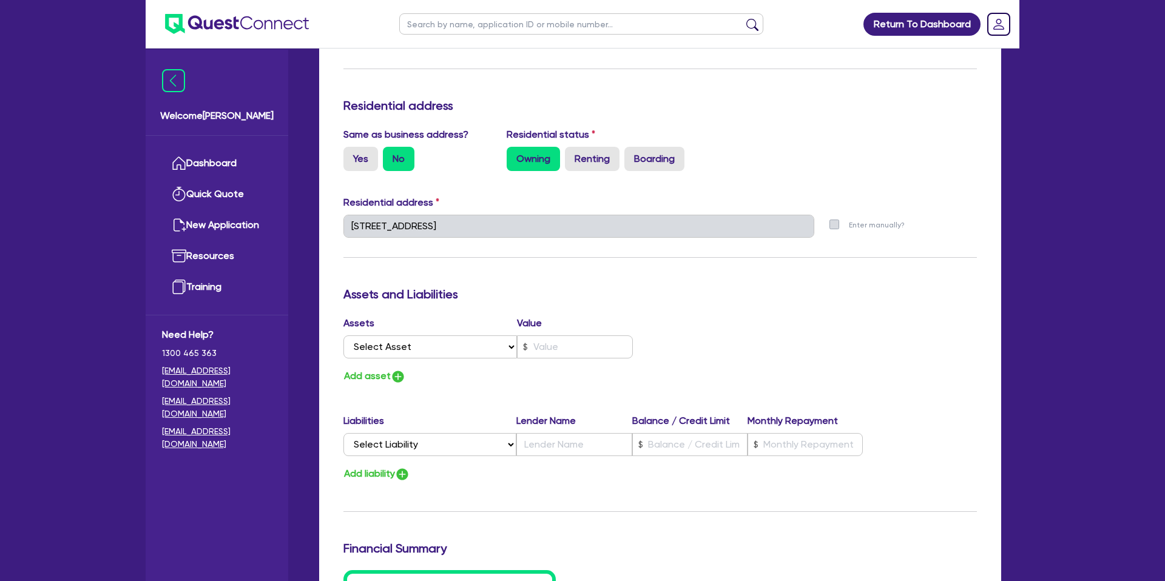
type input "0412 090 314"
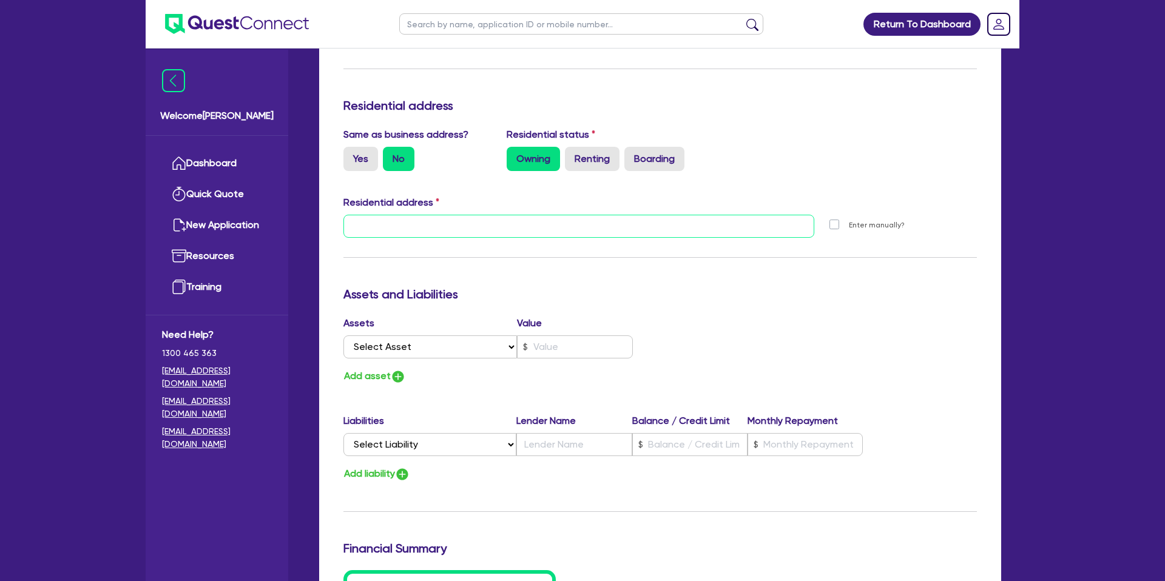
click at [373, 231] on input "text" at bounding box center [578, 226] width 471 height 23
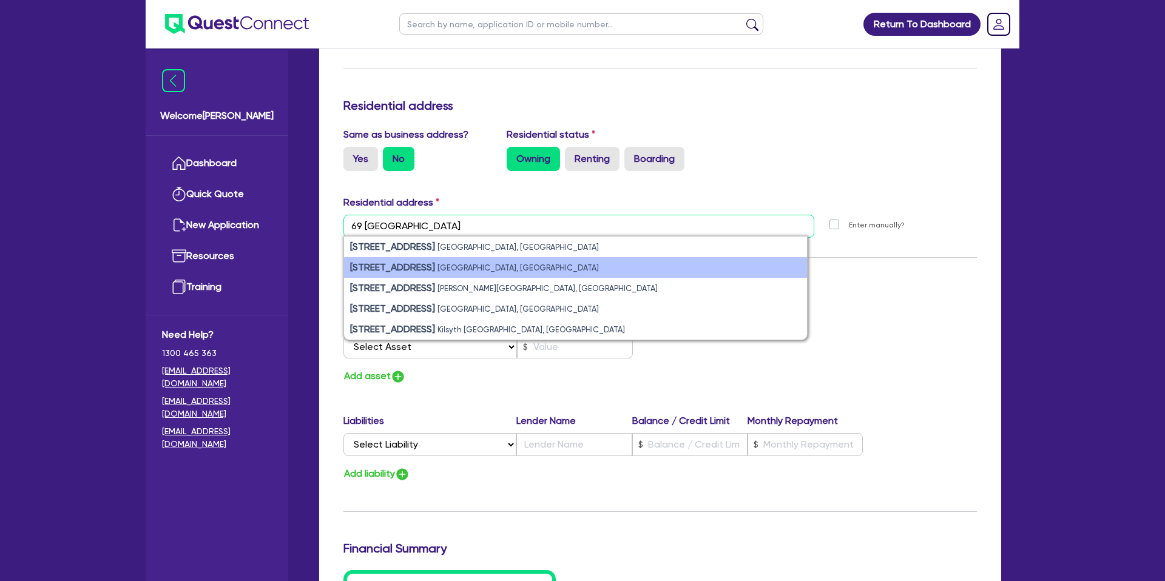
type input "69 gladsville"
click at [473, 271] on small "Spring Mountain QLD, Australia" at bounding box center [517, 267] width 161 height 9
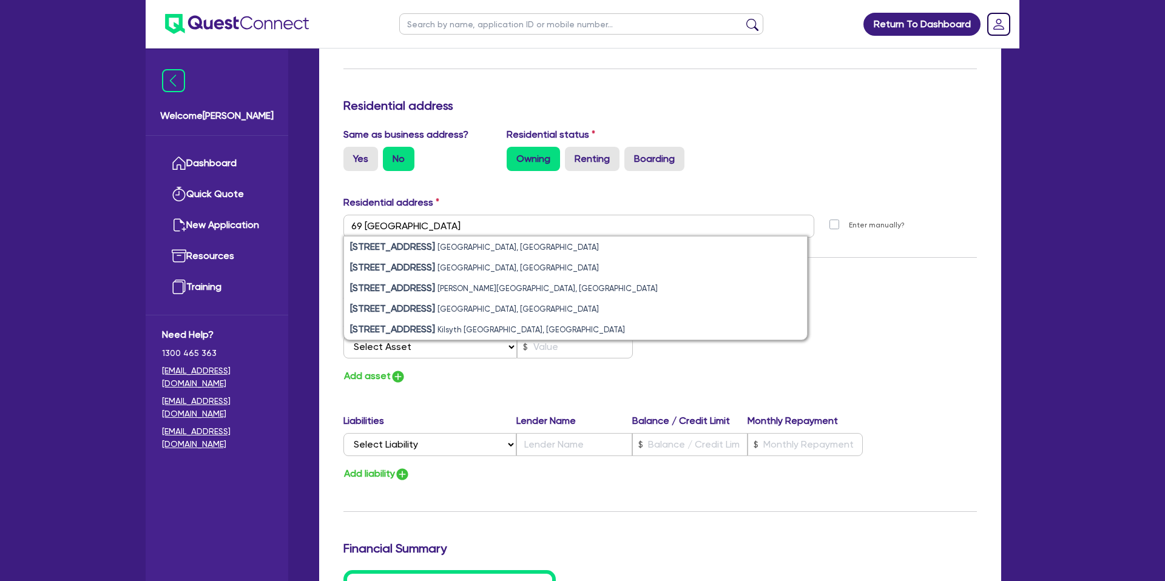
type input "0"
type input "0412 090 314"
type input "[STREET_ADDRESS]"
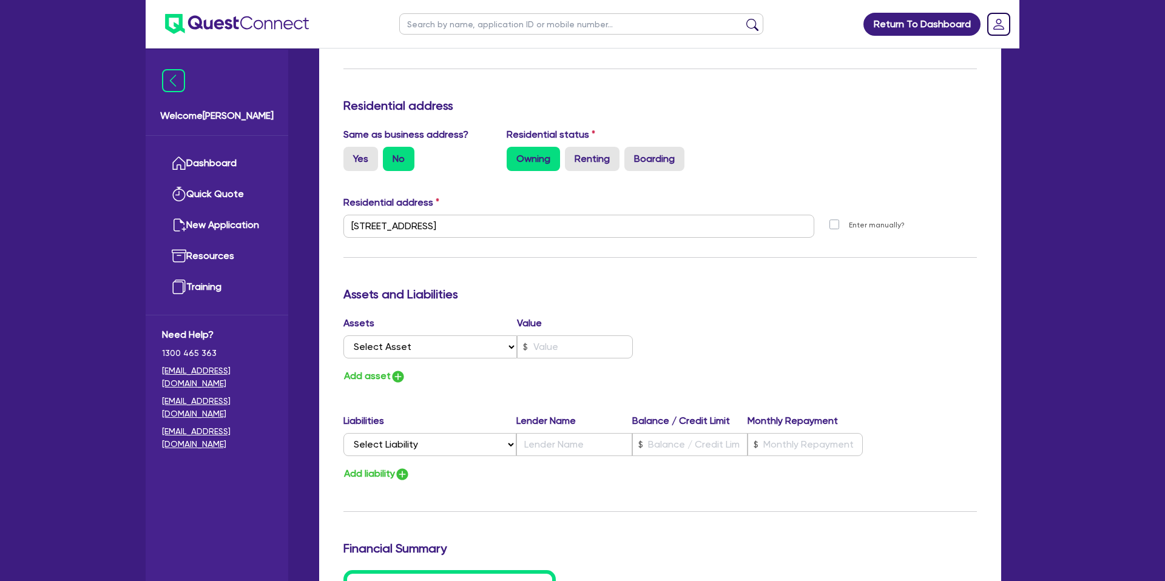
drag, startPoint x: 534, startPoint y: 263, endPoint x: 551, endPoint y: 280, distance: 23.6
click at [537, 264] on div "Update residential status for Director #1 Boarding is only acceptable when the …" at bounding box center [659, 221] width 633 height 897
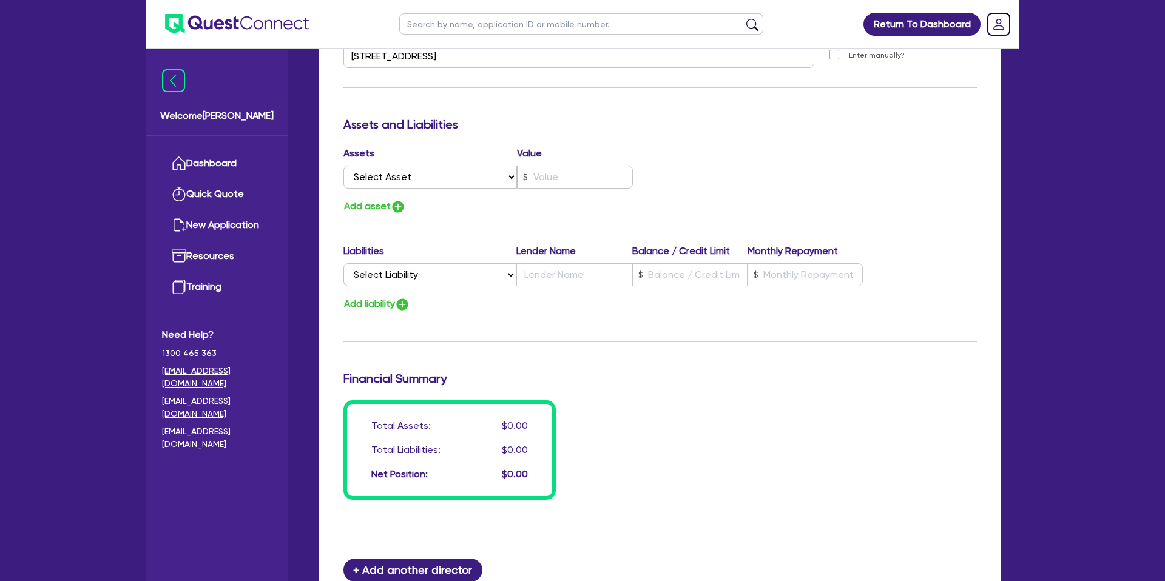
scroll to position [645, 0]
click at [377, 173] on select "Select Asset Cash Property Investment property Vehicle Truck Trailer Equipment …" at bounding box center [429, 176] width 173 height 23
select select "PROPERTY"
click at [343, 165] on select "Select Asset Cash Property Investment property Vehicle Truck Trailer Equipment …" at bounding box center [429, 176] width 173 height 23
type input "0"
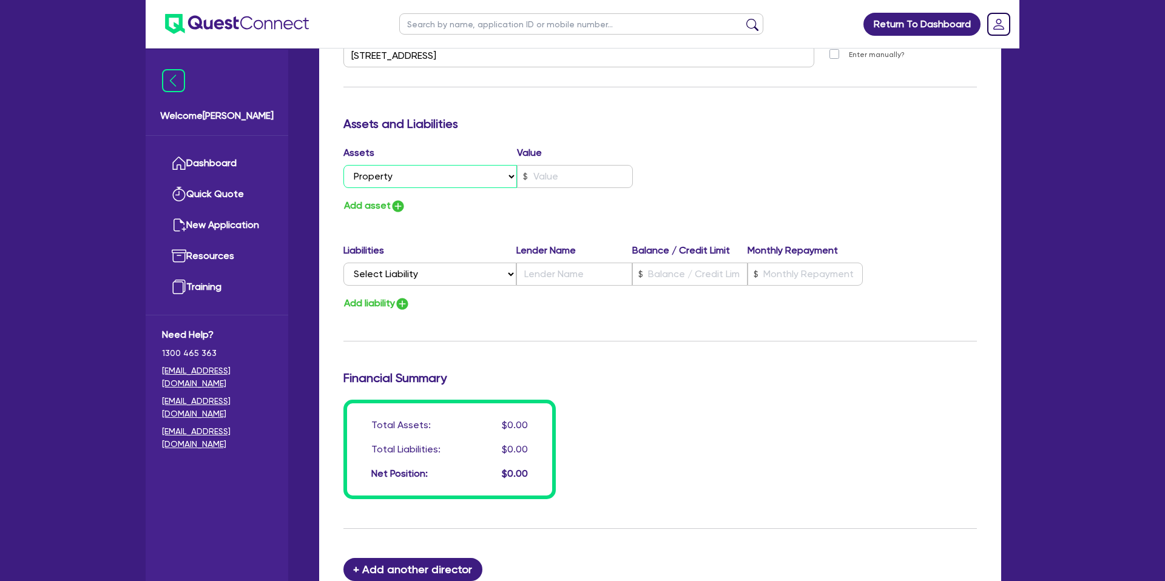
type input "0412 090 314"
click at [565, 176] on input "text" at bounding box center [575, 176] width 116 height 23
type input "0"
type input "0412 090 314"
type input "8"
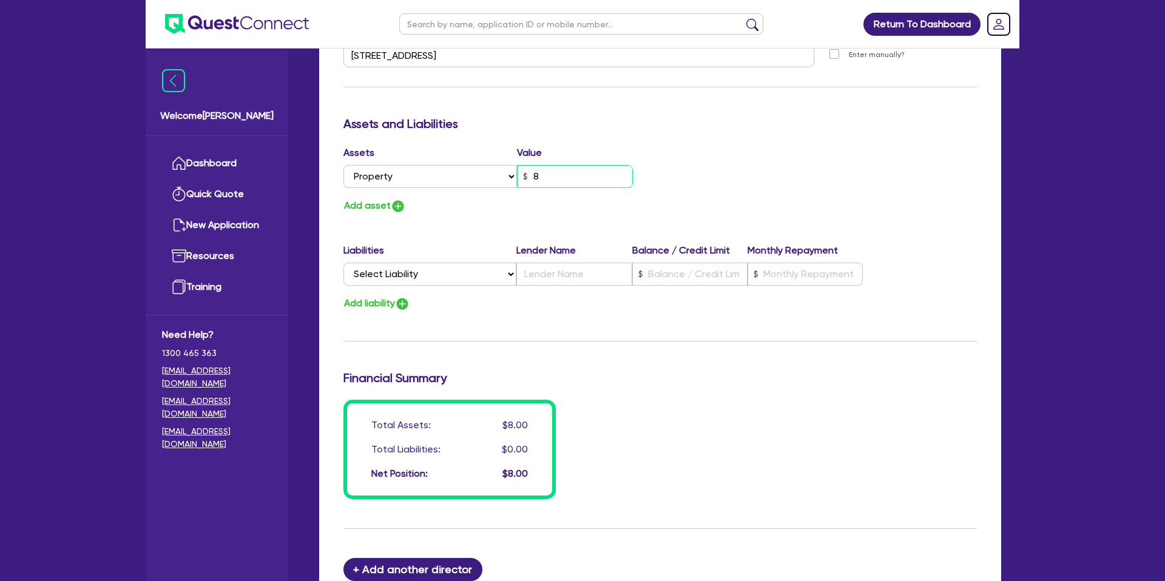
type input "0"
type input "0412 090 314"
type input "85"
type input "0"
type input "0412 090 314"
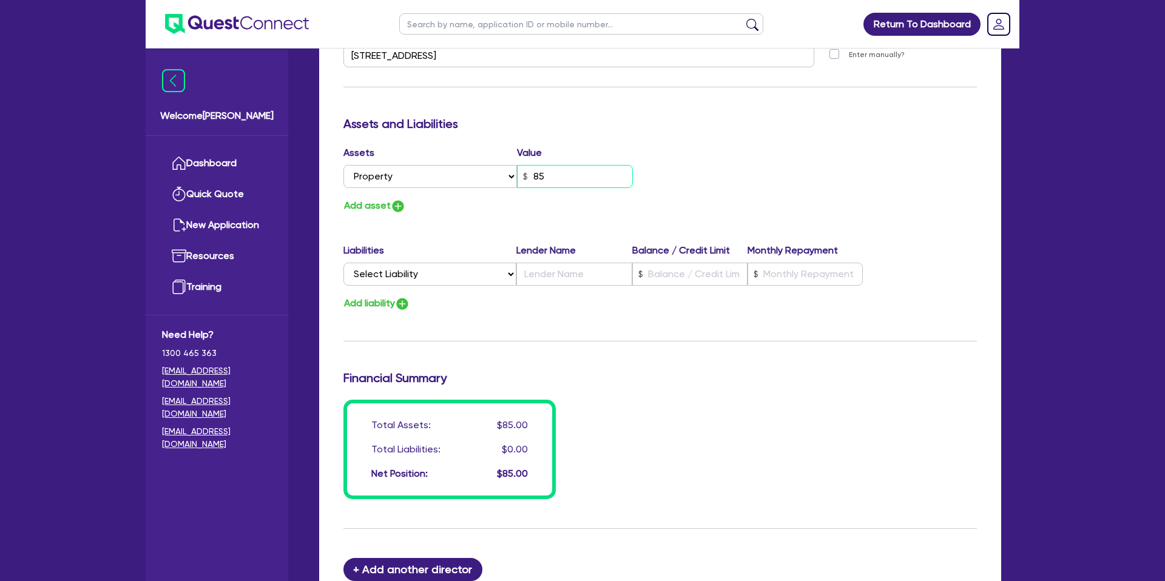
type input "850"
type input "0"
type input "0412 090 314"
type input "8,500"
type input "0"
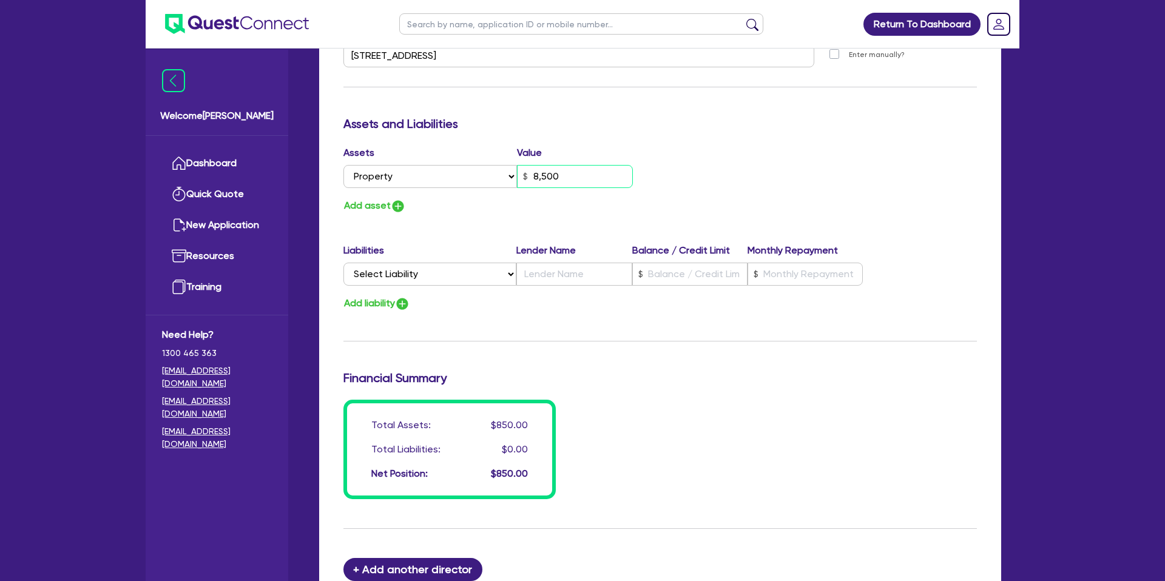
type input "0412 090 314"
type input "85,000"
type input "0"
type input "0412 090 314"
type input "850,000"
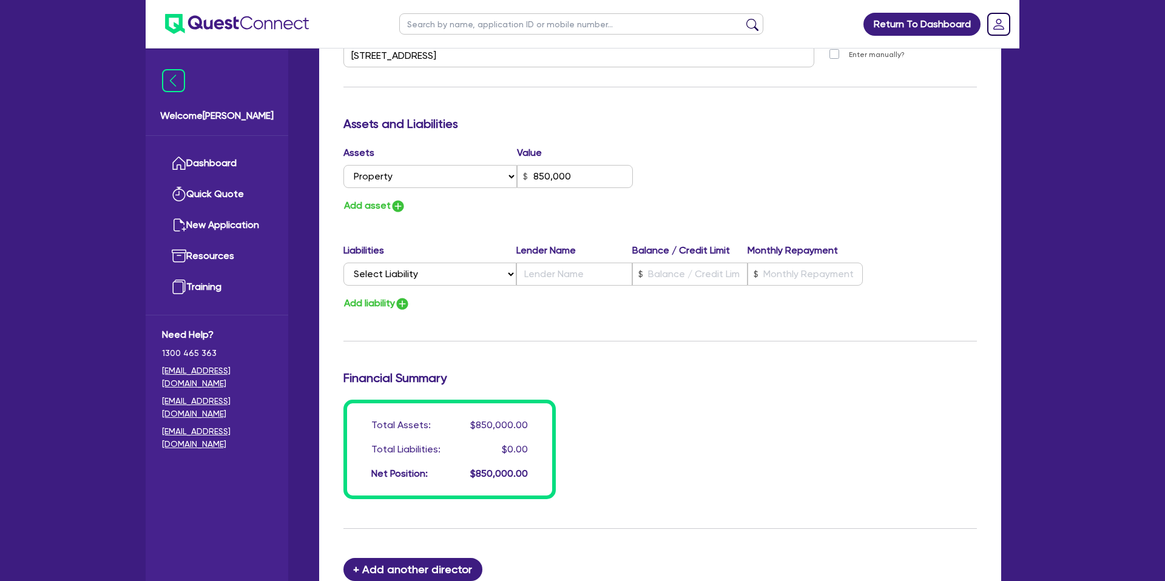
click at [510, 219] on div "Update residential status for Director #1 Boarding is only acceptable when the …" at bounding box center [659, 50] width 633 height 897
click at [425, 273] on select "Select Liability Credit card Mortgage Investment property loan Vehicle loan Tru…" at bounding box center [429, 274] width 173 height 23
select select "MORTGAGE"
click at [343, 263] on select "Select Liability Credit card Mortgage Investment property loan Vehicle loan Tru…" at bounding box center [429, 274] width 173 height 23
type input "0"
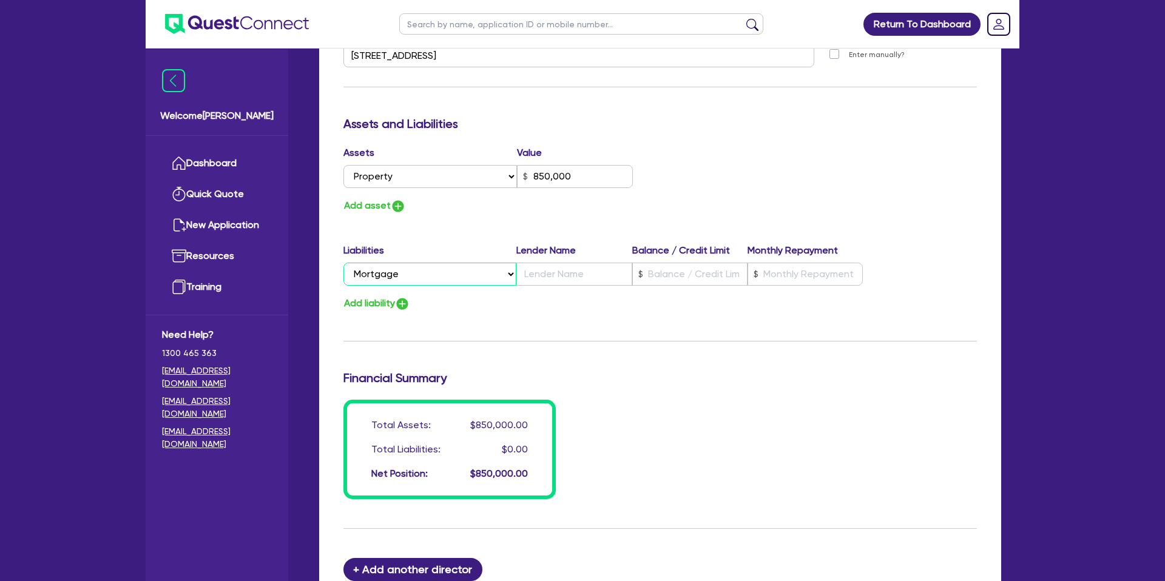
type input "0412 090 314"
type input "850,000"
click at [691, 273] on input "text" at bounding box center [689, 274] width 115 height 23
click at [365, 203] on button "Add asset" at bounding box center [374, 206] width 62 height 16
type input "0"
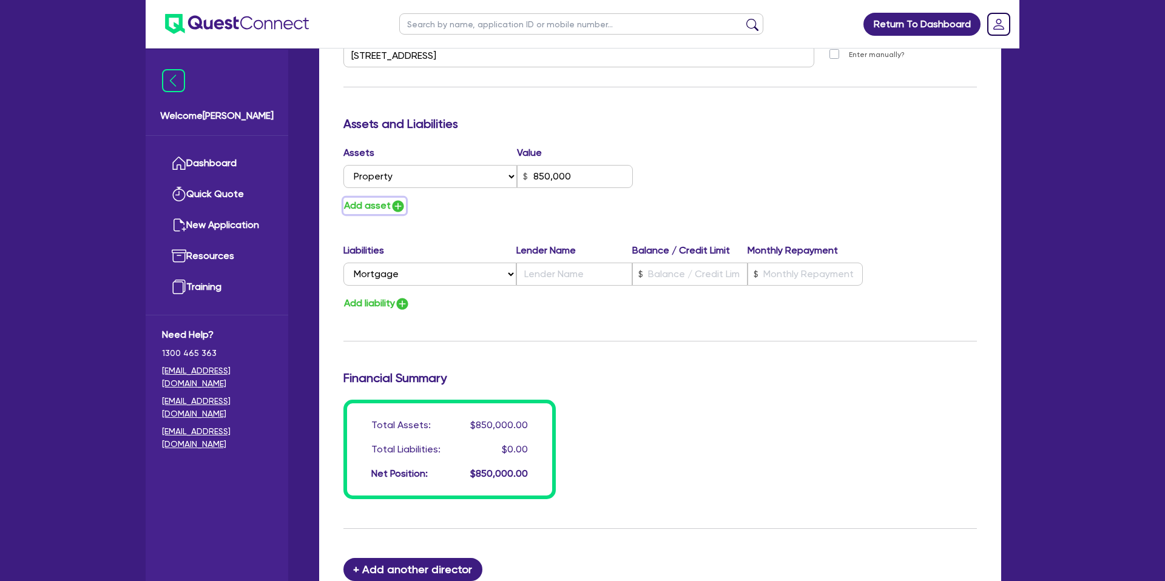
type input "0412 090 314"
type input "850,000"
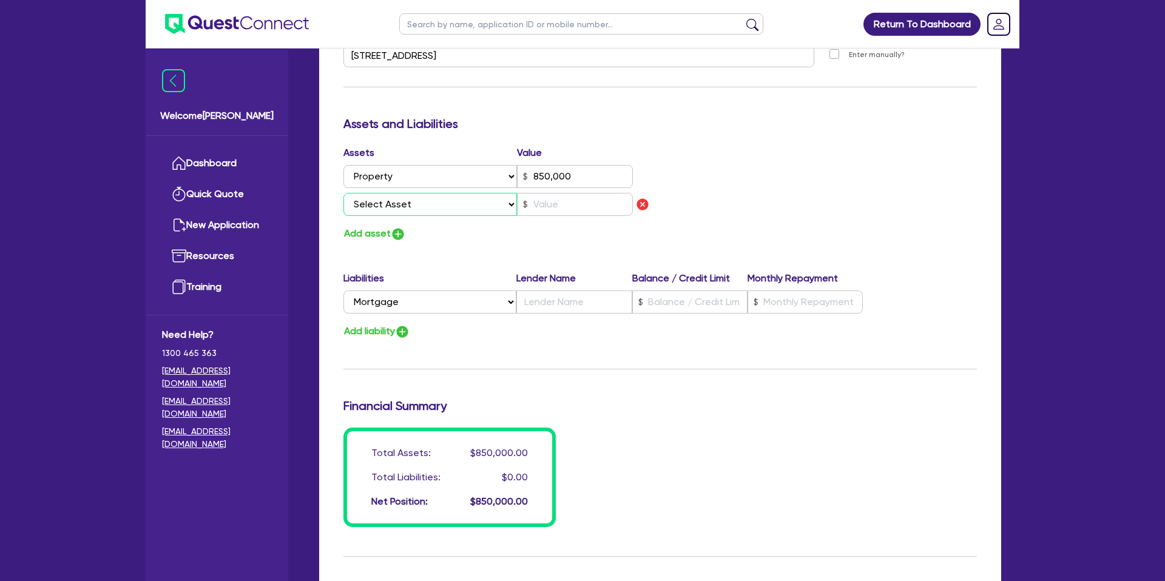
click at [440, 203] on select "Select Asset Cash Property Investment property Vehicle Truck Trailer Equipment …" at bounding box center [429, 204] width 173 height 23
click at [684, 308] on input "text" at bounding box center [689, 302] width 115 height 23
type input "0"
type input "0412 090 314"
type input "850,000"
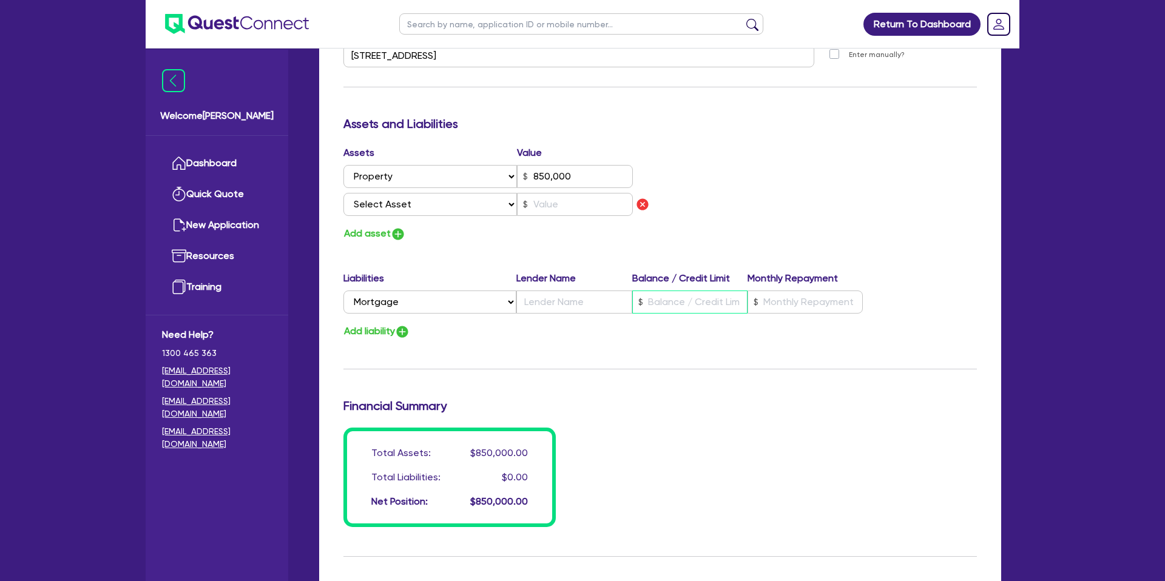
type input "3"
type input "0"
type input "0412 090 314"
type input "850,000"
type input "0"
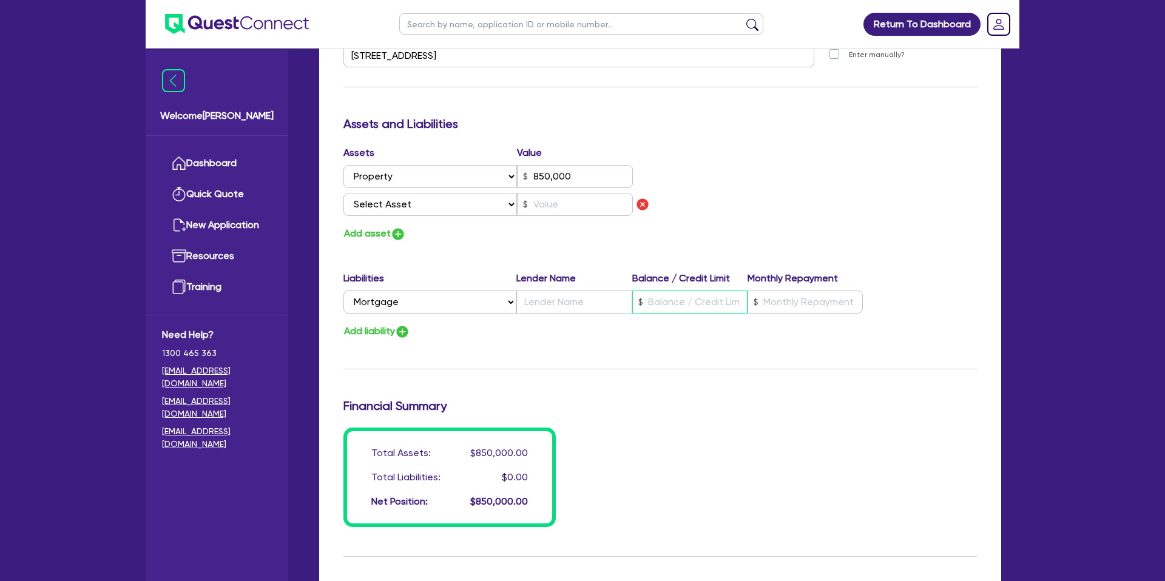
type input "0412 090 314"
type input "850,000"
type input "6"
type input "0"
type input "0412 090 314"
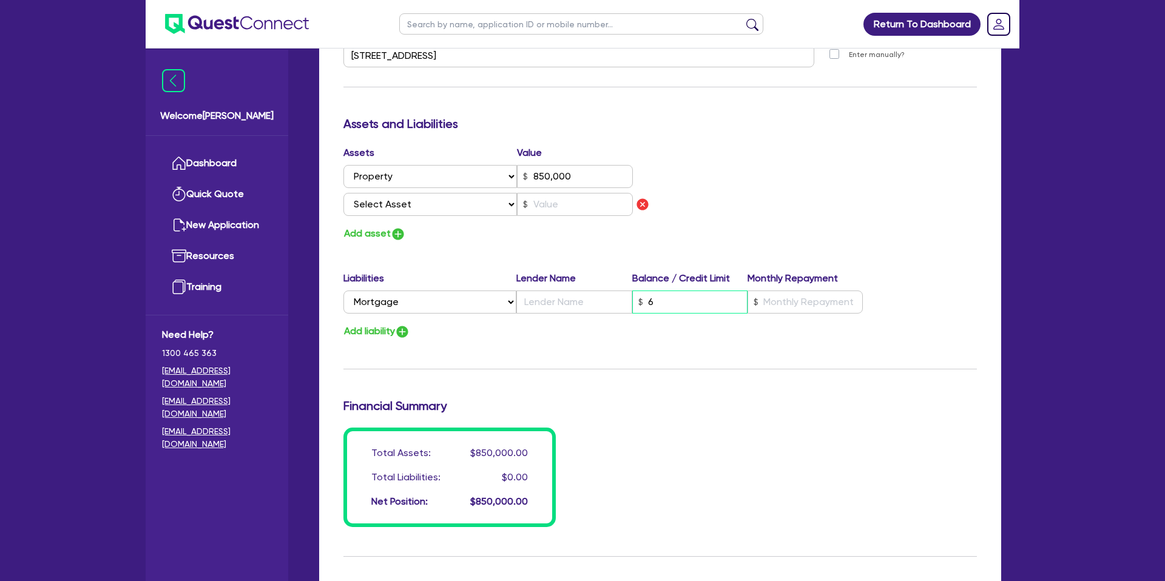
type input "850,000"
type input "63"
type input "0"
type input "0412 090 314"
type input "850,000"
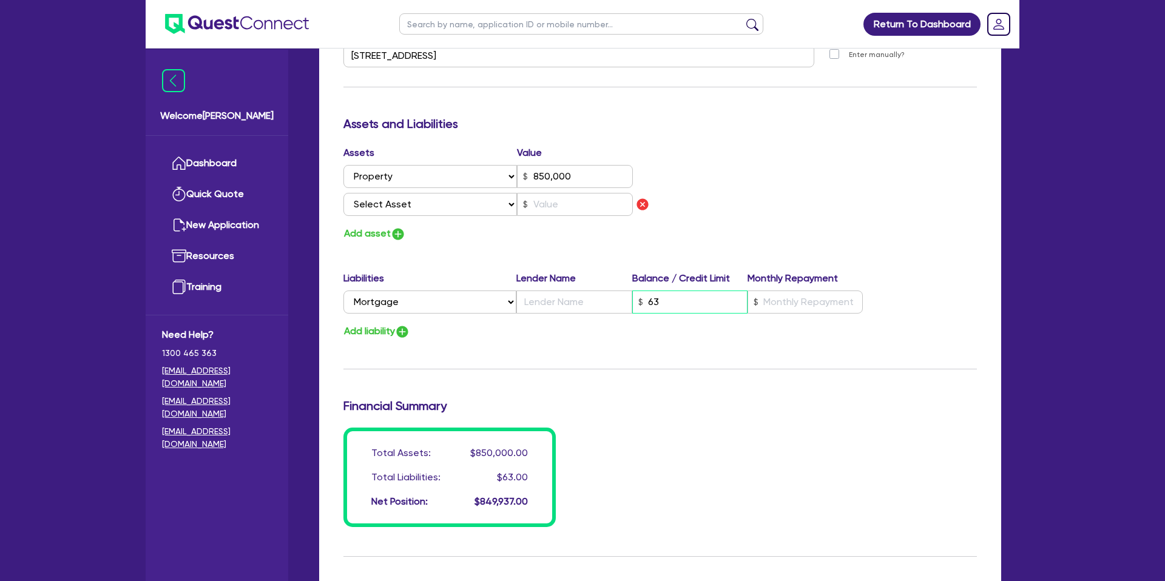
type input "637"
type input "0"
type input "0412 090 314"
type input "850,000"
type input "6,376"
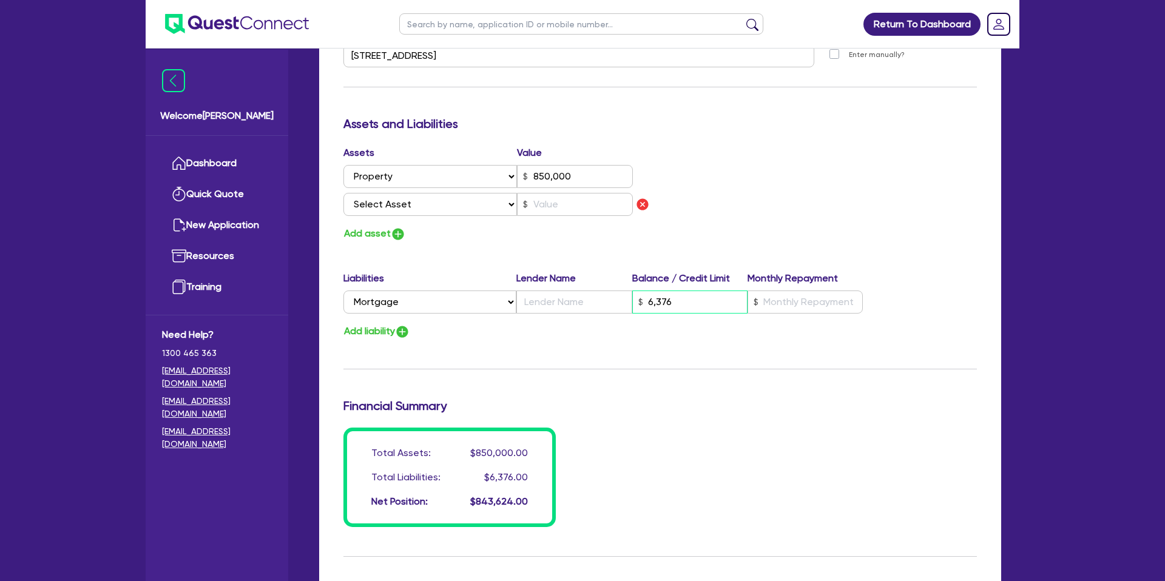
type input "0"
type input "0412 090 314"
type input "850,000"
type input "63,769"
type input "0"
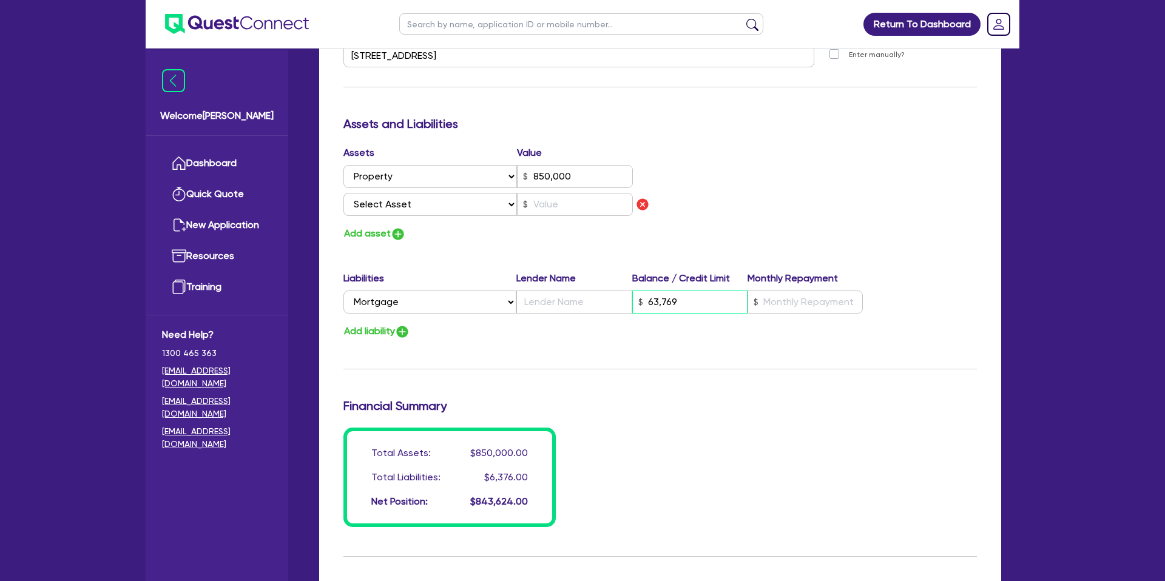
type input "0412 090 314"
type input "850,000"
type input "637,690"
click at [555, 314] on div "Liabilities Lender Name Balance / Credit Limit Monthly Repayment Select Liabili…" at bounding box center [659, 294] width 651 height 47
click at [556, 305] on input "text" at bounding box center [573, 302] width 115 height 23
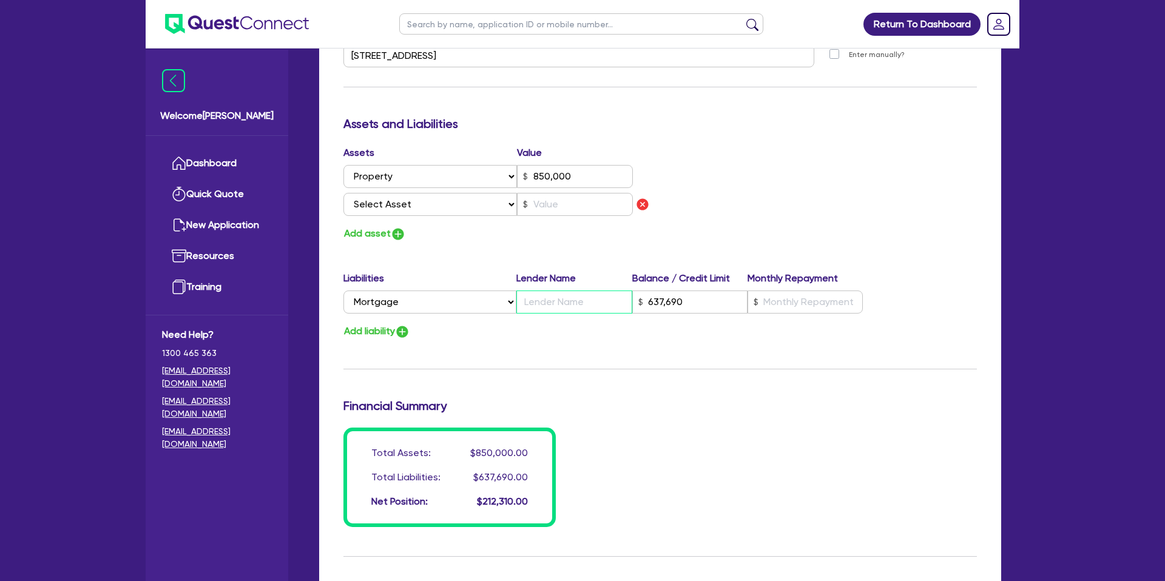
type input "0"
type input "0412 090 314"
type input "850,000"
type input "C"
type input "637,690"
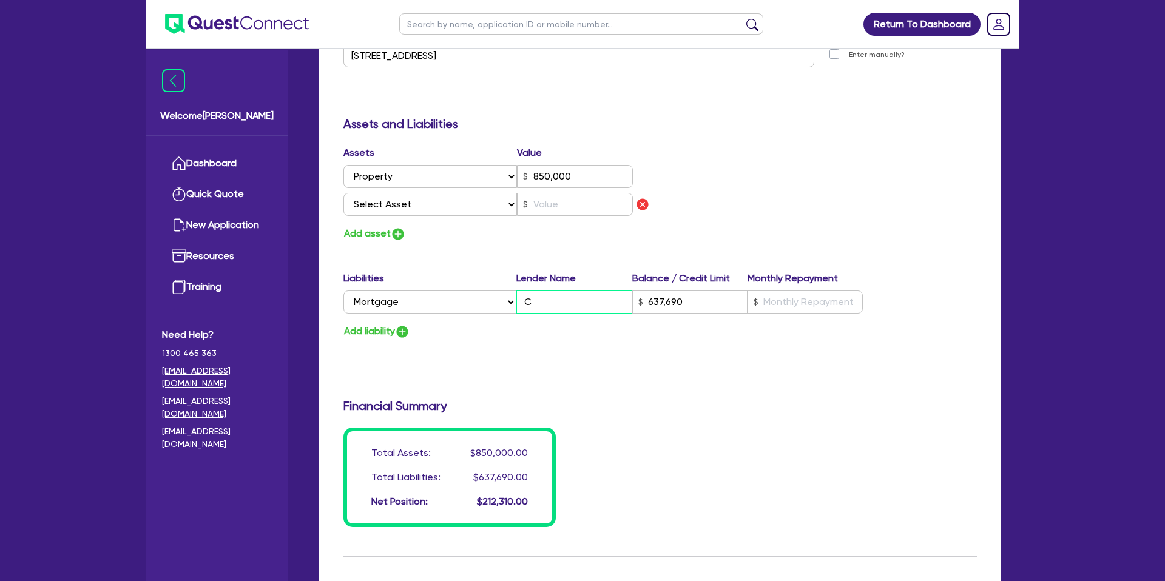
type input "0"
type input "0412 090 314"
type input "850,000"
type input "CB"
type input "637,690"
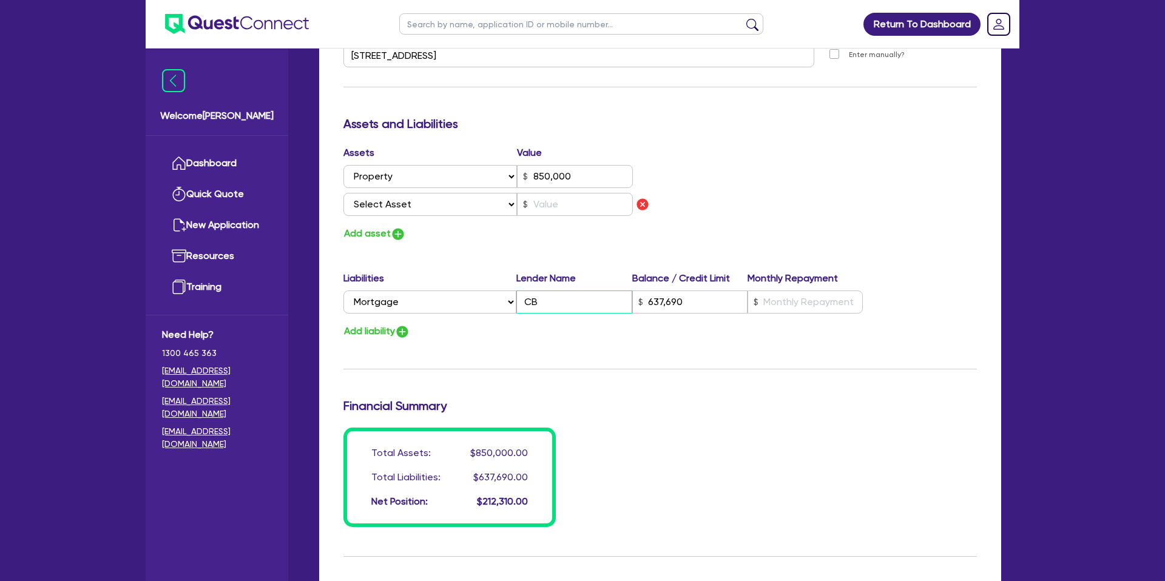
type input "0"
type input "0412 090 314"
type input "850,000"
type input "CBA"
type input "637,690"
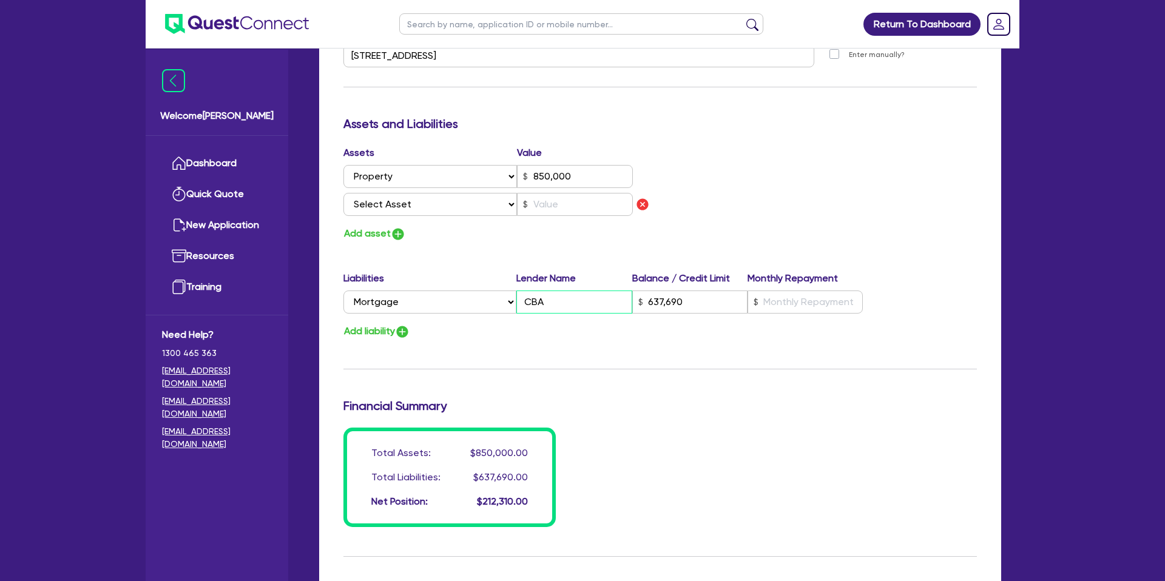
type input "0"
type input "0412 090 314"
type input "850,000"
type input "CBA"
type input "637,690"
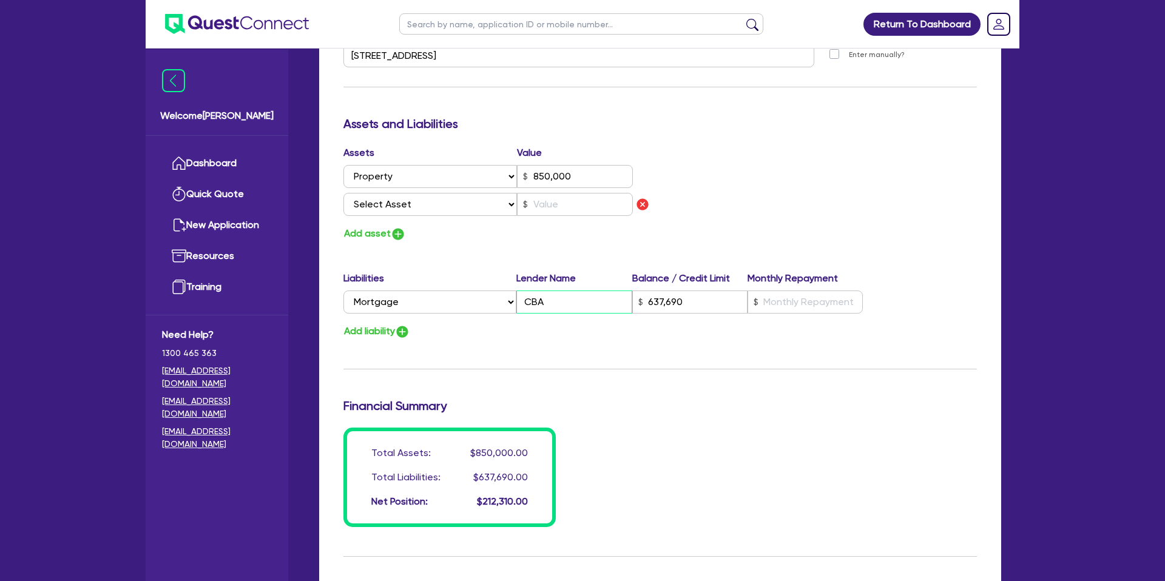
type input "CBA"
click at [809, 303] on input "text" at bounding box center [804, 302] width 115 height 23
type input "0"
type input "0412 090 314"
type input "850,000"
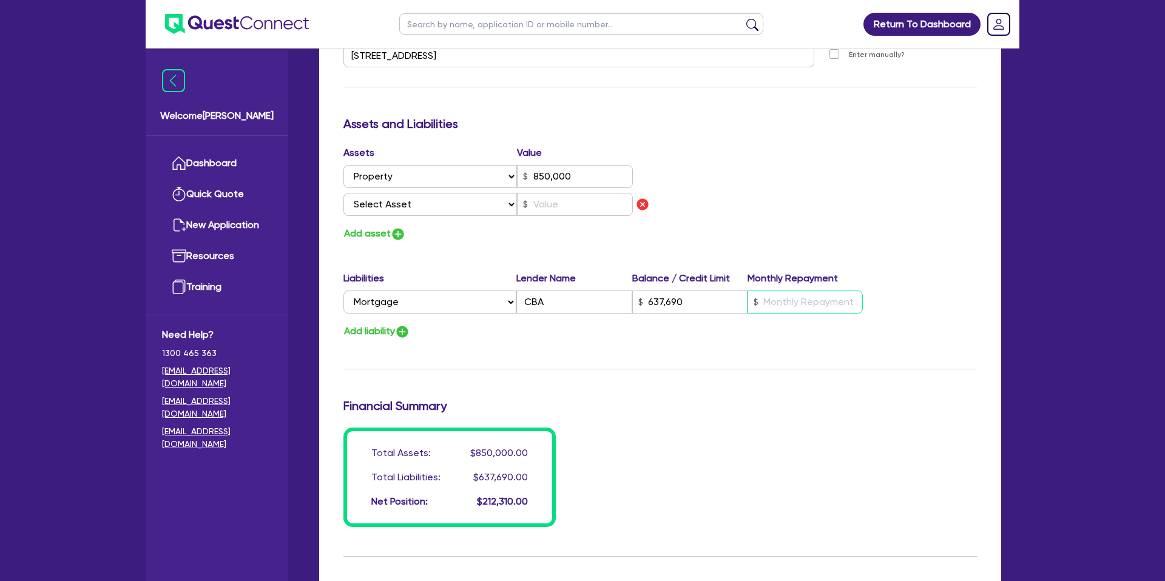
type input "637,690"
type input "3"
type input "0"
type input "0412 090 314"
type input "850,000"
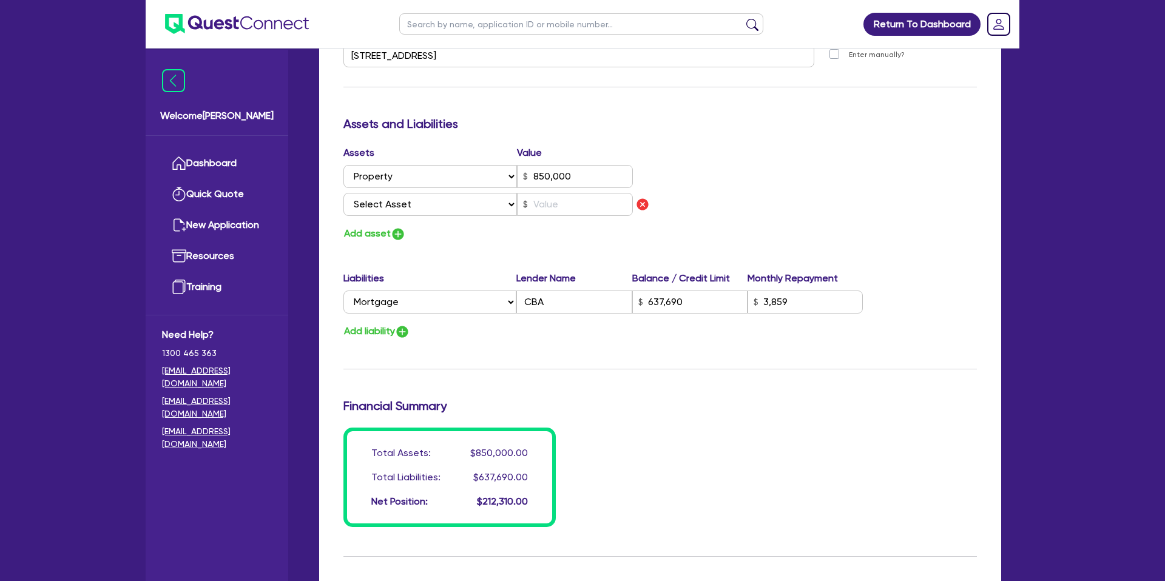
click at [766, 353] on div "Update residential status for Director #1 Boarding is only acceptable when the …" at bounding box center [659, 64] width 633 height 925
click at [394, 329] on button "Add liability" at bounding box center [376, 331] width 67 height 16
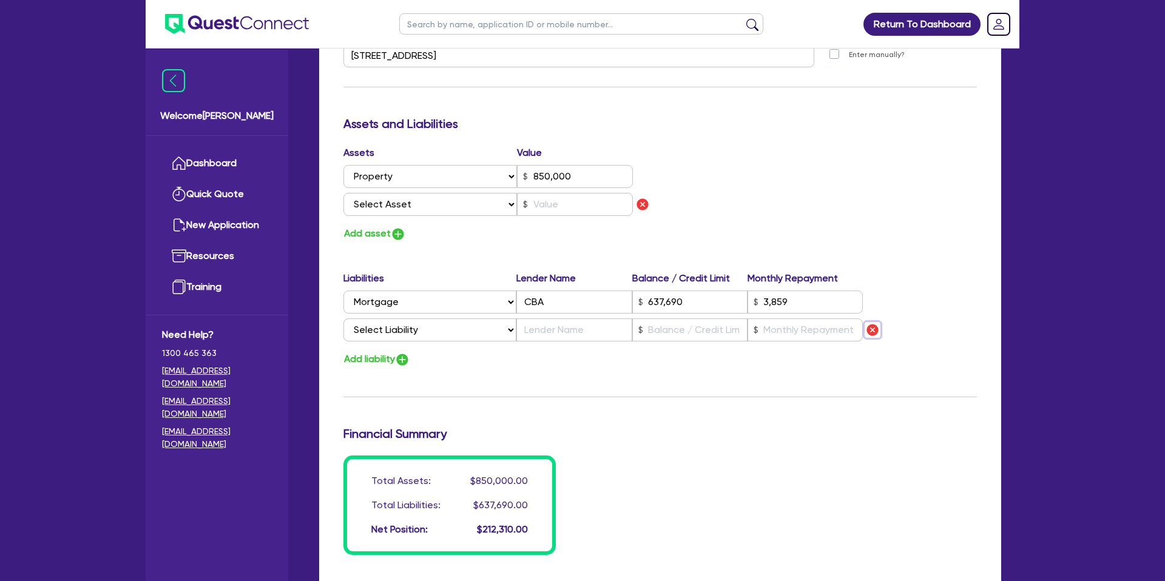
click at [875, 327] on img "button" at bounding box center [872, 330] width 15 height 15
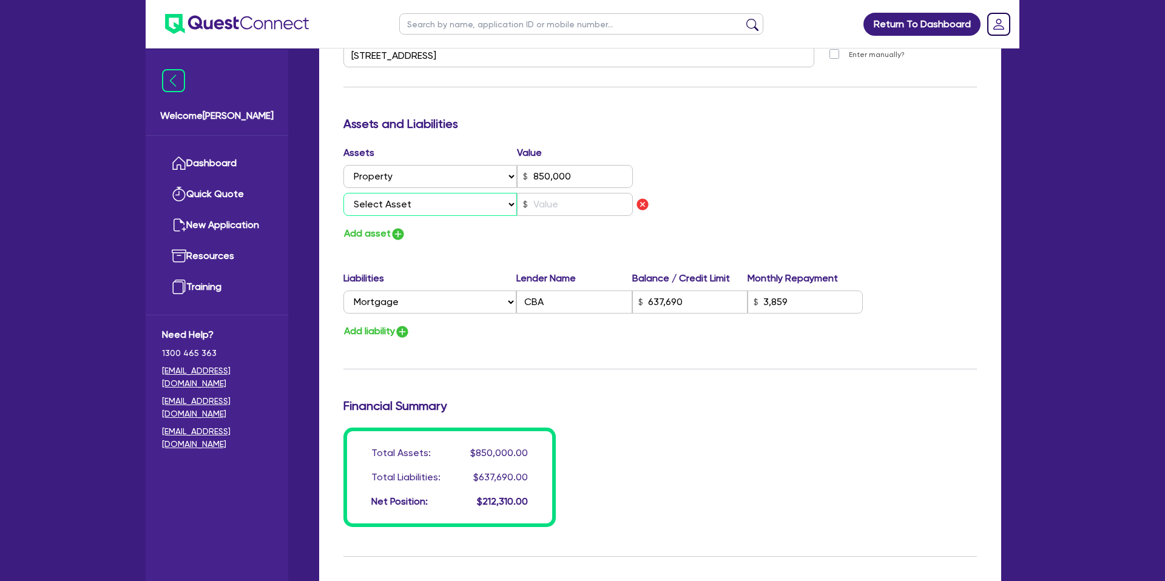
click at [414, 206] on select "Select Asset Cash Property Investment property Vehicle Truck Trailer Equipment …" at bounding box center [429, 204] width 173 height 23
click at [343, 193] on select "Select Asset Cash Property Investment property Vehicle Truck Trailer Equipment …" at bounding box center [429, 204] width 173 height 23
click at [554, 202] on input "text" at bounding box center [575, 204] width 116 height 23
click at [434, 257] on div "Update residential status for Director #1 Boarding is only acceptable when the …" at bounding box center [659, 64] width 633 height 925
click at [370, 230] on button "Add asset" at bounding box center [374, 234] width 62 height 16
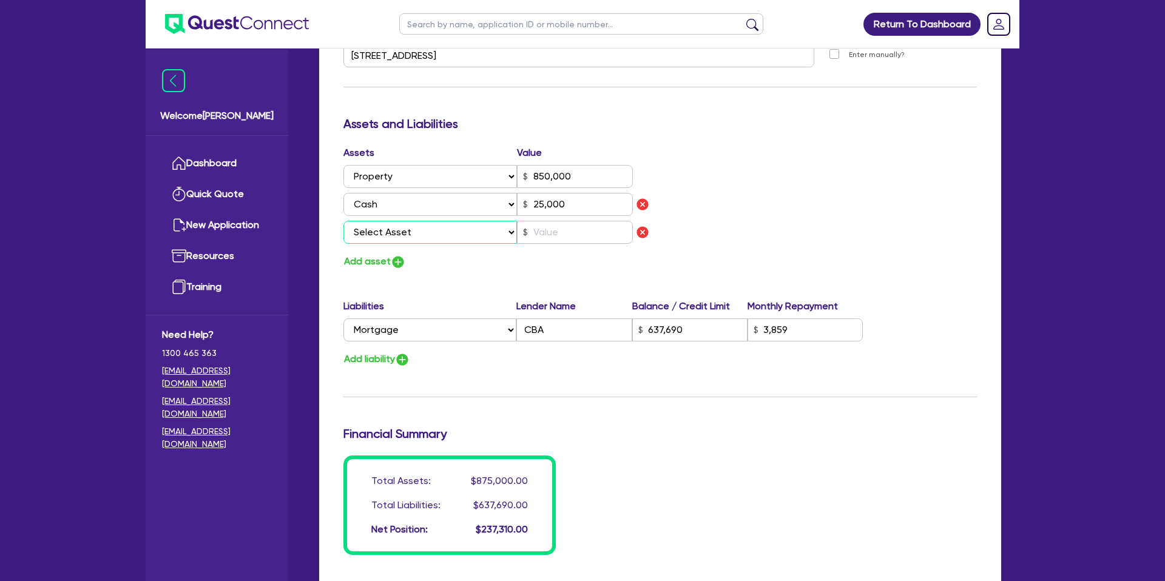
click at [391, 236] on select "Select Asset Cash Property Investment property Vehicle Truck Trailer Equipment …" at bounding box center [429, 232] width 173 height 23
click at [343, 221] on select "Select Asset Cash Property Investment property Vehicle Truck Trailer Equipment …" at bounding box center [429, 232] width 173 height 23
click at [549, 232] on input "text" at bounding box center [575, 232] width 116 height 23
drag, startPoint x: 545, startPoint y: 228, endPoint x: 554, endPoint y: 227, distance: 9.1
click at [553, 227] on input "text" at bounding box center [575, 232] width 116 height 23
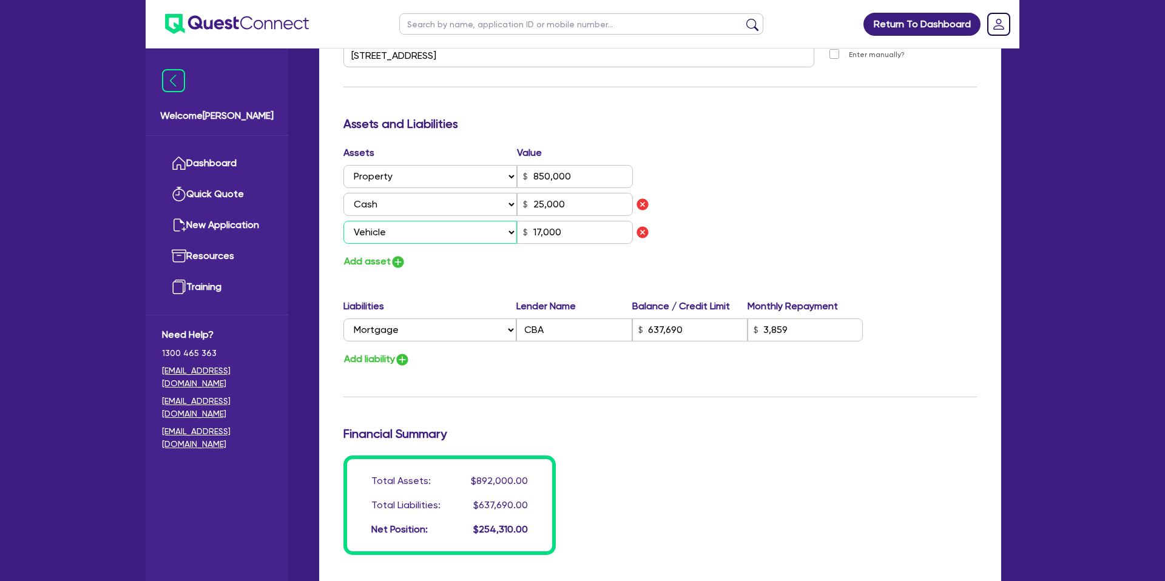
click at [500, 223] on select "Select Asset Cash Property Investment property Vehicle Truck Trailer Equipment …" at bounding box center [429, 232] width 173 height 23
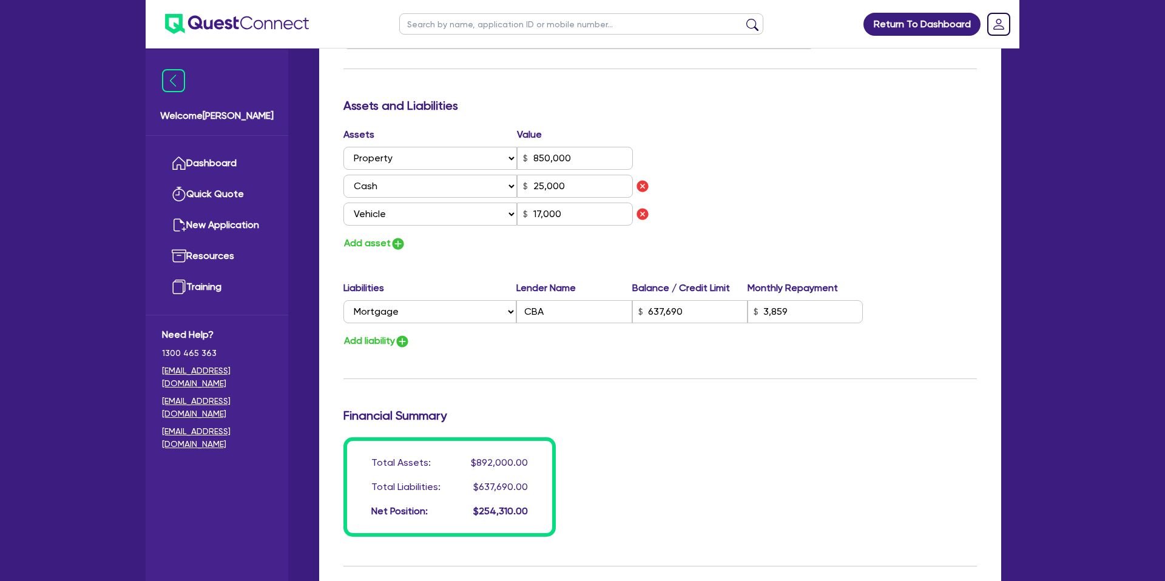
click at [605, 423] on div "Financial Summary" at bounding box center [659, 417] width 651 height 19
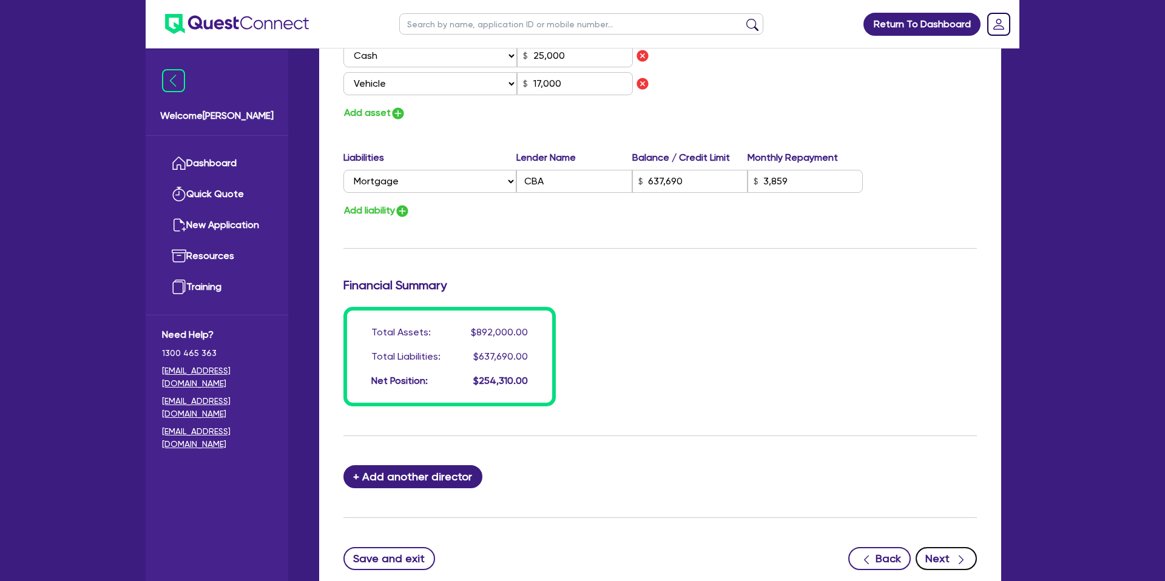
click at [957, 554] on icon "button" at bounding box center [961, 560] width 12 height 12
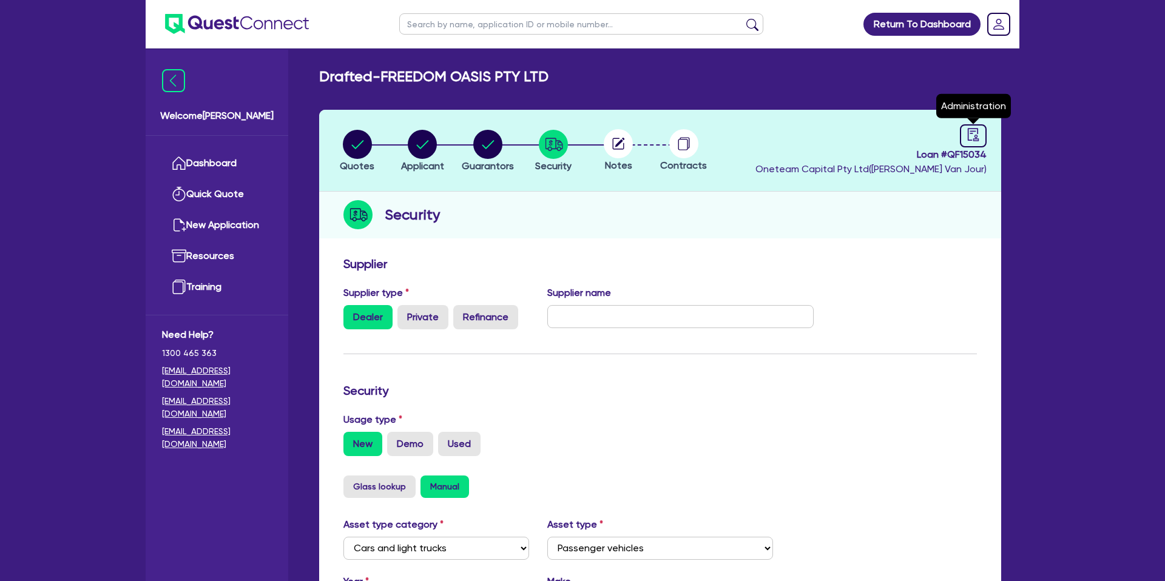
drag, startPoint x: 971, startPoint y: 136, endPoint x: 974, endPoint y: 148, distance: 11.8
click at [972, 137] on icon "audit" at bounding box center [972, 134] width 13 height 13
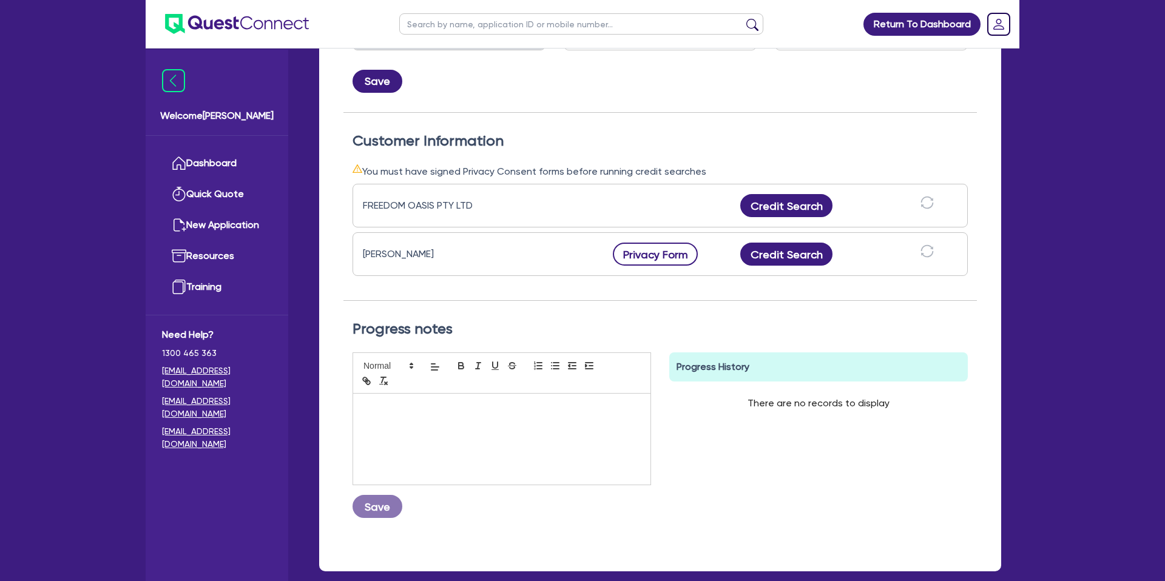
scroll to position [281, 0]
click at [642, 254] on button "Privacy Form" at bounding box center [655, 253] width 85 height 23
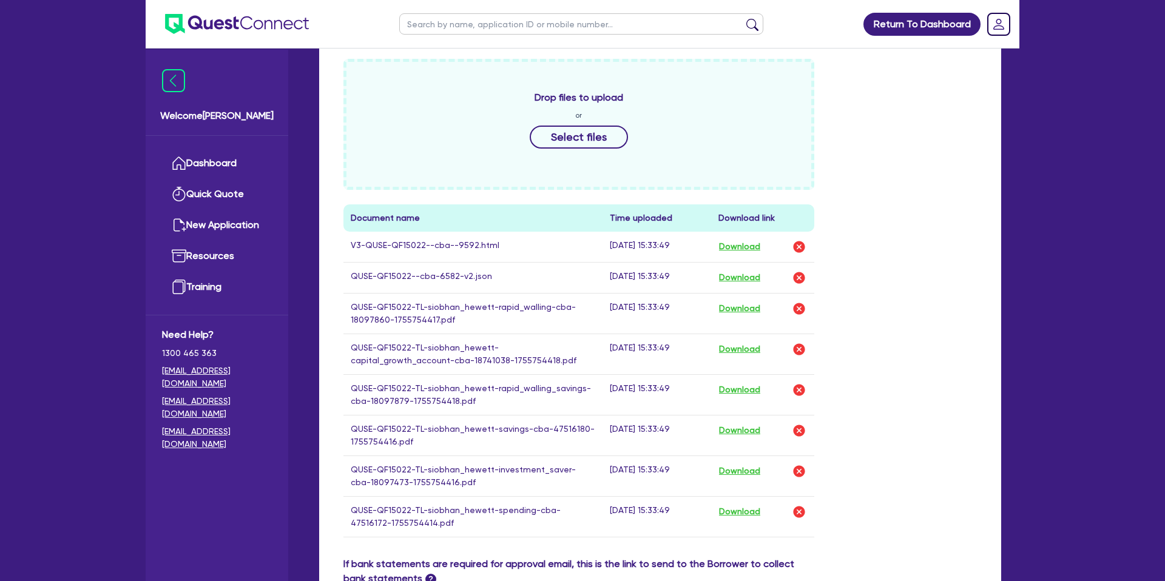
scroll to position [530, 0]
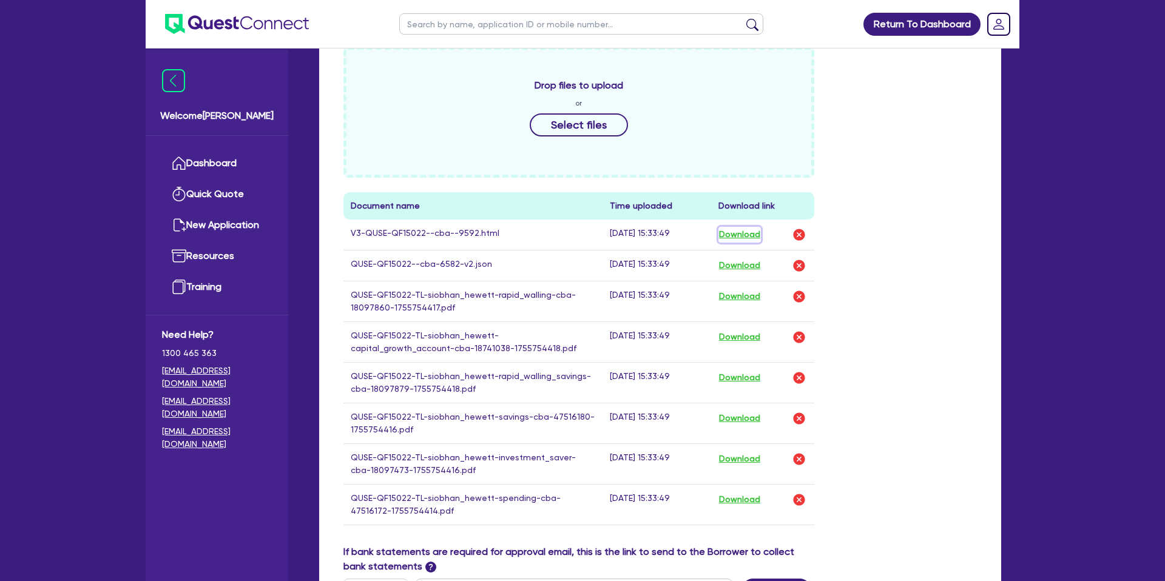
click at [744, 234] on button "Download" at bounding box center [739, 235] width 42 height 16
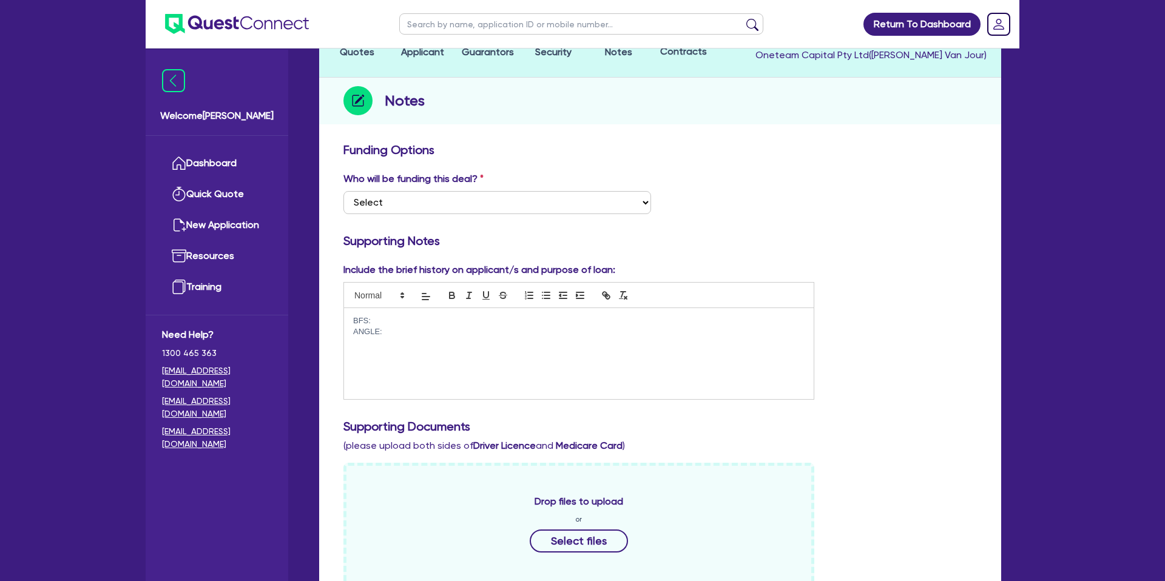
scroll to position [0, 0]
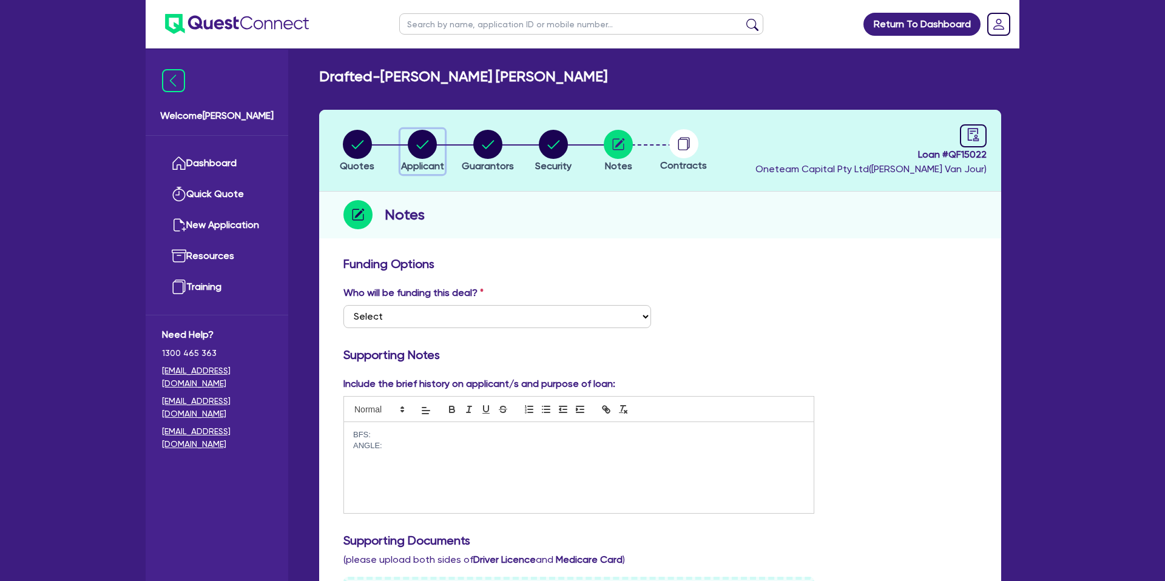
click at [429, 141] on circle "button" at bounding box center [422, 144] width 29 height 29
select select "SOLE_TRADER"
select select "BUILDING_CONSTRUCTION"
select select "TRADES_SERVICES_CONSUMERS"
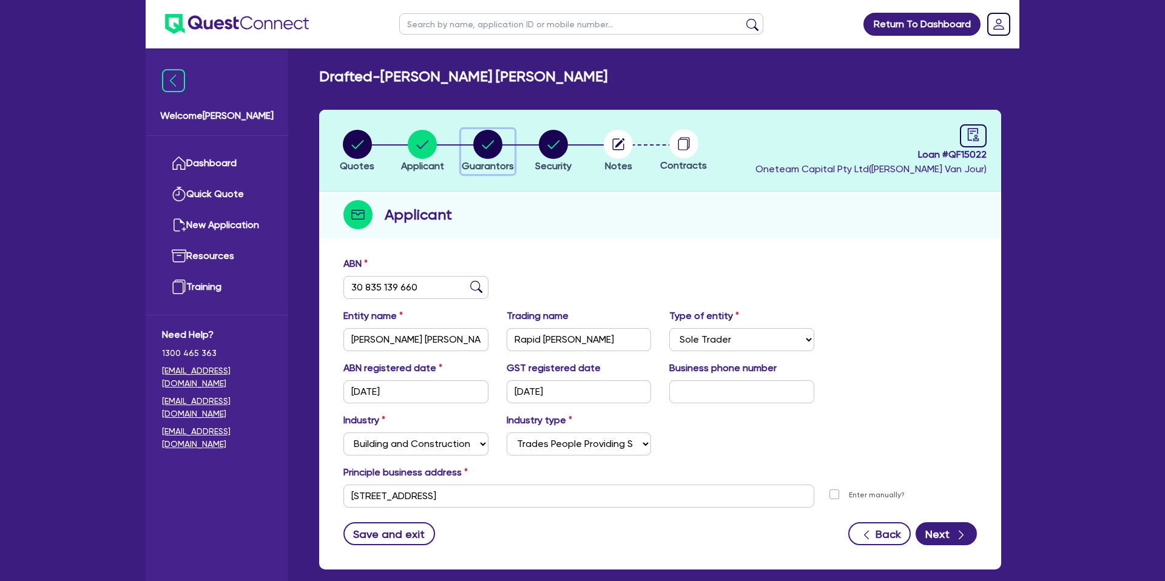
click at [483, 145] on icon "button" at bounding box center [488, 144] width 12 height 8
select select "MRS"
select select "SA"
select select "DE_FACTO"
select select "CASH"
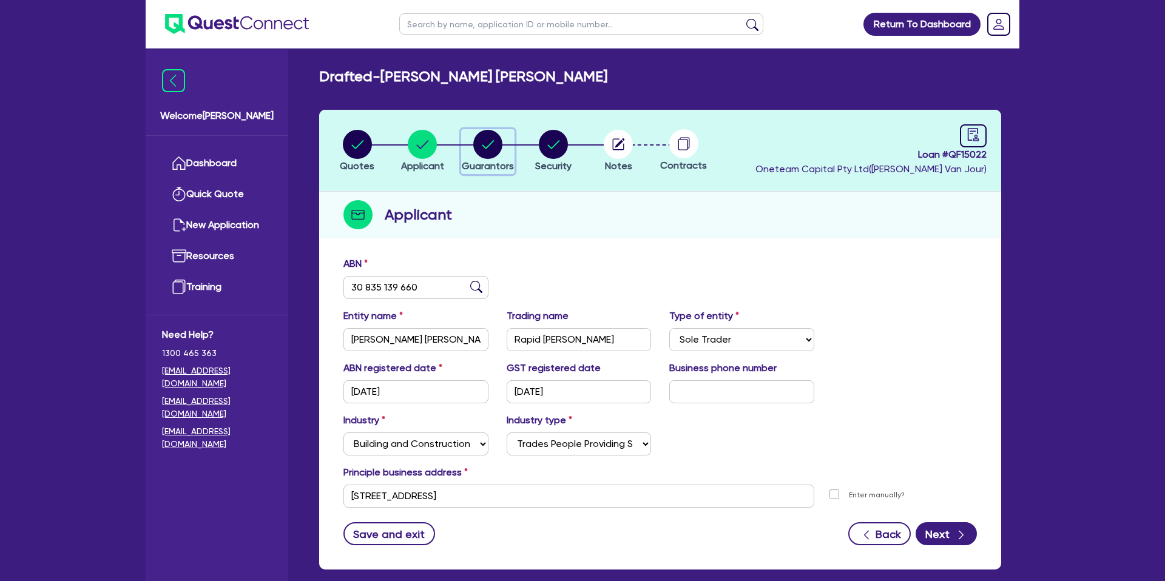
select select "CREDIT_CARD"
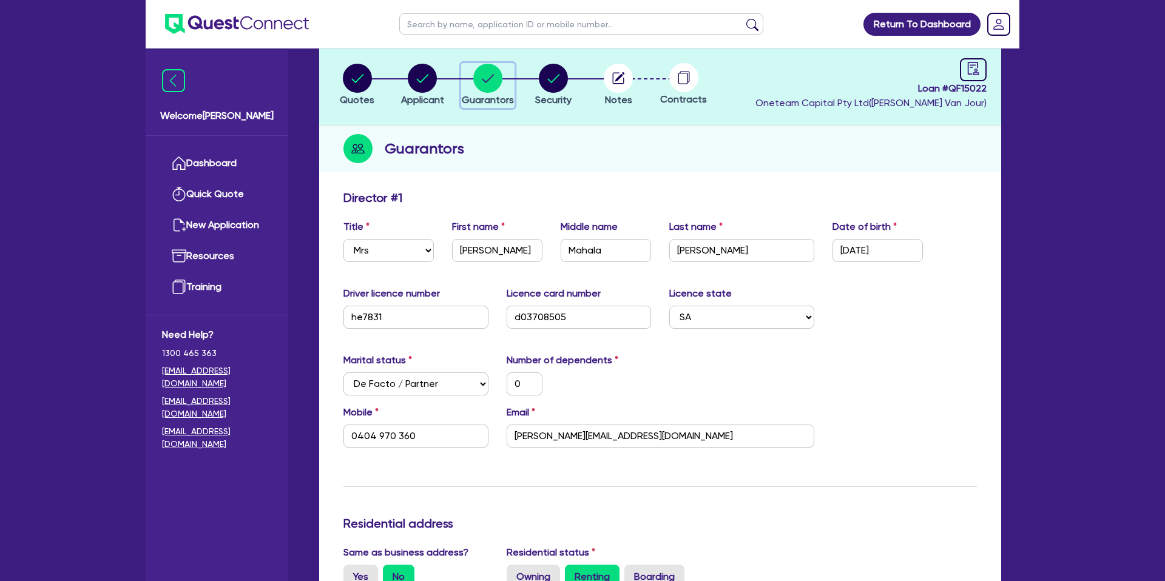
scroll to position [81, 0]
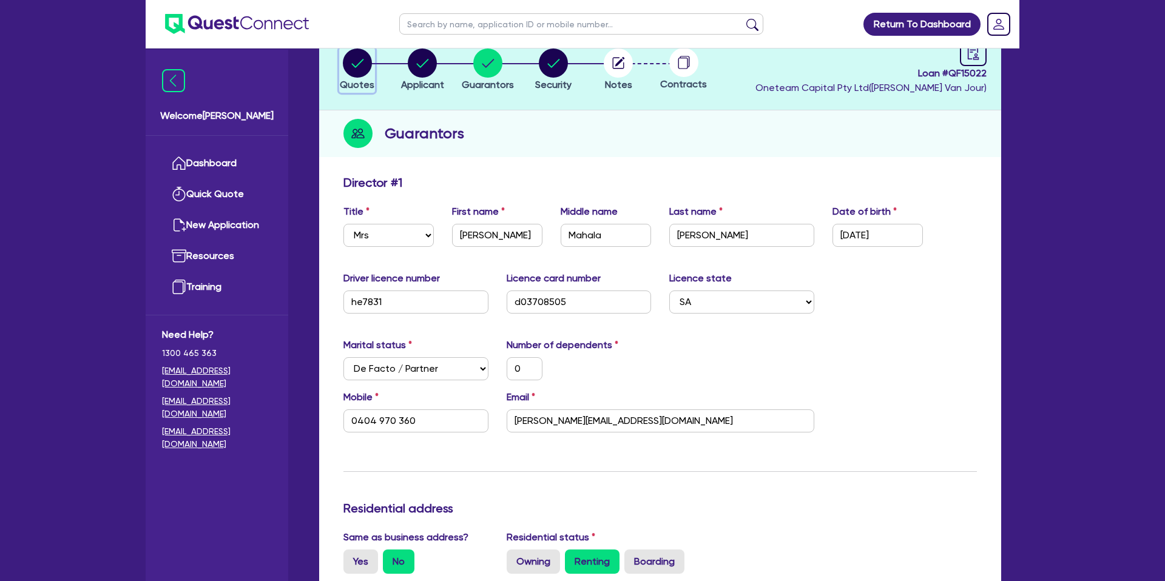
click at [352, 64] on icon "button" at bounding box center [357, 63] width 12 height 8
select select "CARS_AND_LIGHT_TRUCKS"
select select "PASSENGER_VEHICLES"
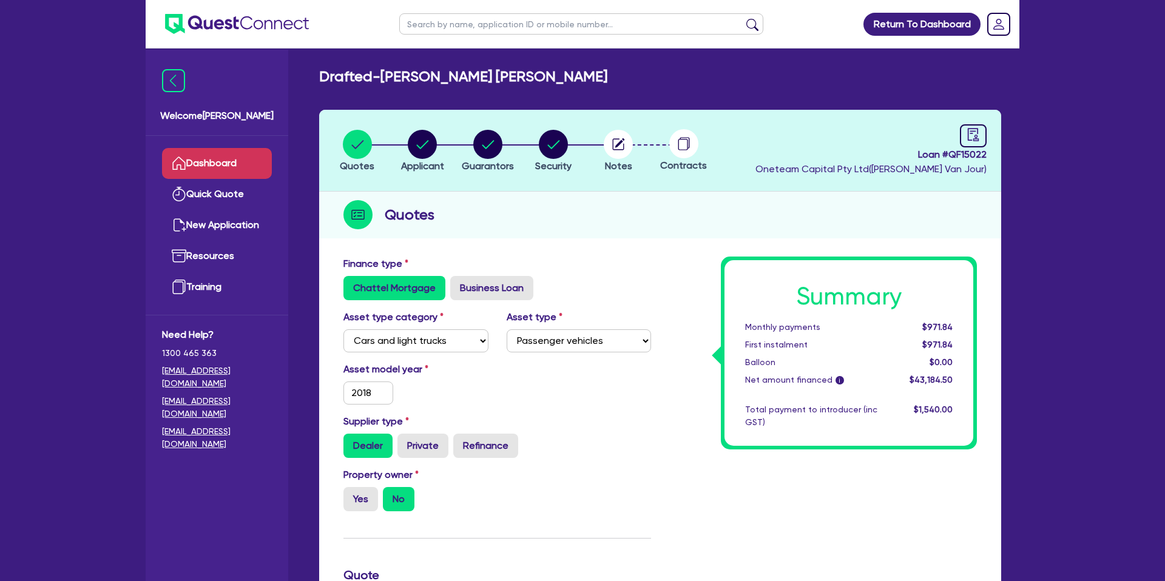
click at [246, 166] on link "Dashboard" at bounding box center [217, 163] width 110 height 31
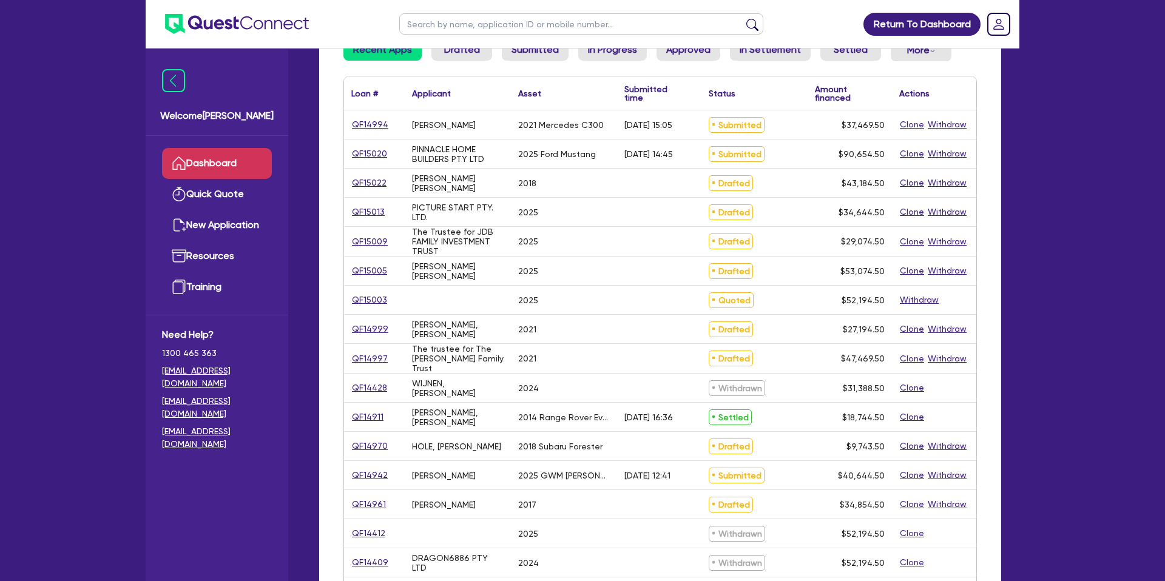
scroll to position [126, 0]
click at [436, 25] on input "text" at bounding box center [581, 23] width 364 height 21
type input "David"
click at [742, 18] on button "submit" at bounding box center [751, 26] width 19 height 17
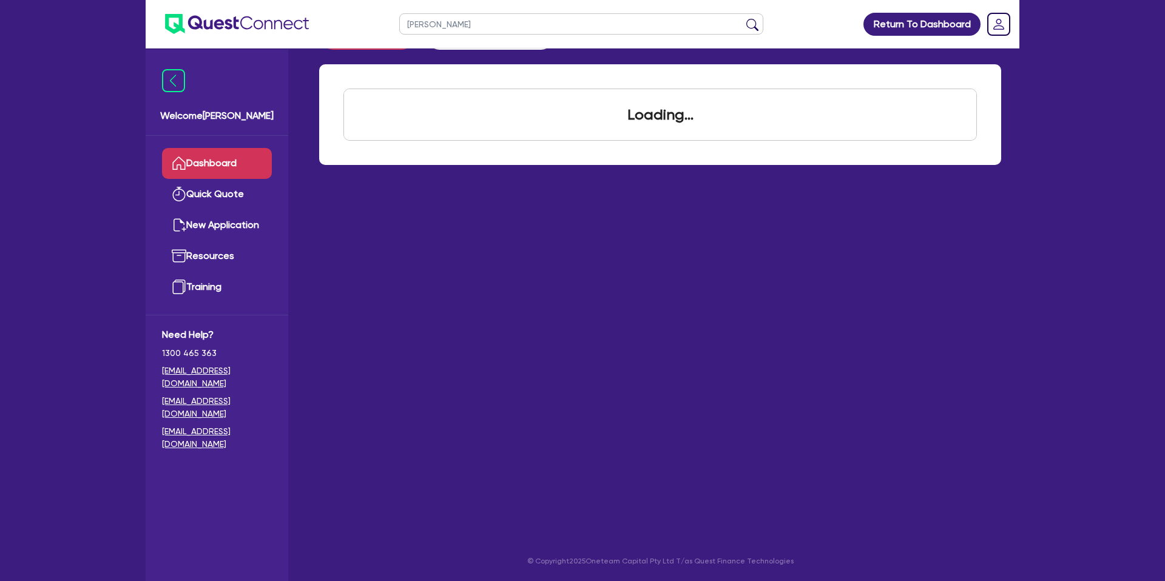
scroll to position [49, 0]
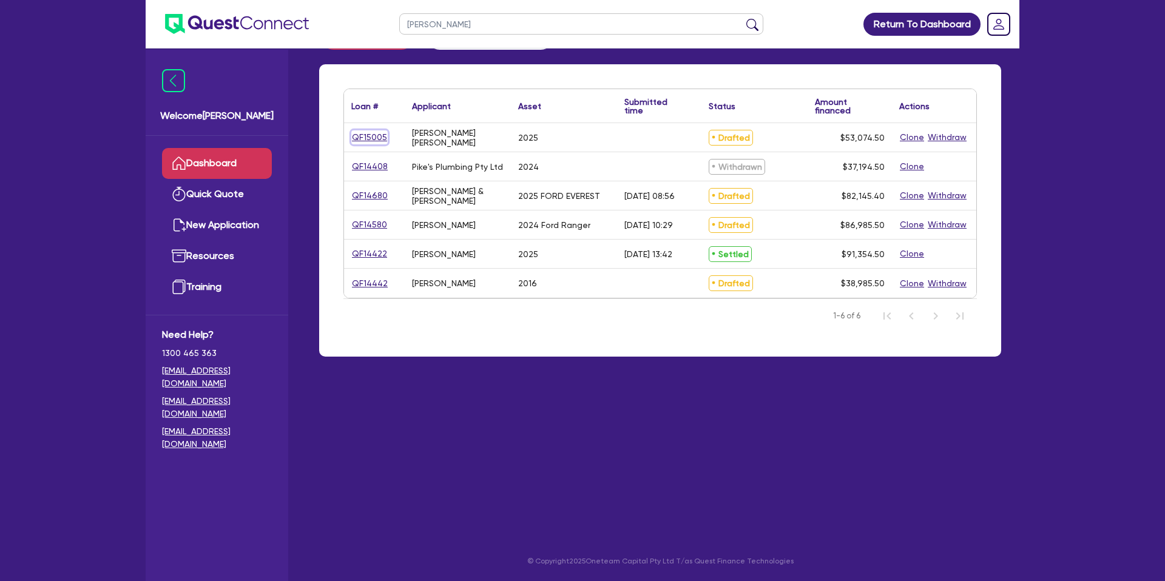
click at [375, 135] on link "QF15005" at bounding box center [369, 137] width 36 height 14
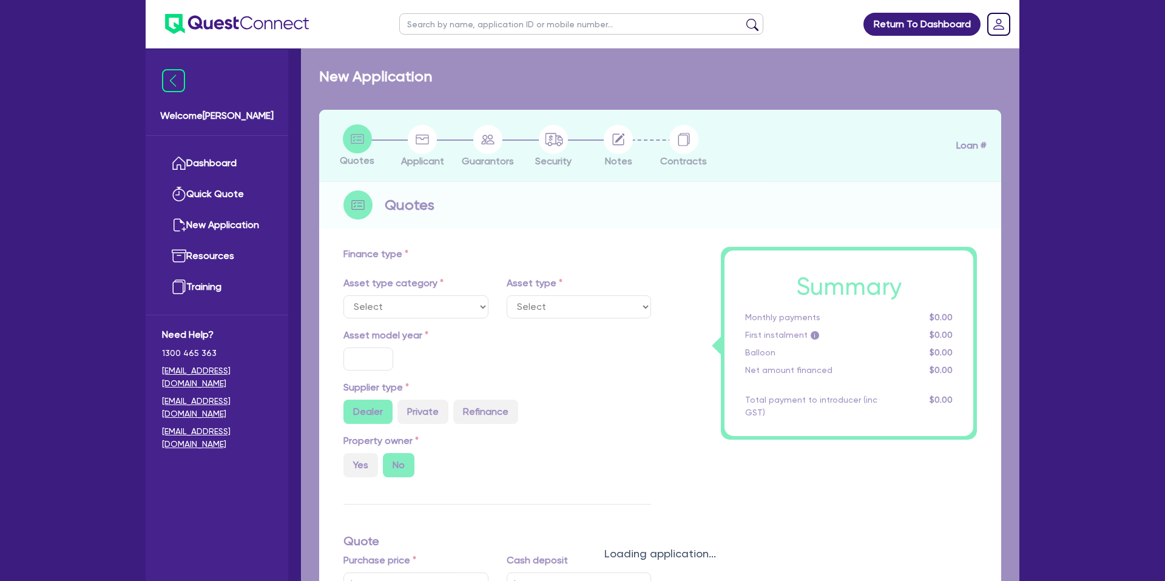
select select "CARS_AND_LIGHT_TRUCKS"
type input "2025"
type input "50,000"
type input "35"
type input "17,500"
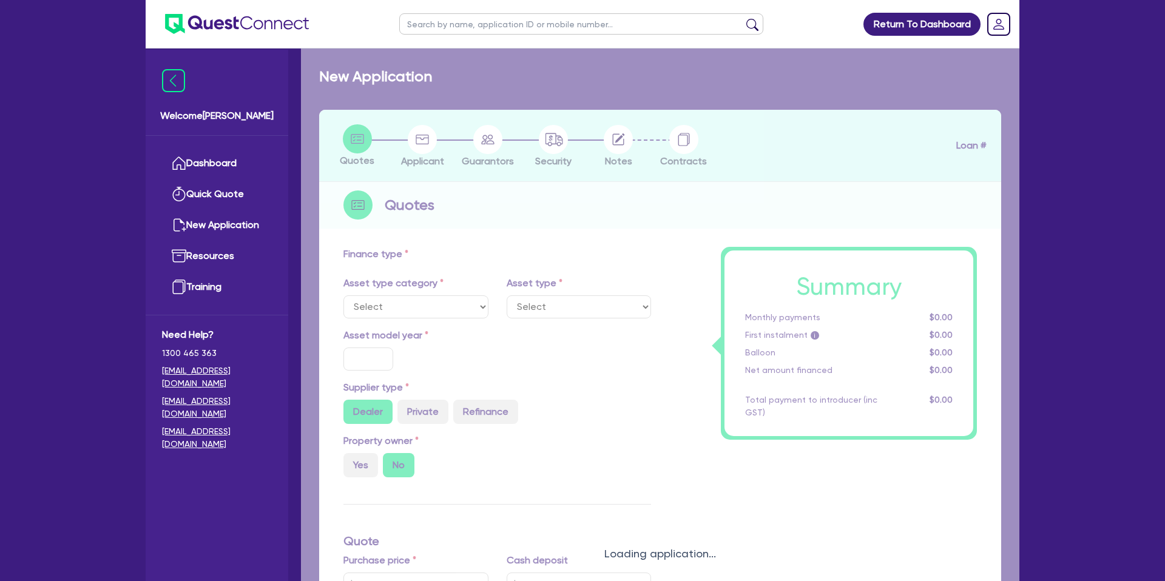
type input "2"
type input "1,061.49"
type input "6.99"
type input "2,200"
select select "PASSENGER_VEHICLES"
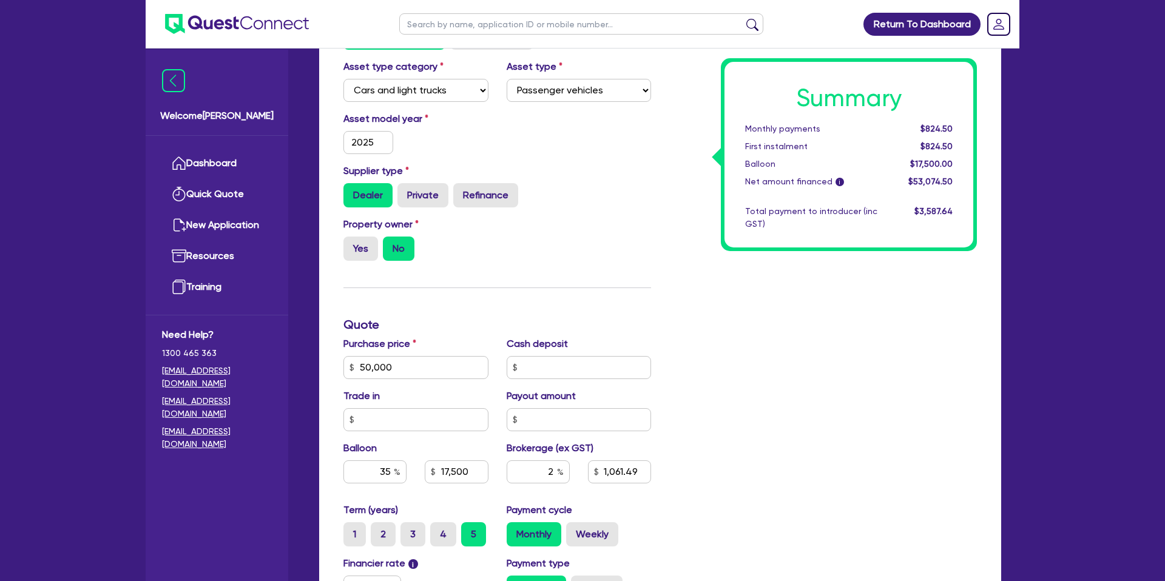
scroll to position [249, 0]
drag, startPoint x: 574, startPoint y: 158, endPoint x: 533, endPoint y: 153, distance: 40.9
click at [560, 155] on div "Asset model year 2025" at bounding box center [497, 139] width 326 height 52
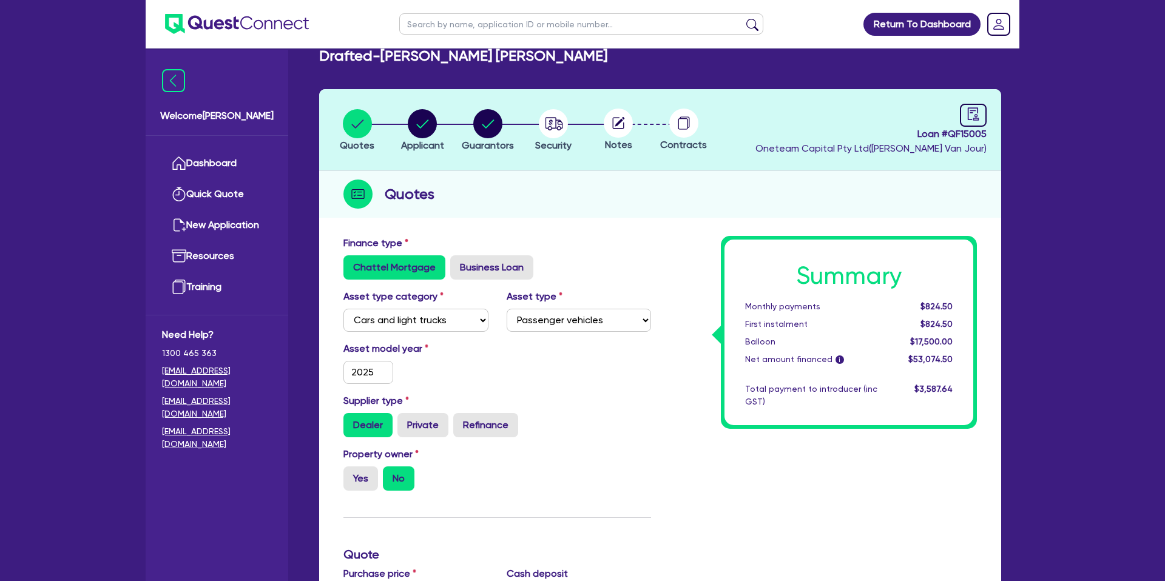
scroll to position [18, 0]
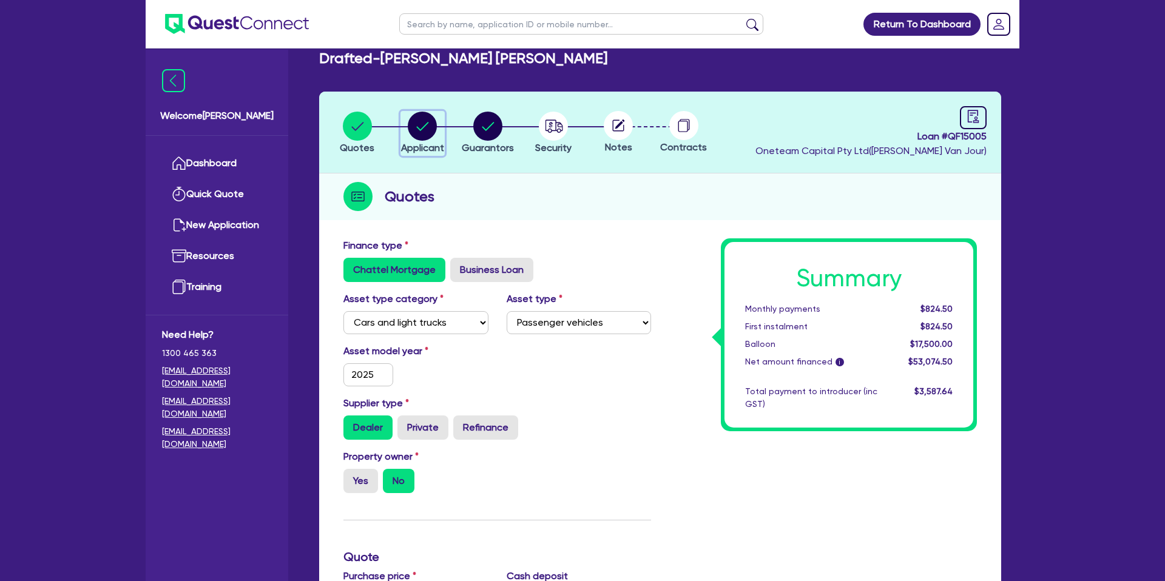
click at [428, 124] on circle "button" at bounding box center [422, 126] width 29 height 29
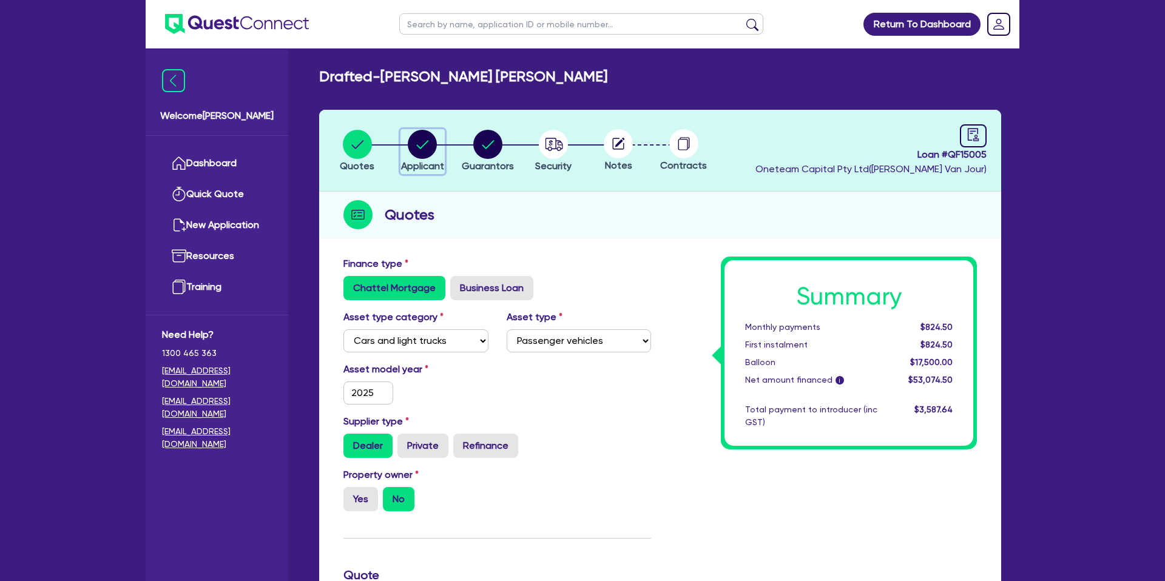
select select "SOLE_TRADER"
select select "BUILDING_CONSTRUCTION"
select select "TRADES_SERVICES_CONSUMERS"
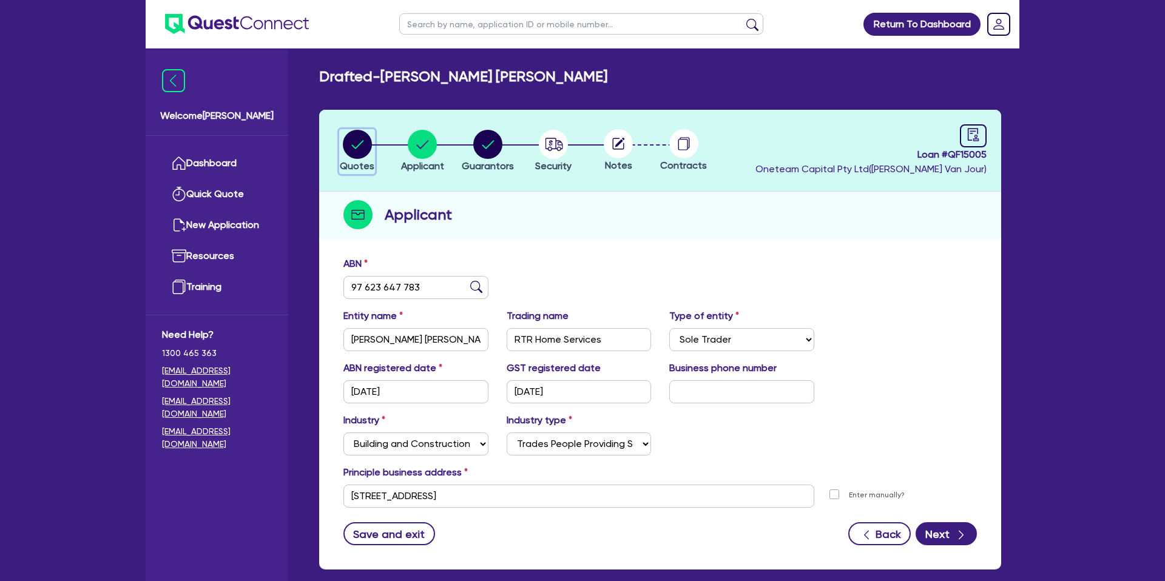
click at [364, 140] on circle "button" at bounding box center [357, 144] width 29 height 29
select select "CARS_AND_LIGHT_TRUCKS"
select select "PASSENGER_VEHICLES"
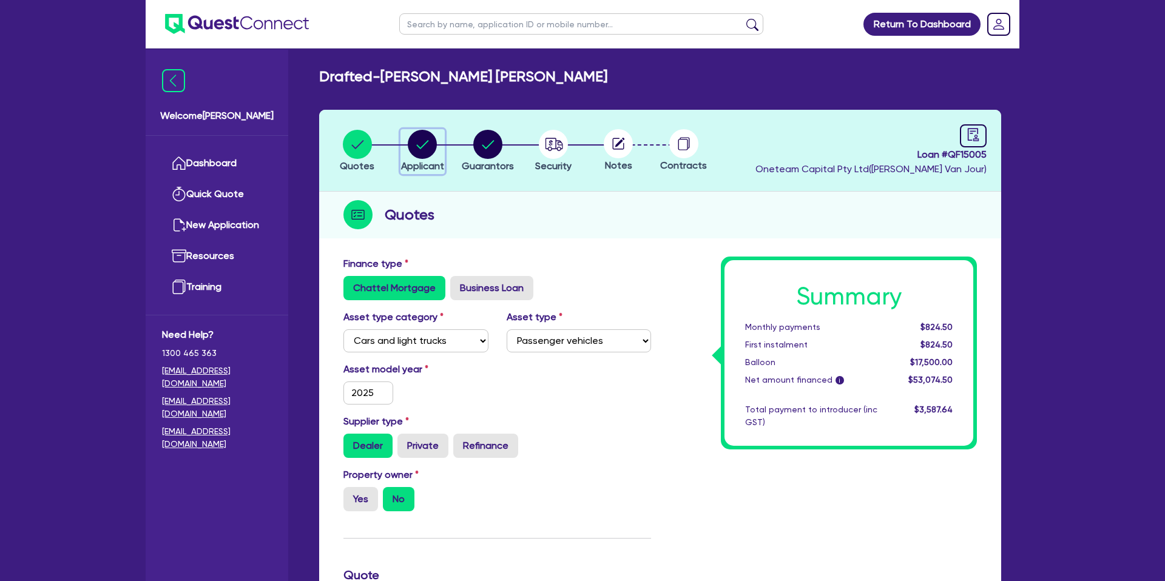
click at [421, 137] on circle "button" at bounding box center [422, 144] width 29 height 29
select select "SOLE_TRADER"
select select "BUILDING_CONSTRUCTION"
select select "TRADES_SERVICES_CONSUMERS"
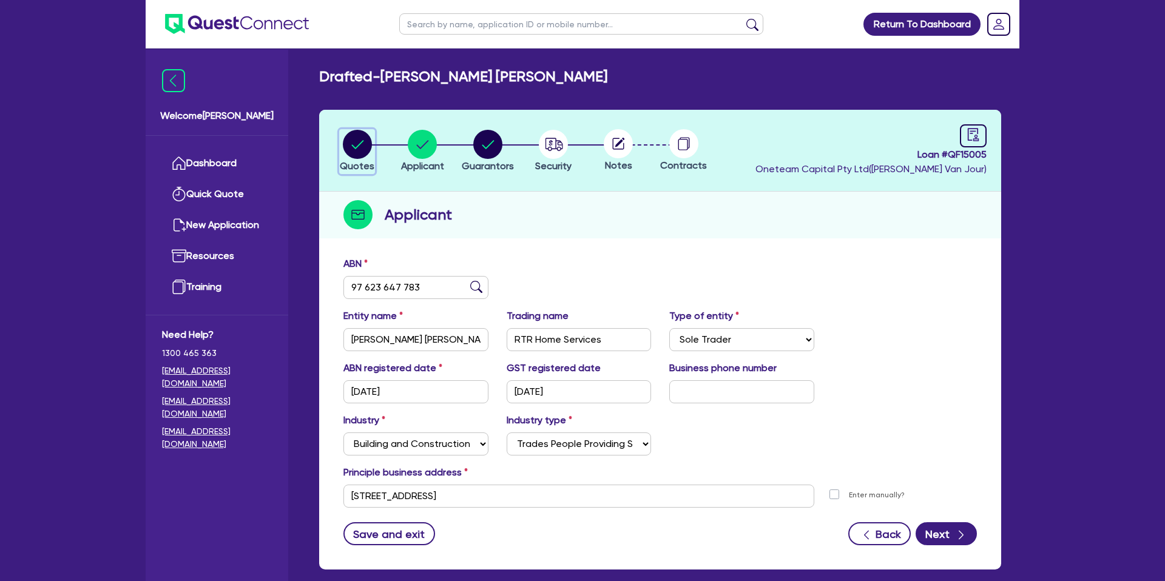
click at [357, 143] on circle "button" at bounding box center [357, 144] width 29 height 29
select select "CARS_AND_LIGHT_TRUCKS"
select select "PASSENGER_VEHICLES"
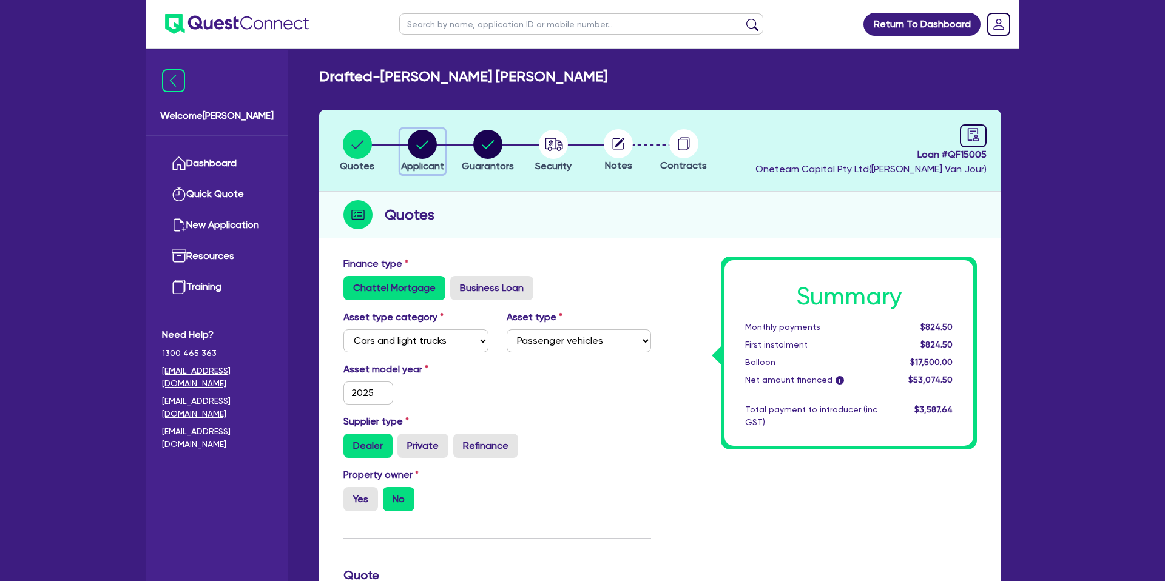
click at [416, 143] on circle "button" at bounding box center [422, 144] width 29 height 29
select select "SOLE_TRADER"
select select "BUILDING_CONSTRUCTION"
select select "TRADES_SERVICES_CONSUMERS"
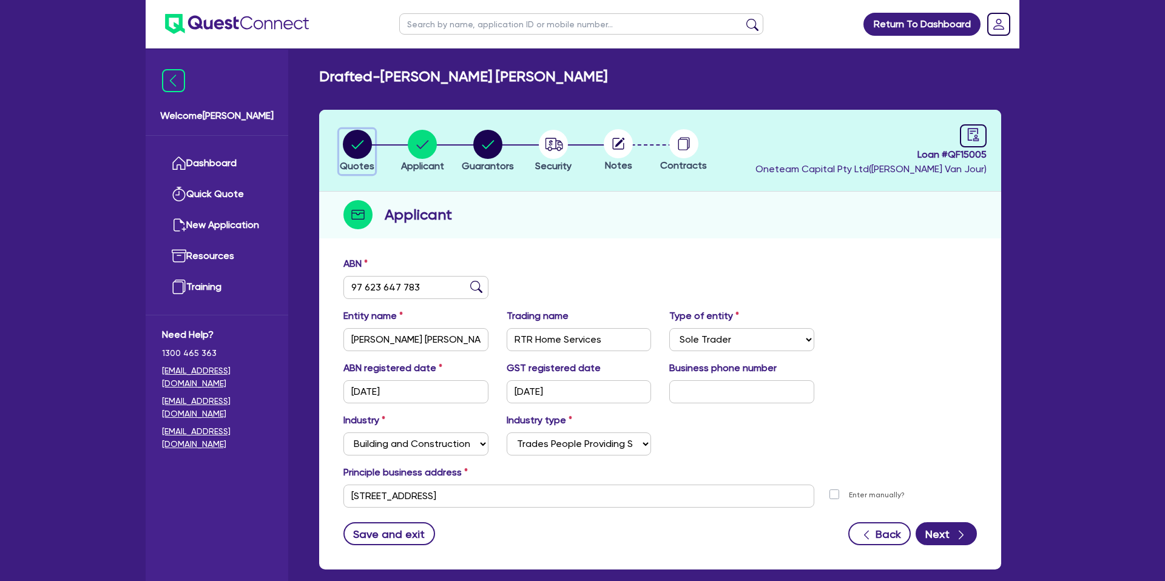
click at [364, 146] on circle "button" at bounding box center [357, 144] width 29 height 29
select select "CARS_AND_LIGHT_TRUCKS"
select select "PASSENGER_VEHICLES"
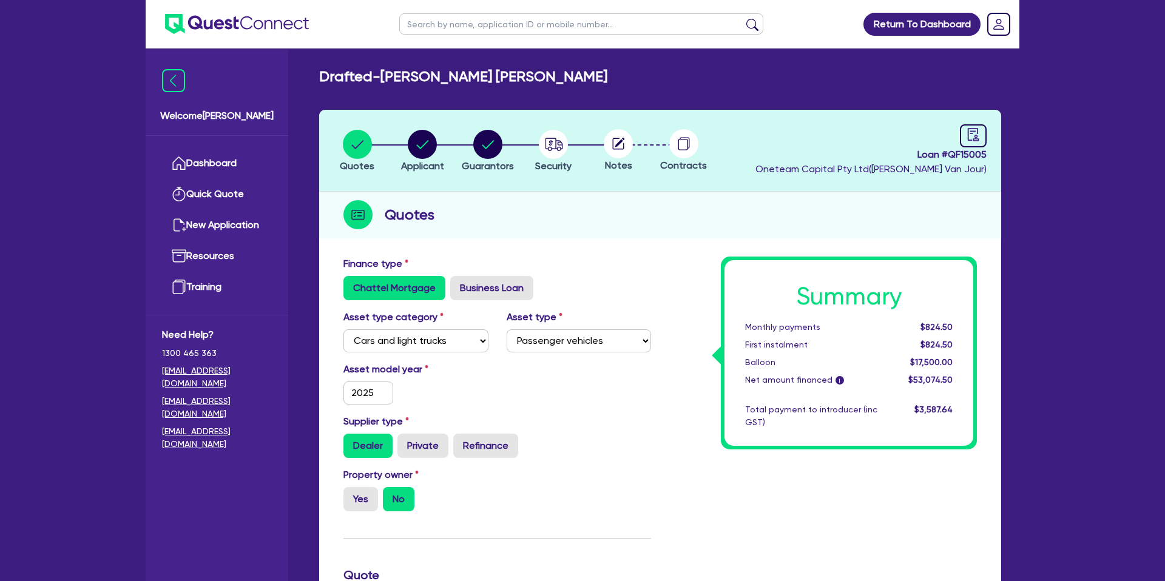
click at [451, 178] on header "Quotes Applicant Guarantors Security Notes Contracts Loan # QF15005 Oneteam Cap…" at bounding box center [660, 151] width 682 height 82
click at [419, 140] on circle "button" at bounding box center [422, 144] width 29 height 29
select select "SOLE_TRADER"
select select "BUILDING_CONSTRUCTION"
select select "TRADES_SERVICES_CONSUMERS"
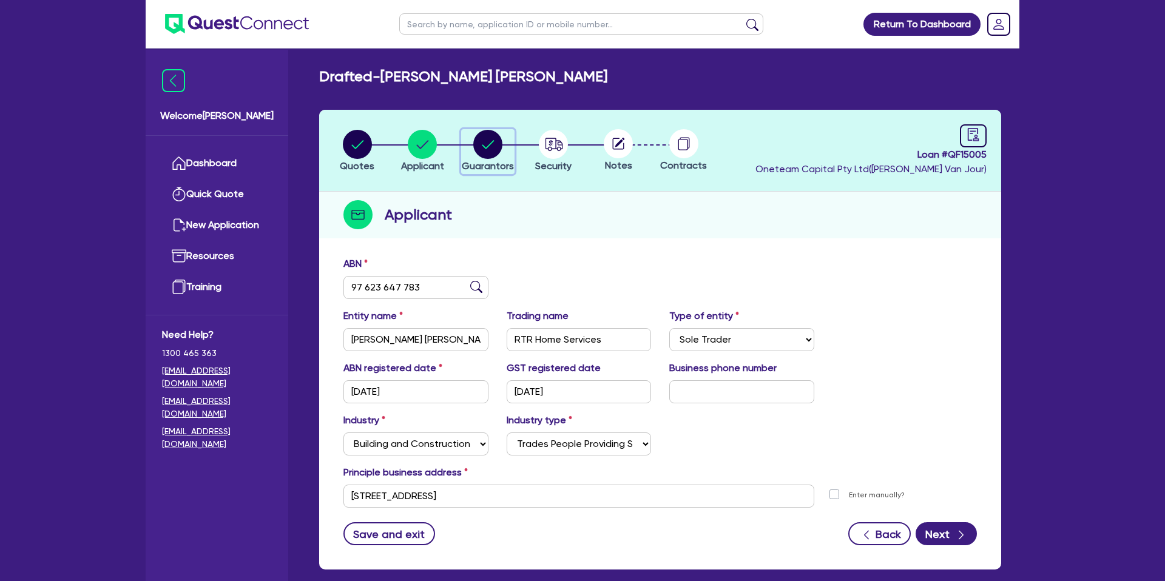
click at [481, 141] on circle "button" at bounding box center [487, 144] width 29 height 29
select select "MR"
select select "VIC"
select select "DE_FACTO"
select select "CASH"
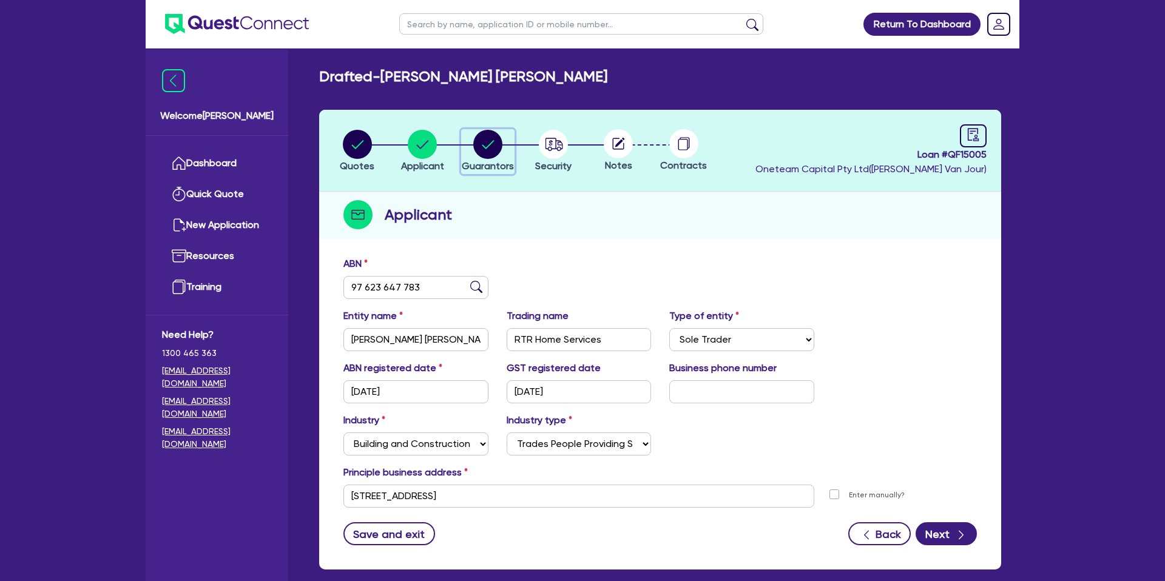
select select "PROPERTY"
select select "MORTGAGE"
select select "CREDIT_CARD"
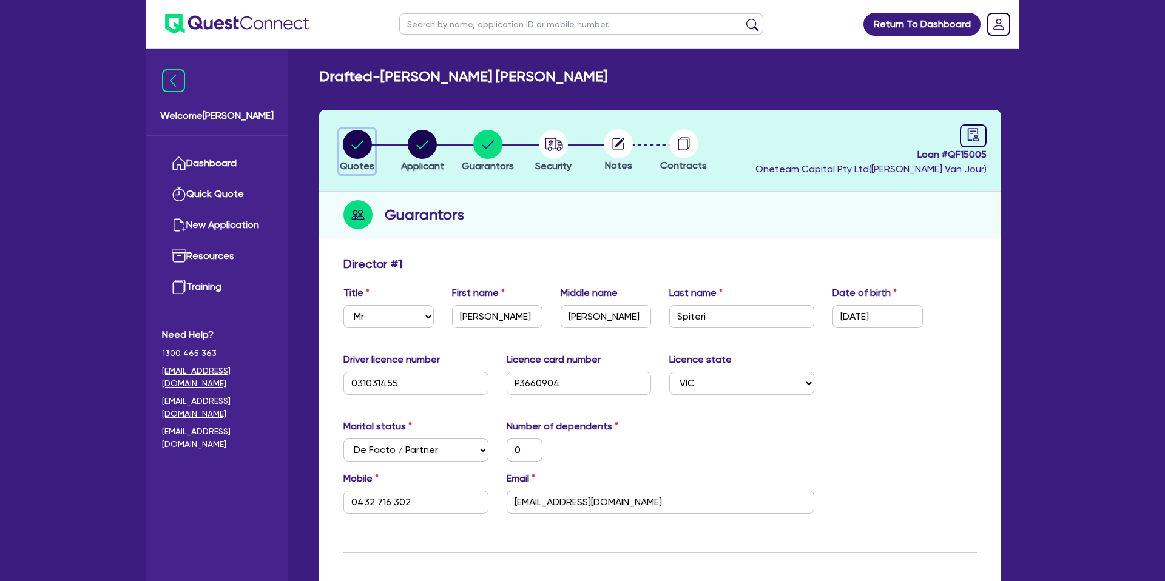
click at [354, 141] on circle "button" at bounding box center [357, 144] width 29 height 29
select select "CARS_AND_LIGHT_TRUCKS"
select select "PASSENGER_VEHICLES"
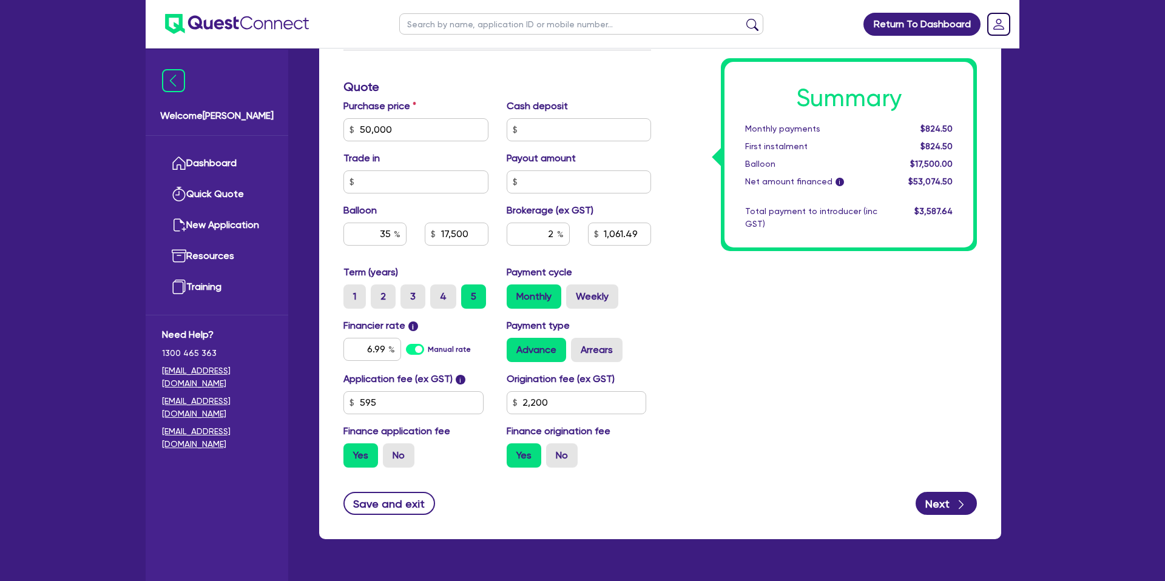
scroll to position [491, 0]
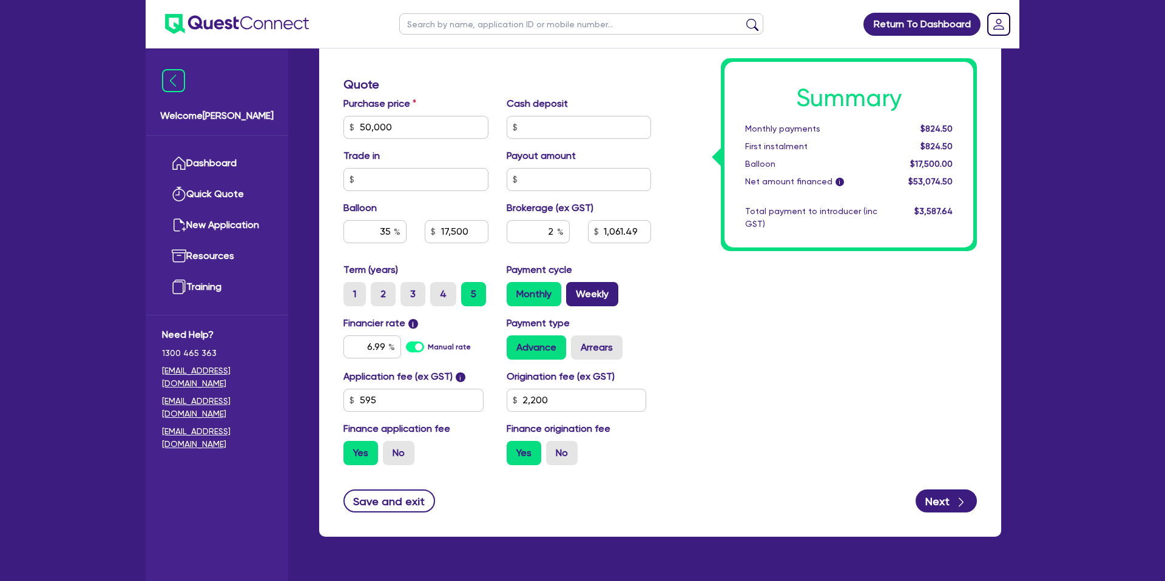
click at [597, 289] on label "Weekly" at bounding box center [592, 294] width 52 height 24
click at [574, 289] on input "Weekly" at bounding box center [570, 286] width 8 height 8
radio input "true"
type input "50,000"
type input "17,500"
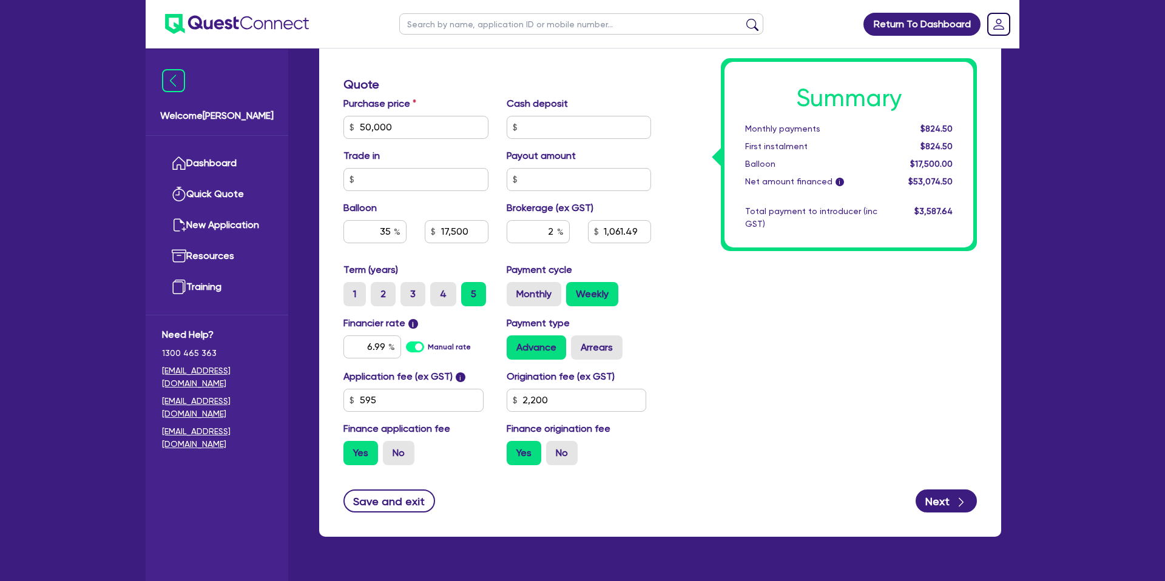
type input "1,061.49"
type input "2,200"
type input "50,000"
type input "17,500"
type input "1,061.49"
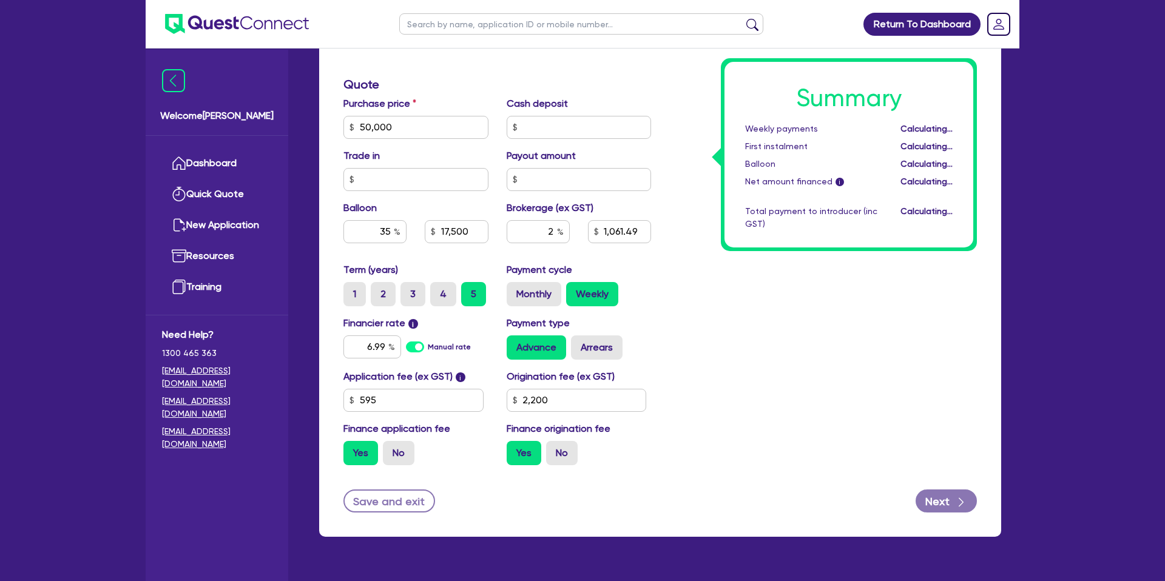
type input "2,200"
drag, startPoint x: 921, startPoint y: 127, endPoint x: 955, endPoint y: 127, distance: 34.0
click at [955, 127] on div "$190.81" at bounding box center [923, 129] width 75 height 13
click at [536, 292] on label "Monthly" at bounding box center [533, 294] width 55 height 24
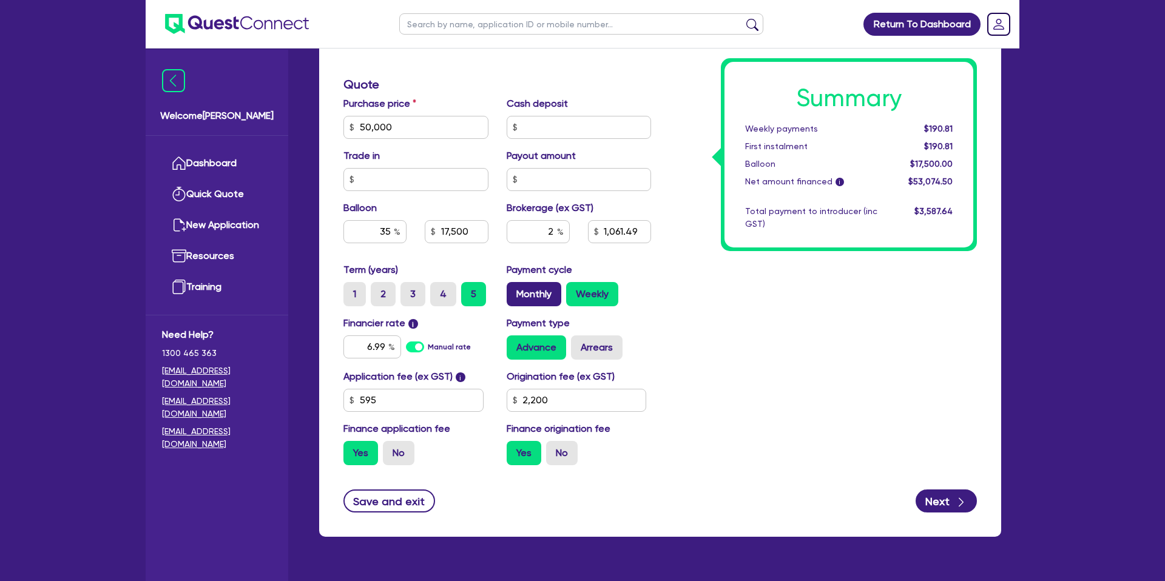
click at [514, 290] on input "Monthly" at bounding box center [510, 286] width 8 height 8
radio input "true"
type input "50,000"
type input "17,500"
type input "1,061.49"
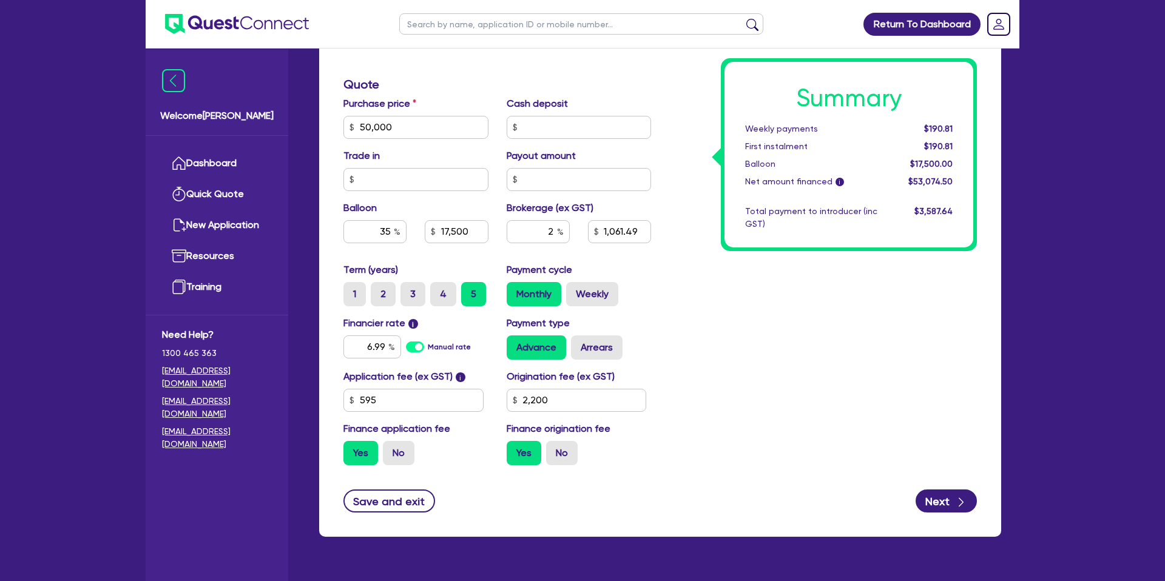
type input "2,200"
type input "50,000"
type input "17,500"
type input "1,061.49"
type input "2,200"
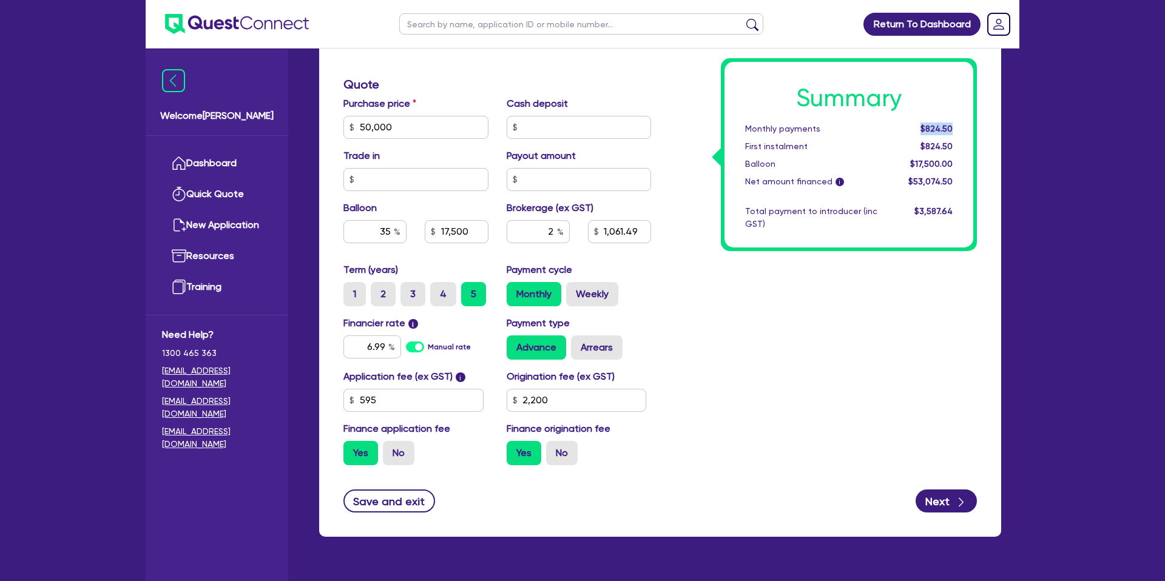
drag, startPoint x: 919, startPoint y: 127, endPoint x: 958, endPoint y: 126, distance: 39.4
click at [958, 126] on div "$824.50" at bounding box center [923, 129] width 75 height 13
drag, startPoint x: 552, startPoint y: 232, endPoint x: 581, endPoint y: 232, distance: 29.1
click at [581, 232] on div "2 1,061.49" at bounding box center [578, 236] width 163 height 33
click at [553, 230] on input "2" at bounding box center [537, 231] width 63 height 23
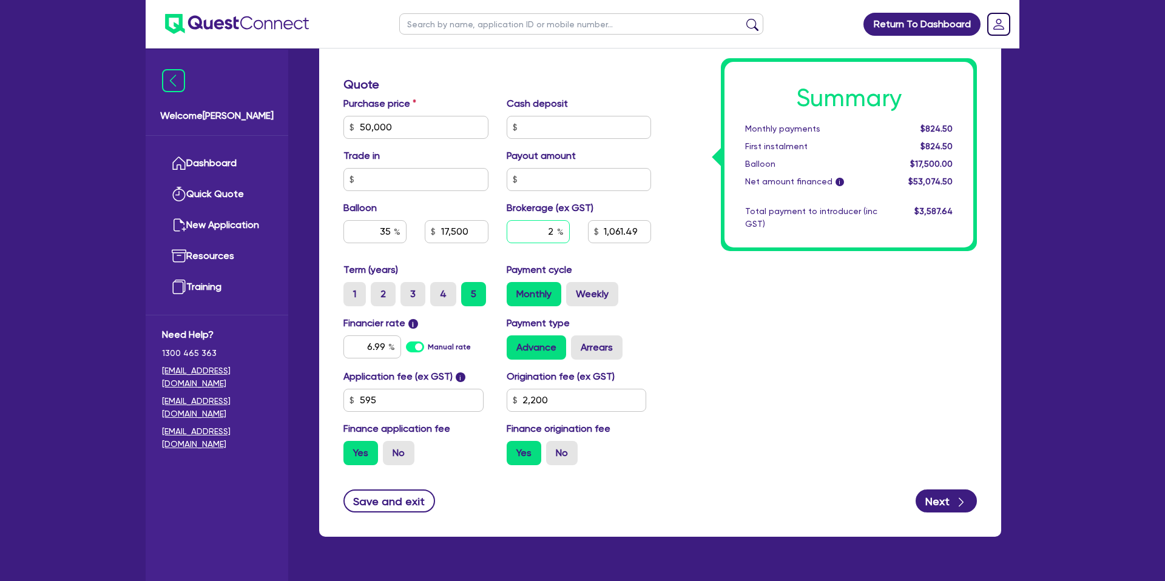
drag, startPoint x: 554, startPoint y: 230, endPoint x: 528, endPoint y: 232, distance: 26.1
click at [528, 232] on input "2" at bounding box center [537, 231] width 63 height 23
click at [735, 238] on div "Summary Monthly payments $824.50 First instalment $824.50 Balloon $17,500.00 Ne…" at bounding box center [848, 155] width 249 height 186
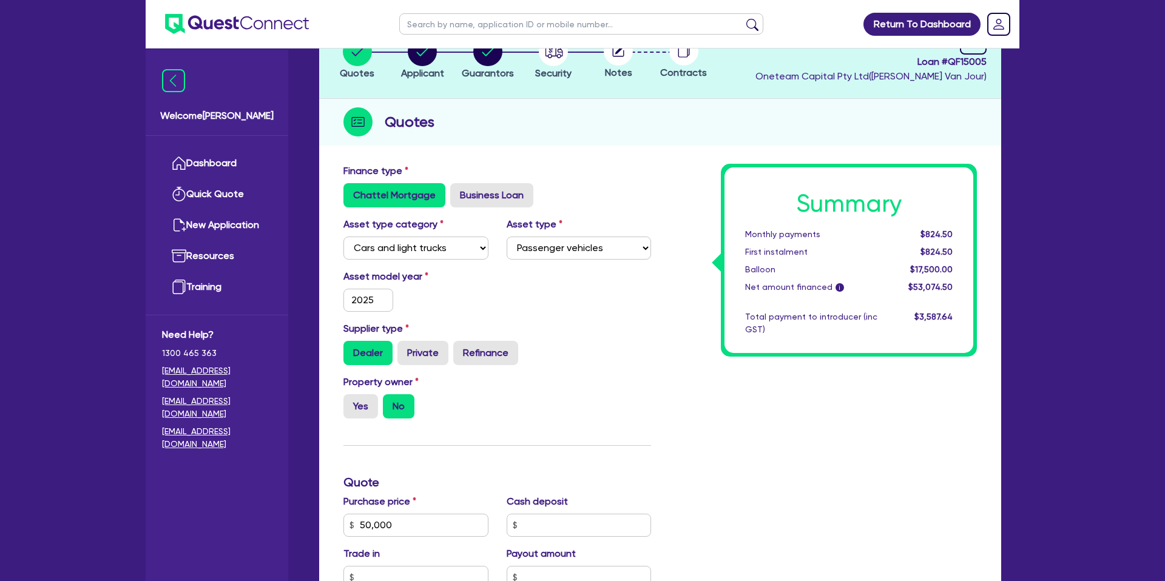
scroll to position [89, 0]
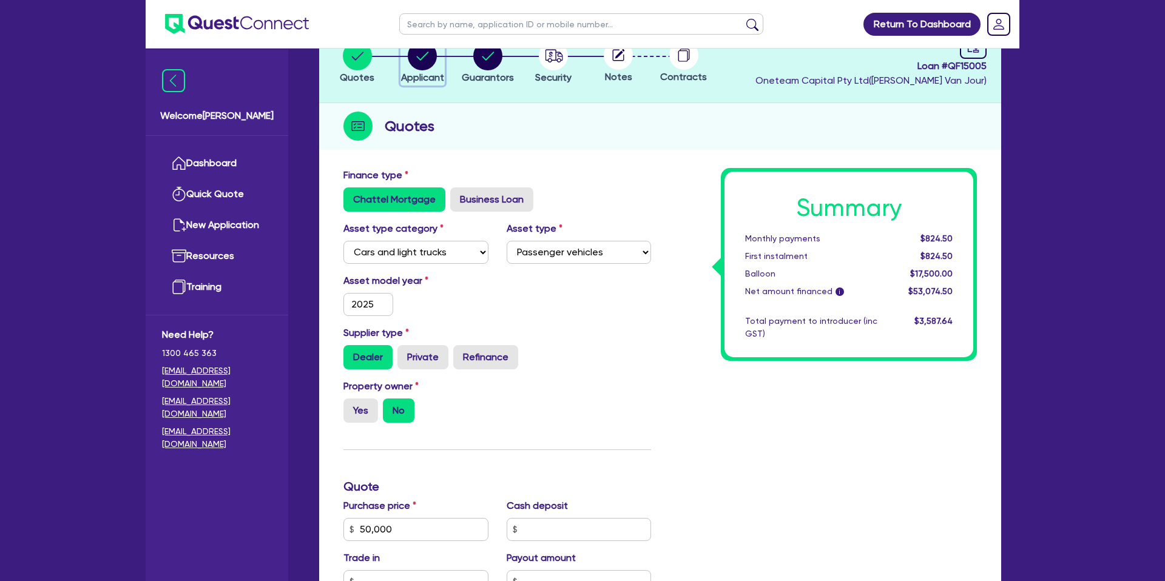
click at [423, 63] on circle "button" at bounding box center [422, 55] width 29 height 29
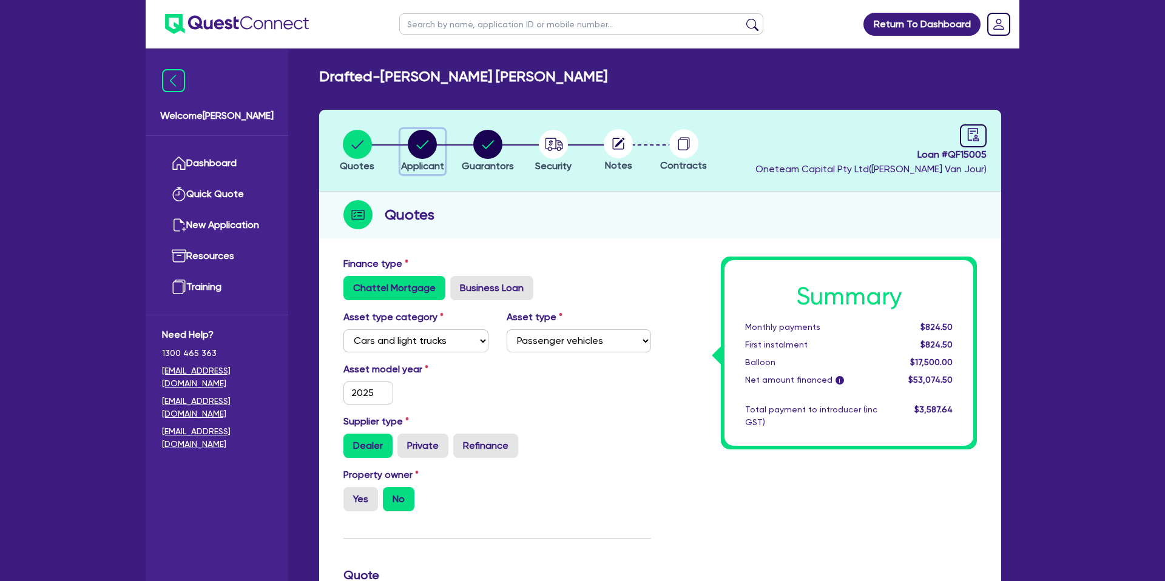
select select "SOLE_TRADER"
select select "BUILDING_CONSTRUCTION"
select select "TRADES_SERVICES_CONSUMERS"
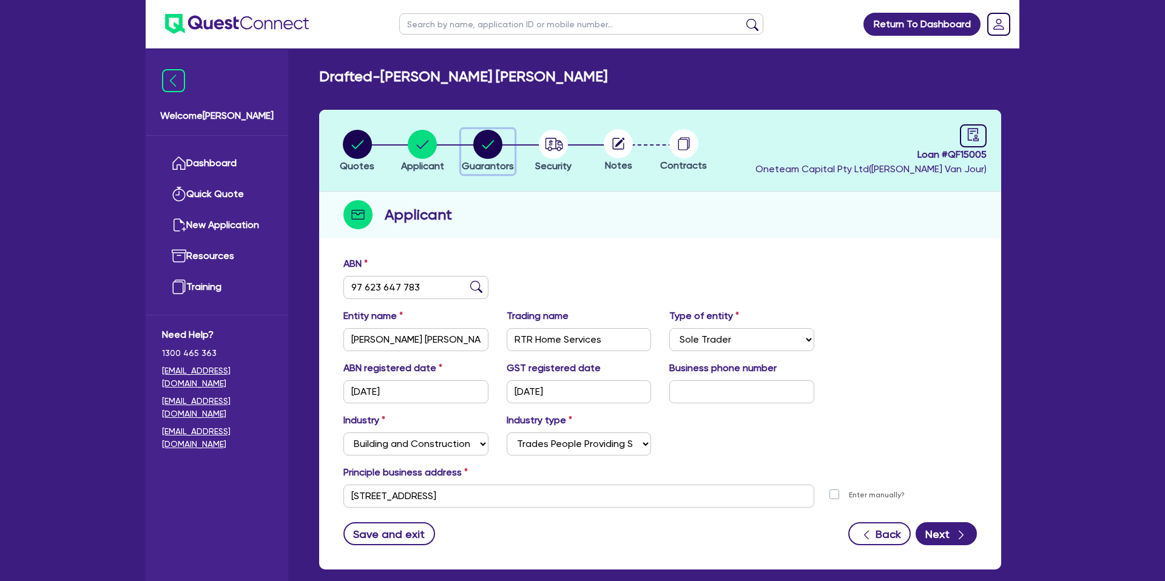
click at [484, 152] on circle "button" at bounding box center [487, 144] width 29 height 29
select select "MR"
select select "VIC"
select select "DE_FACTO"
select select "CASH"
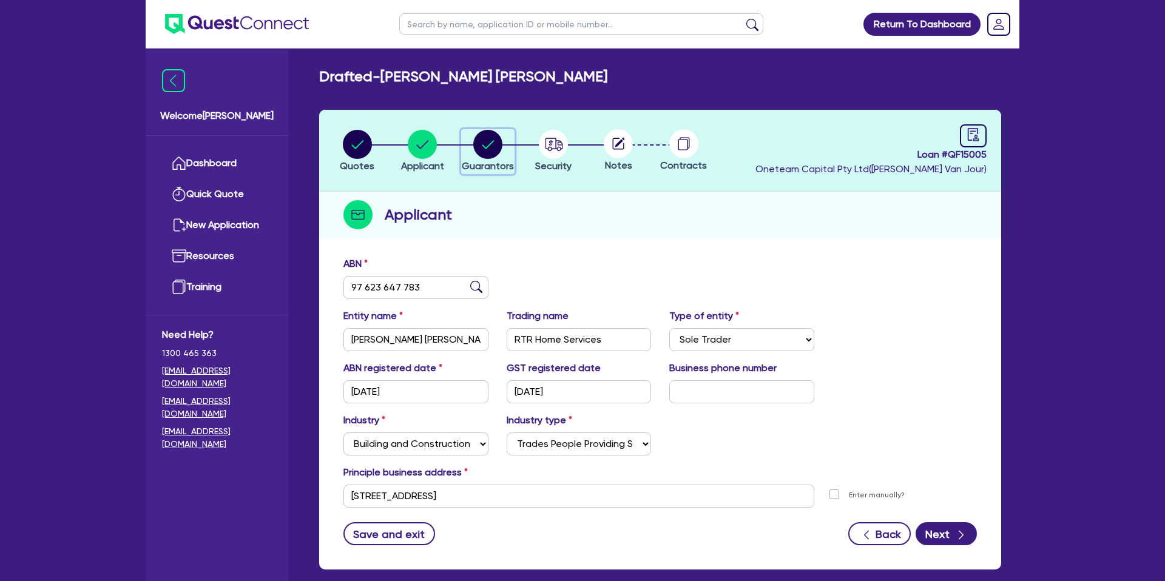
select select "PROPERTY"
select select "MORTGAGE"
select select "CREDIT_CARD"
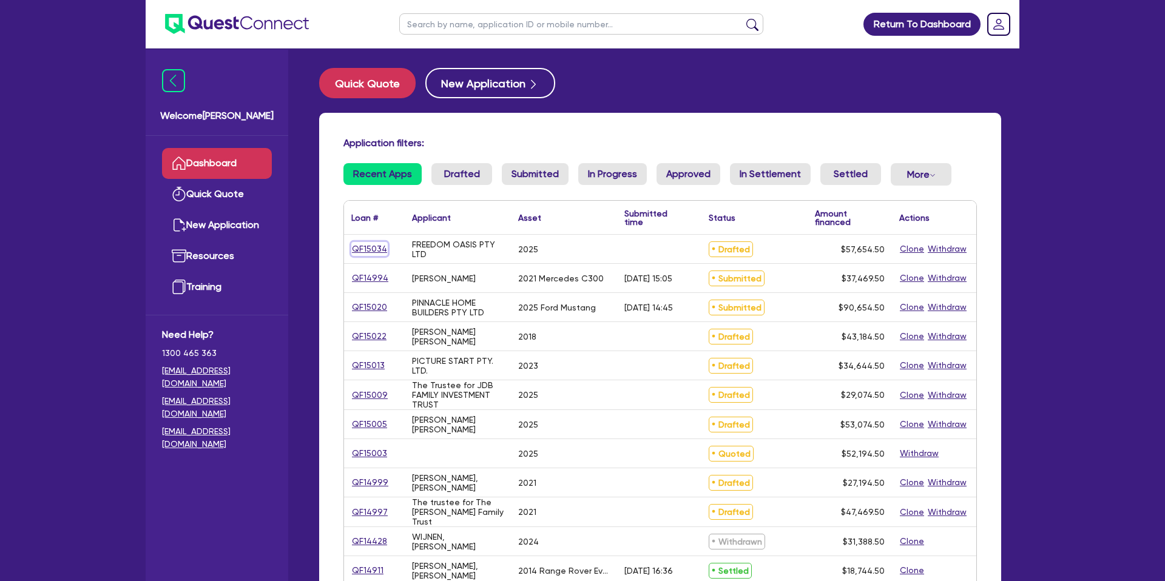
click at [380, 252] on link "QF15034" at bounding box center [369, 249] width 36 height 14
select select "CARS_AND_LIGHT_TRUCKS"
select select "PASSENGER_VEHICLES"
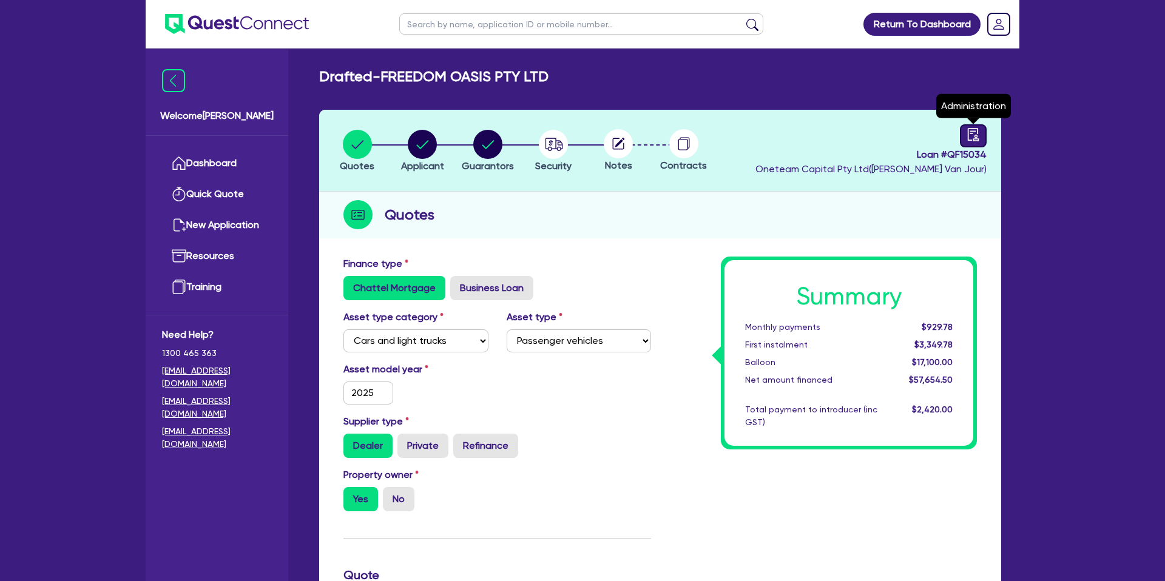
click at [974, 140] on icon "audit" at bounding box center [972, 134] width 11 height 13
select select "DRAFTED_NEW"
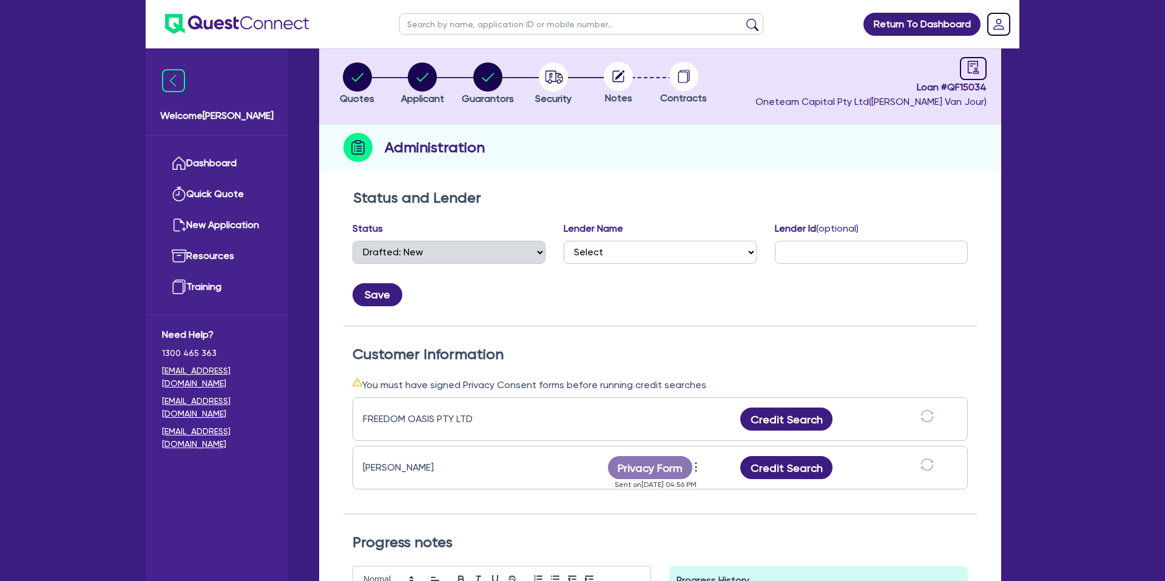
scroll to position [69, 0]
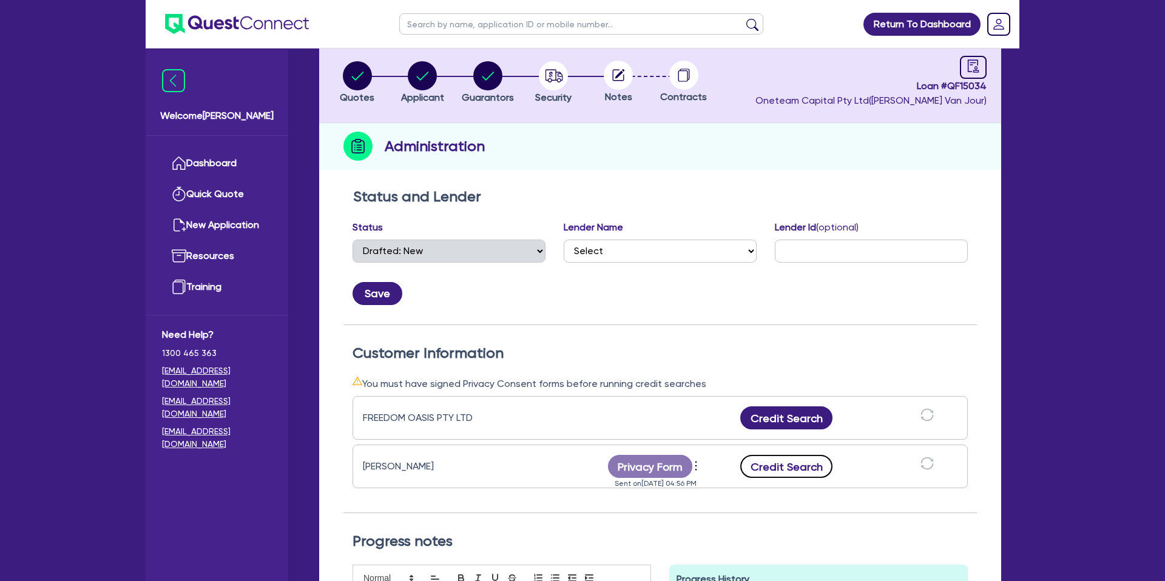
click at [780, 470] on button "Credit Search" at bounding box center [786, 466] width 92 height 23
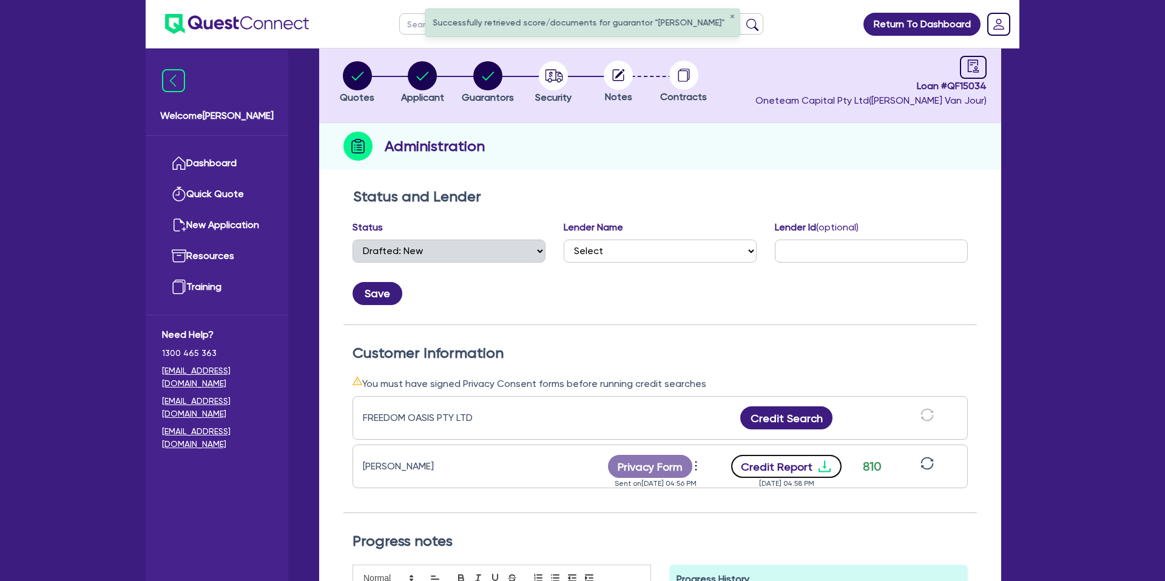
click at [809, 469] on button "Credit Report" at bounding box center [786, 466] width 111 height 23
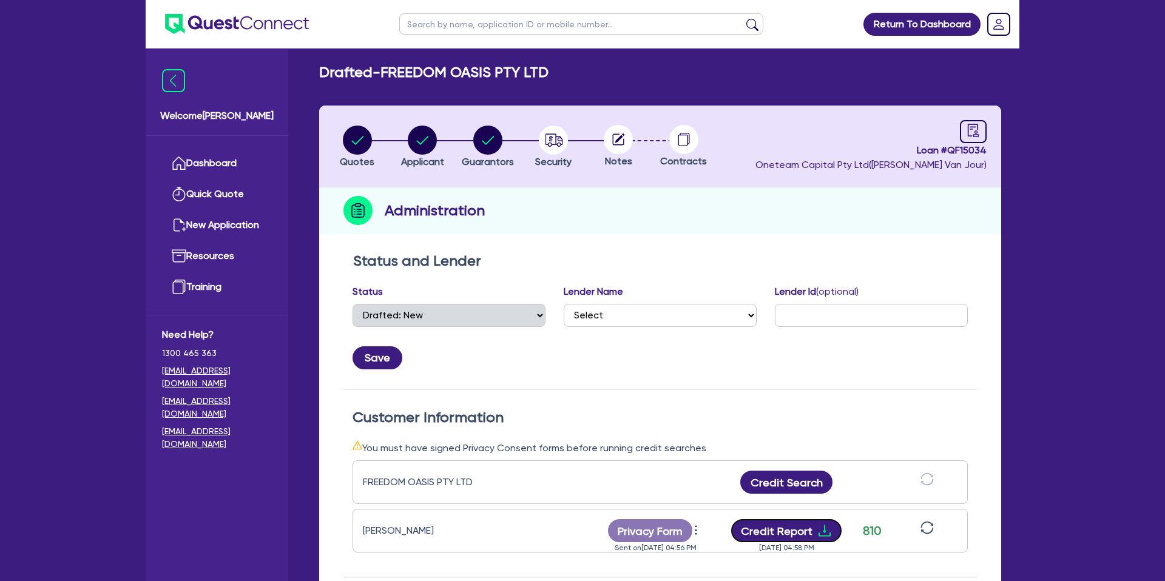
scroll to position [0, 0]
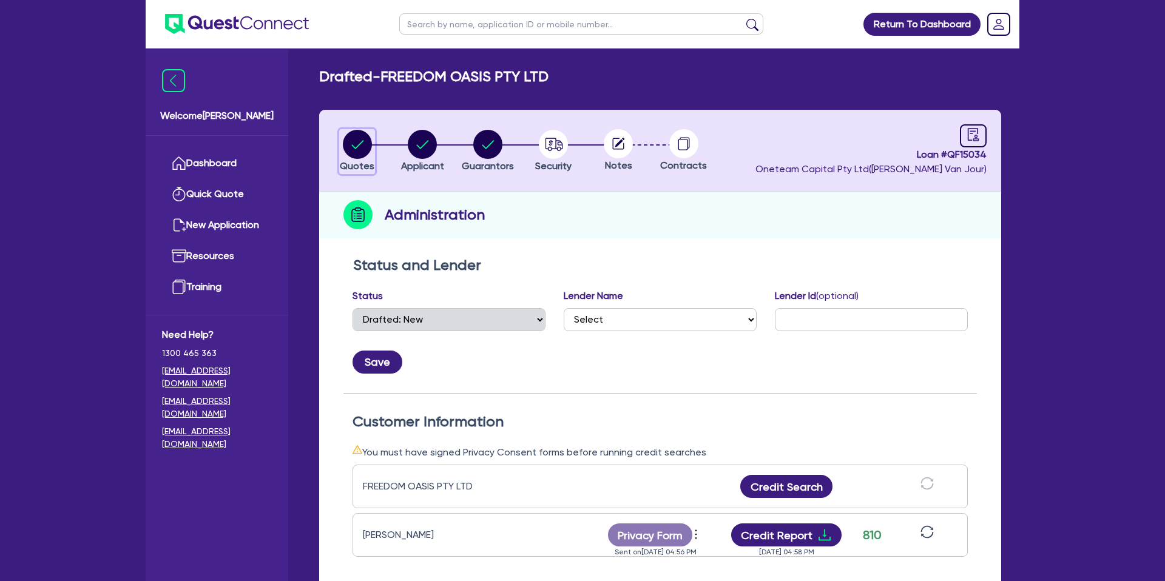
click at [357, 147] on circle "button" at bounding box center [357, 144] width 29 height 29
select select "CARS_AND_LIGHT_TRUCKS"
select select "PASSENGER_VEHICLES"
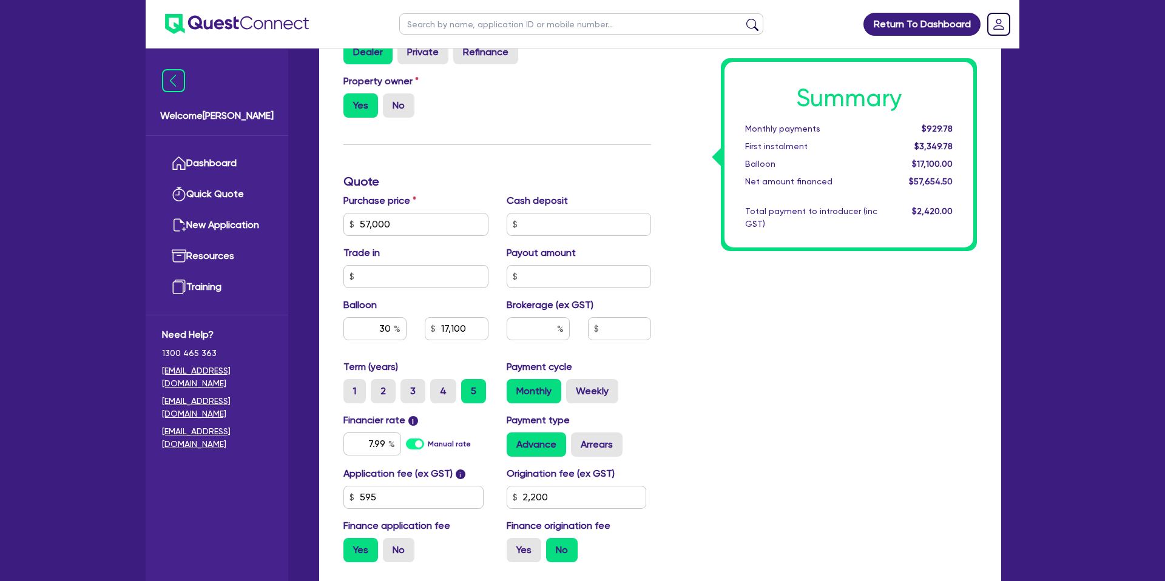
scroll to position [520, 0]
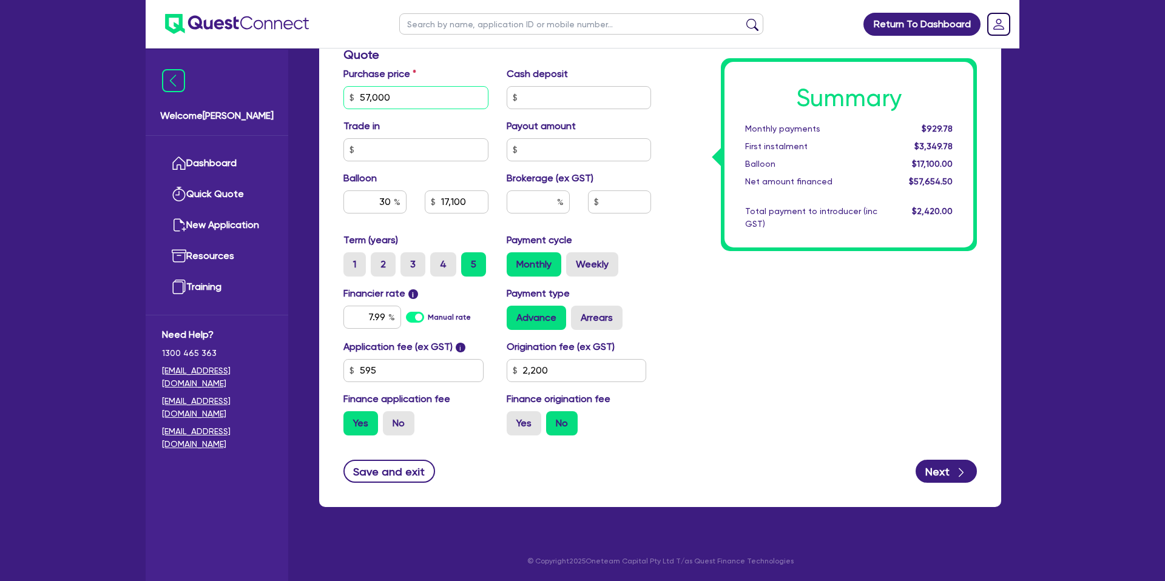
click at [412, 93] on input "57,000" at bounding box center [415, 97] width 145 height 23
type input "57,000"
type input "17,100"
type input "2,200"
type input "57,000"
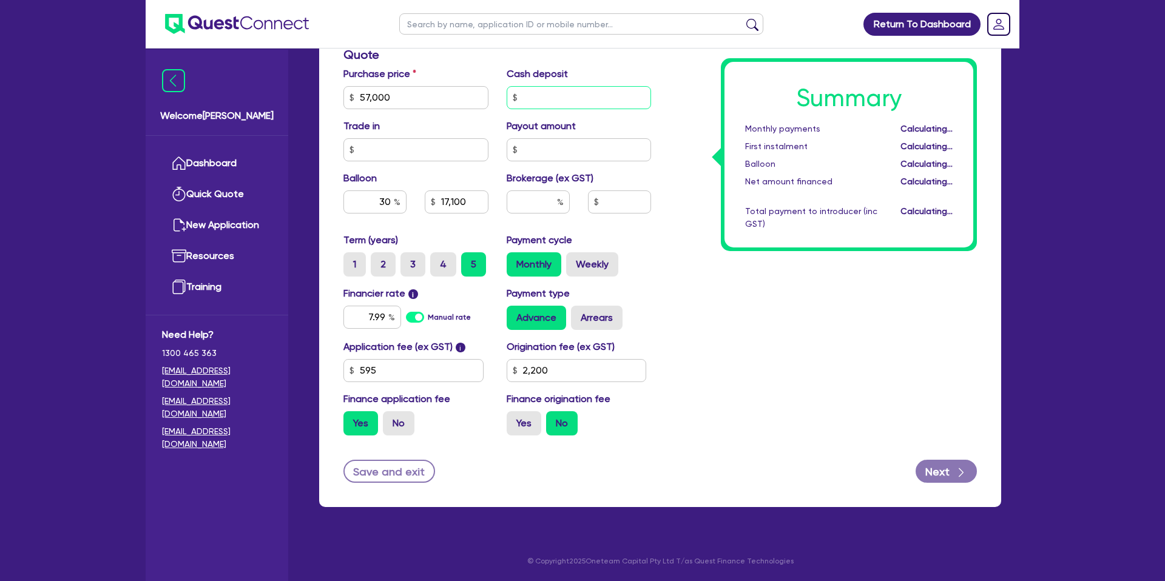
type input "17,100"
type input "2,200"
click at [536, 100] on input "text" at bounding box center [578, 97] width 145 height 23
click at [679, 93] on div "Summary Monthly payments $929.78 First instalment $3,349.78 Balloon $17,100.00 …" at bounding box center [823, 90] width 326 height 709
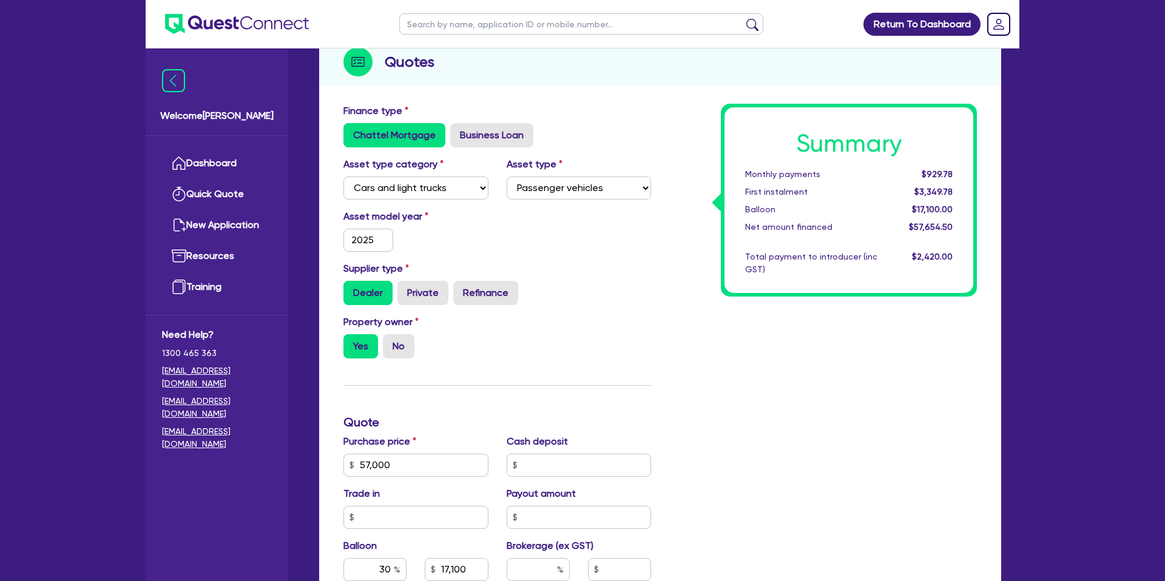
scroll to position [0, 0]
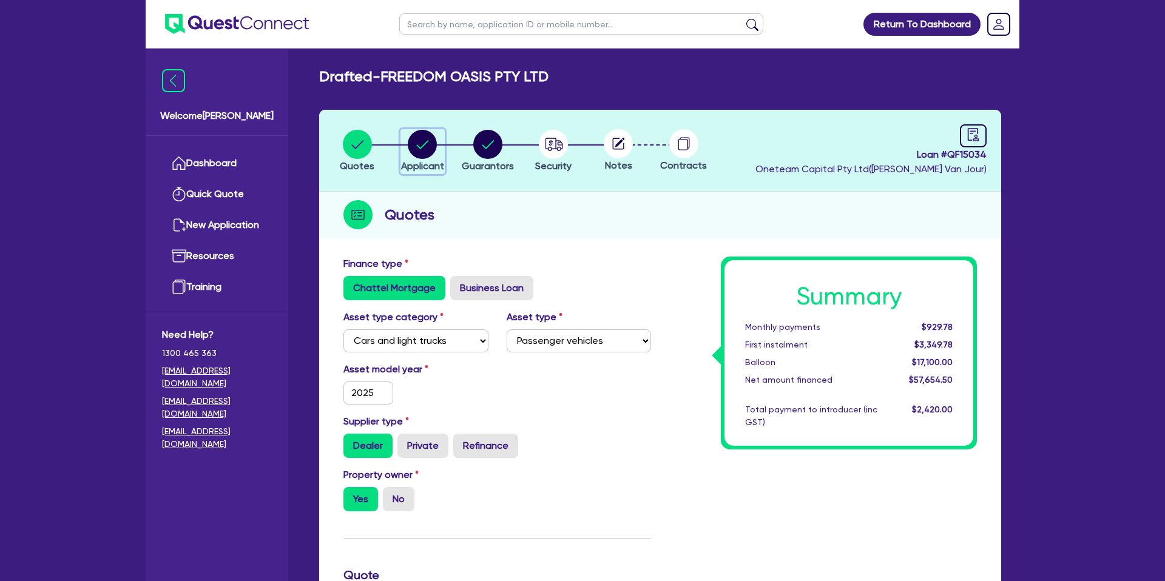
click at [432, 144] on circle "button" at bounding box center [422, 144] width 29 height 29
select select "COMPANY"
select select "ACCOMODATION_FOOD"
select select "HOTELS"
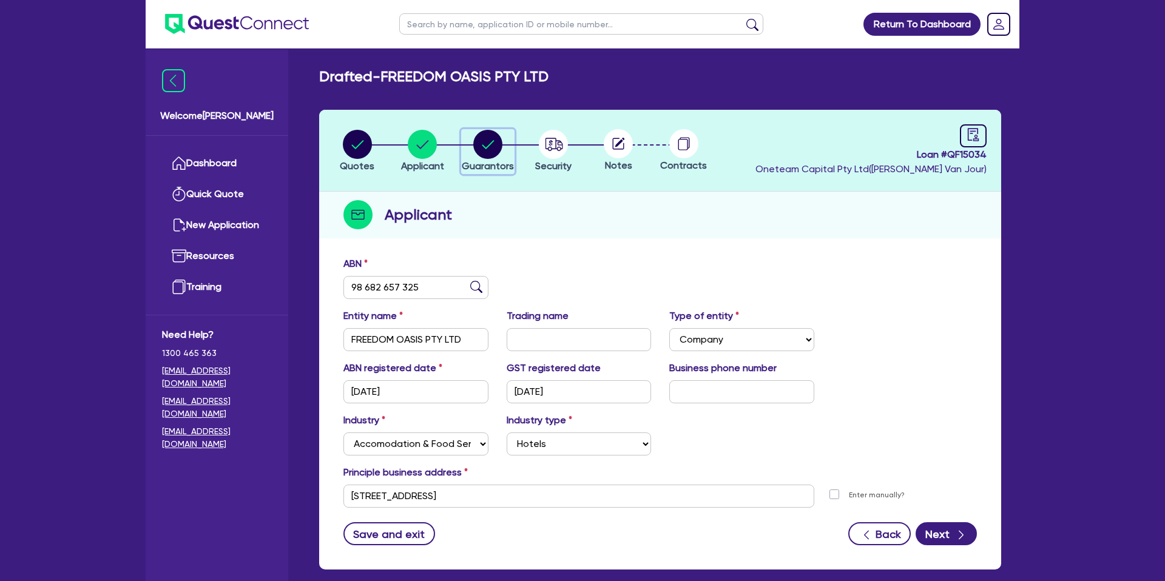
click at [483, 141] on circle "button" at bounding box center [487, 144] width 29 height 29
select select "MRS"
select select "QLD"
select select "DE_FACTO"
select select "PROPERTY"
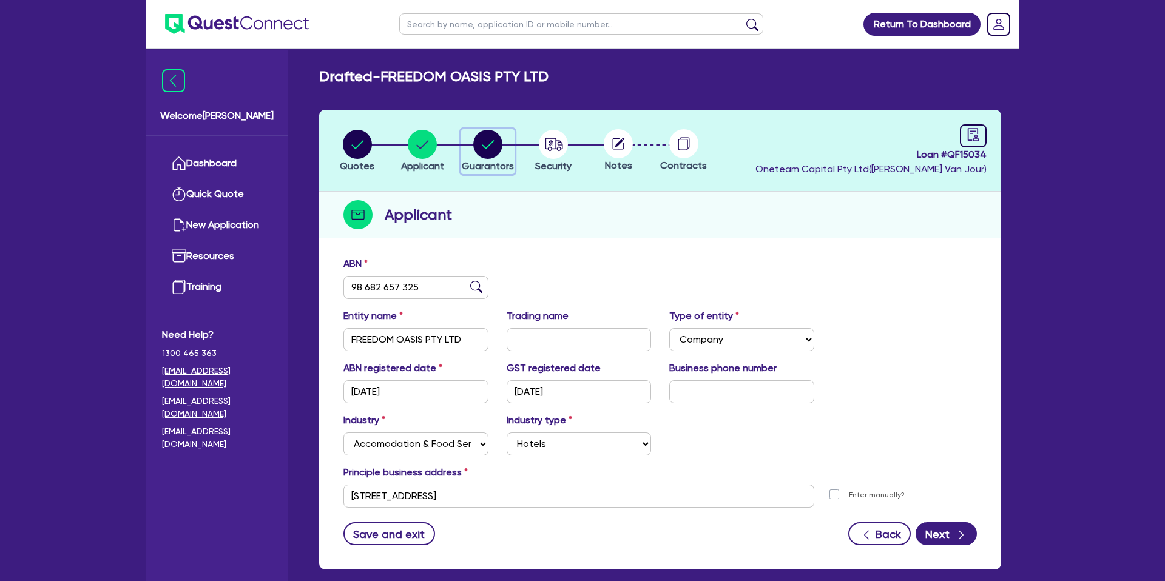
select select "CASH"
select select "VEHICLE"
select select "MORTGAGE"
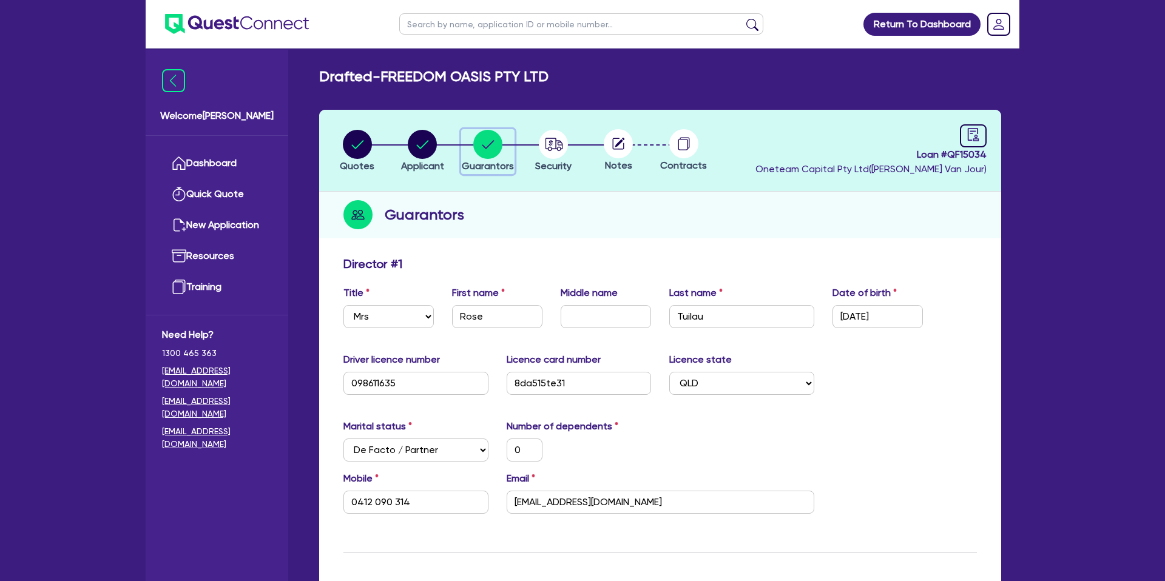
scroll to position [1, 0]
click at [542, 146] on circle "button" at bounding box center [553, 143] width 29 height 29
select select "CARS_AND_LIGHT_TRUCKS"
select select "PASSENGER_VEHICLES"
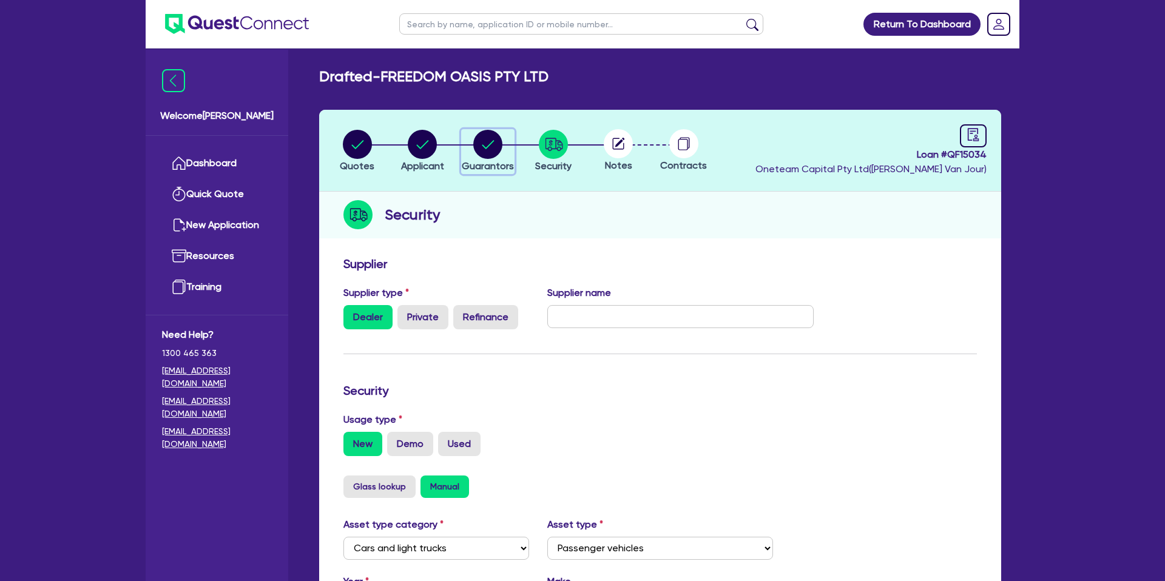
click at [494, 149] on circle "button" at bounding box center [487, 144] width 29 height 29
select select "MRS"
select select "QLD"
select select "DE_FACTO"
select select "PROPERTY"
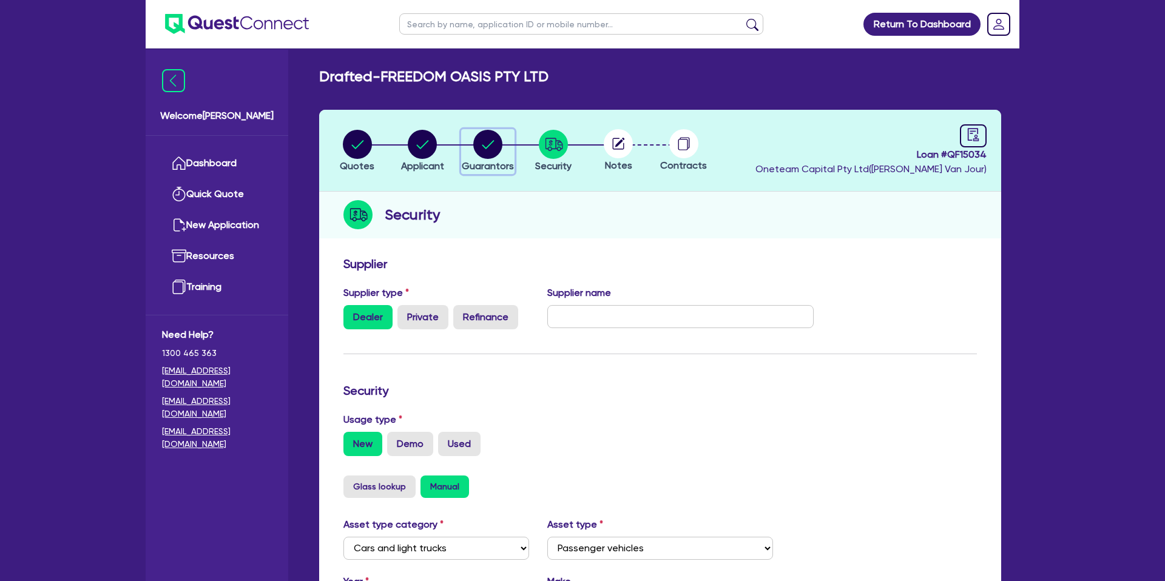
select select "CASH"
select select "VEHICLE"
select select "MORTGAGE"
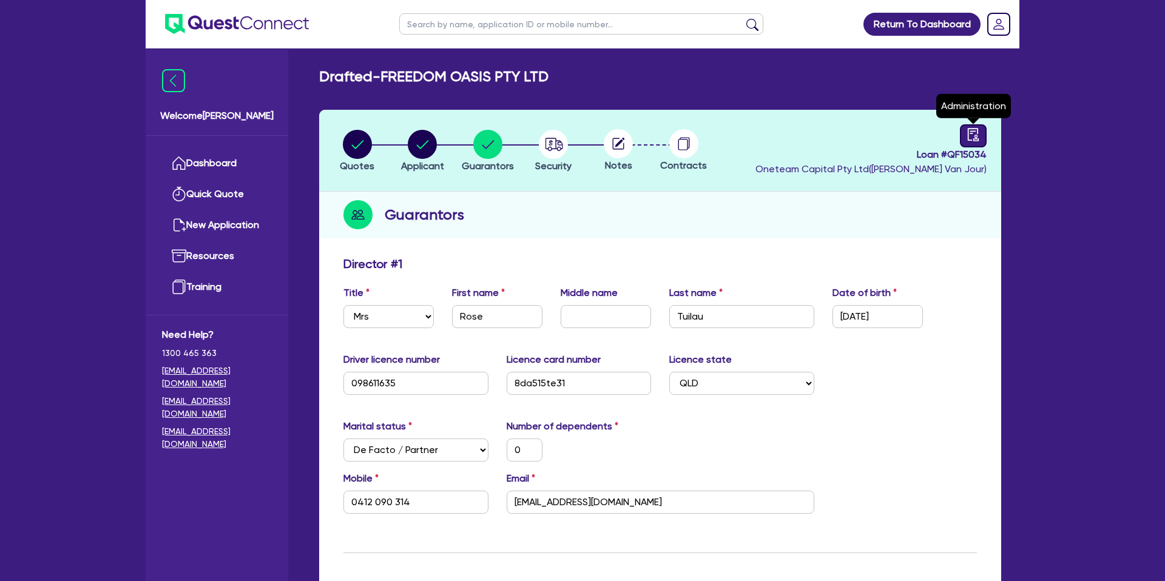
click at [970, 134] on icon "audit" at bounding box center [972, 134] width 13 height 13
select select "DRAFTED_NEW"
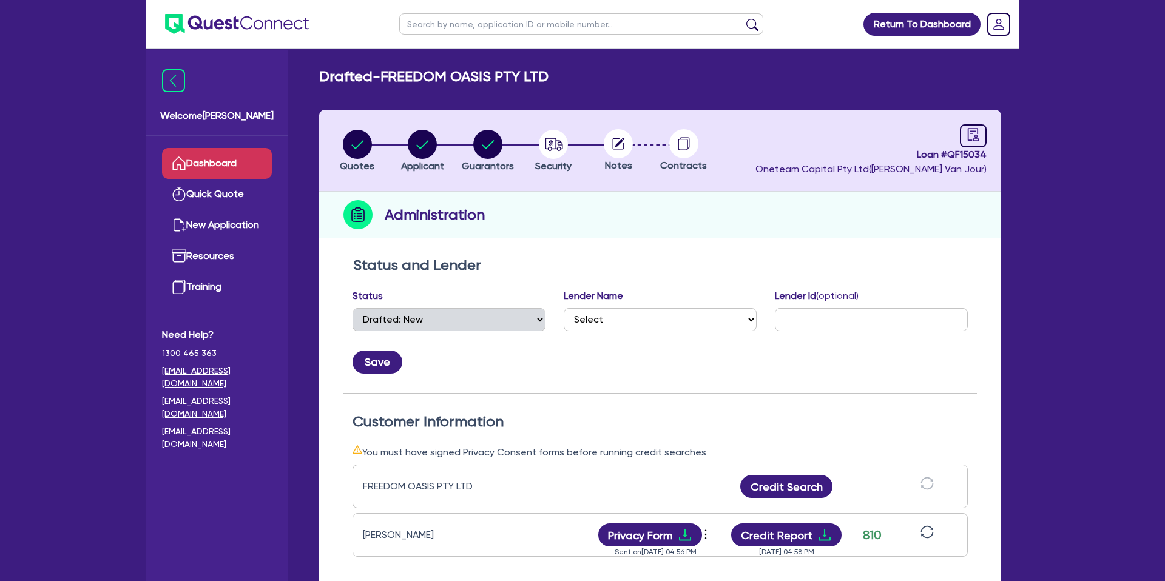
click at [214, 160] on link "Dashboard" at bounding box center [217, 163] width 110 height 31
